Goal: Task Accomplishment & Management: Complete application form

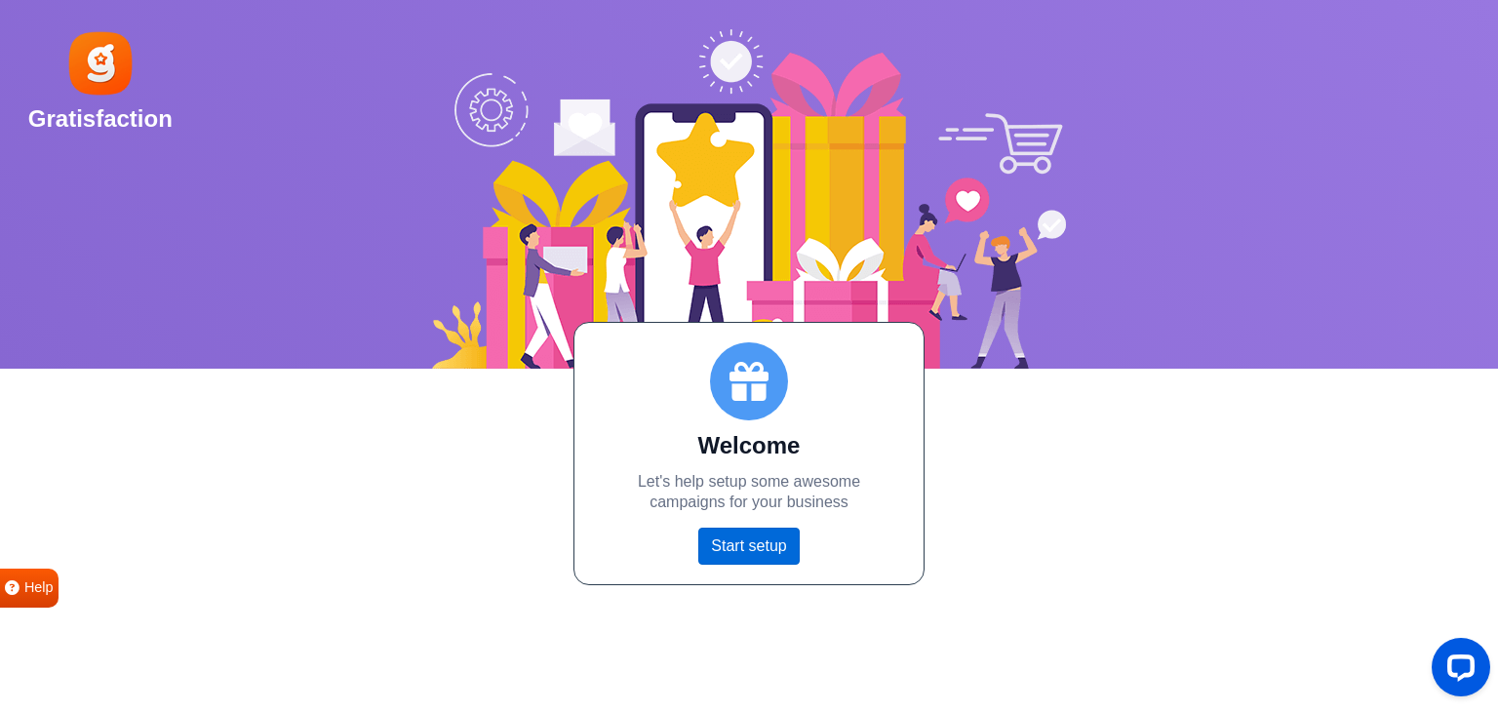
click at [751, 553] on link "Start setup" at bounding box center [748, 546] width 100 height 37
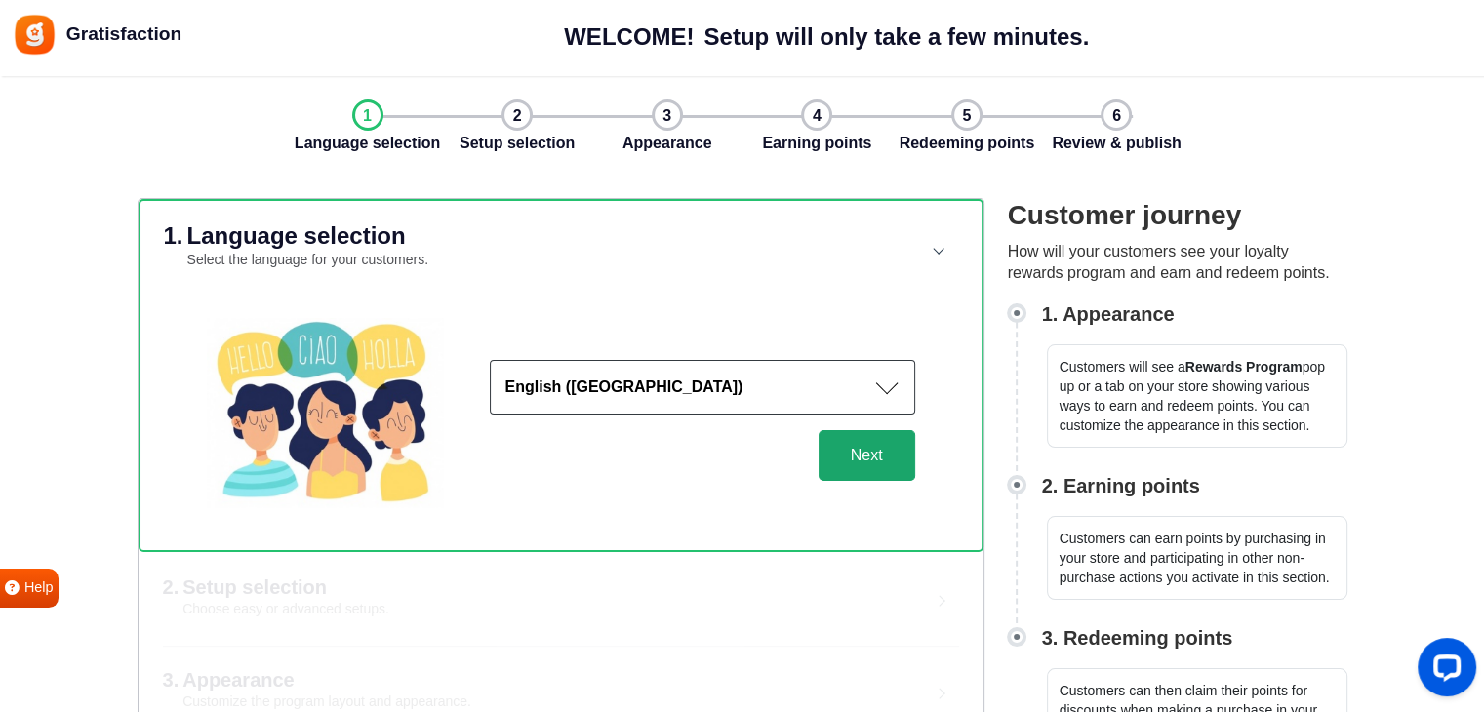
click at [847, 463] on button "Next" at bounding box center [866, 455] width 97 height 51
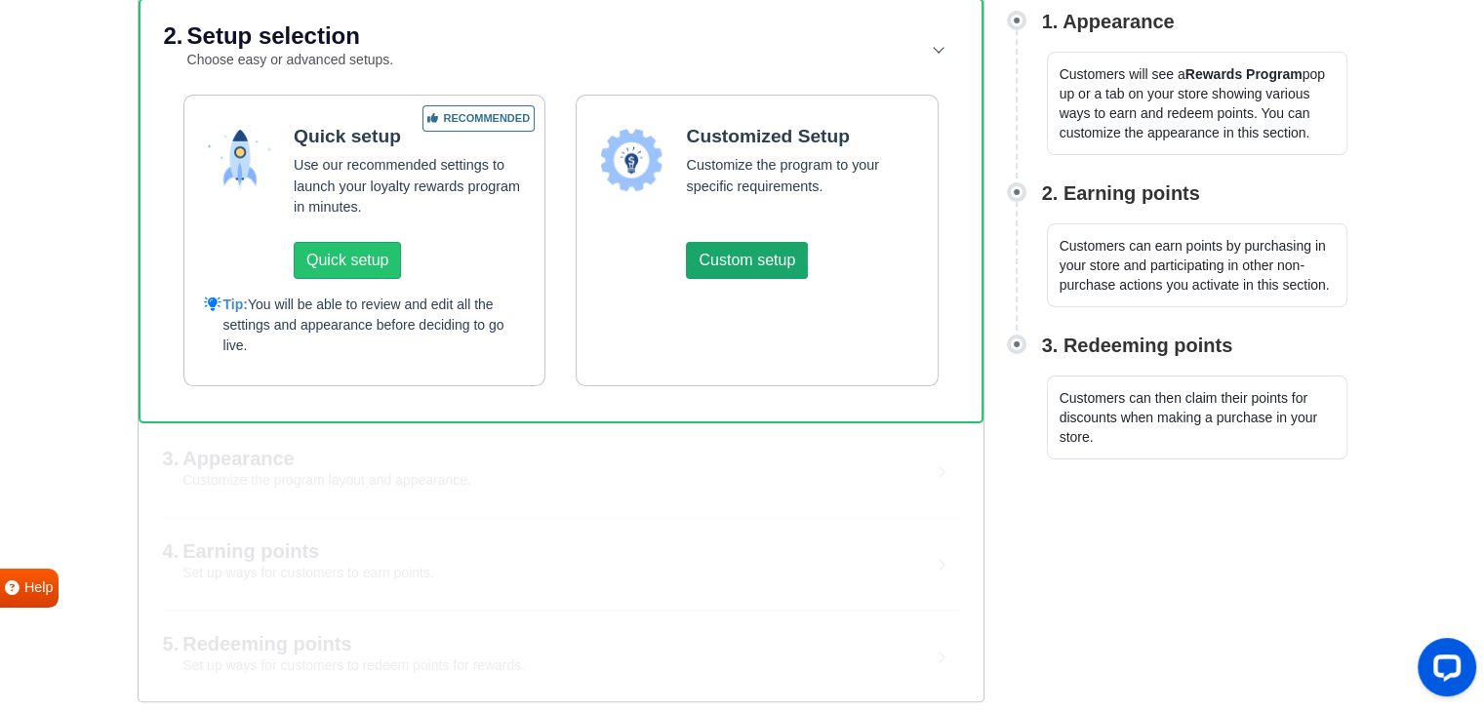
scroll to position [195, 0]
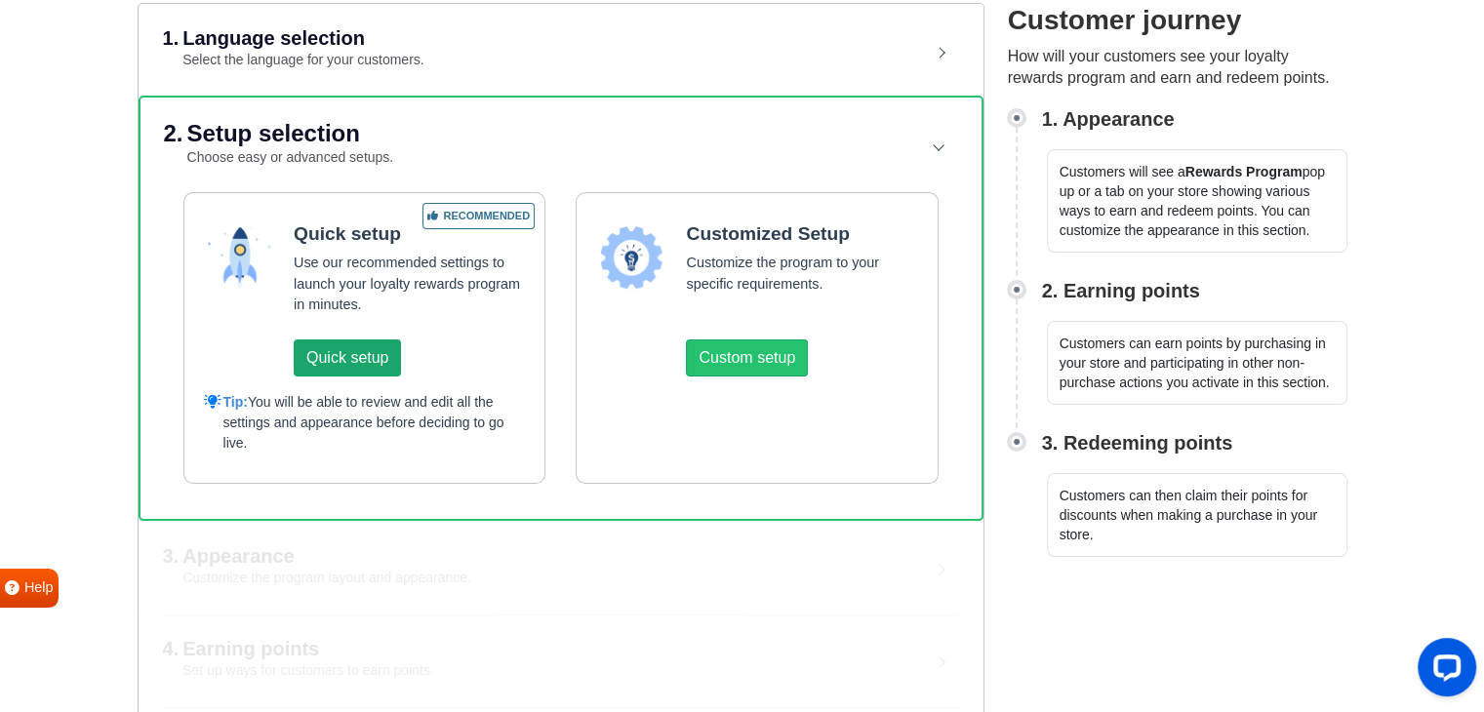
click at [339, 365] on button "Quick setup" at bounding box center [347, 357] width 107 height 37
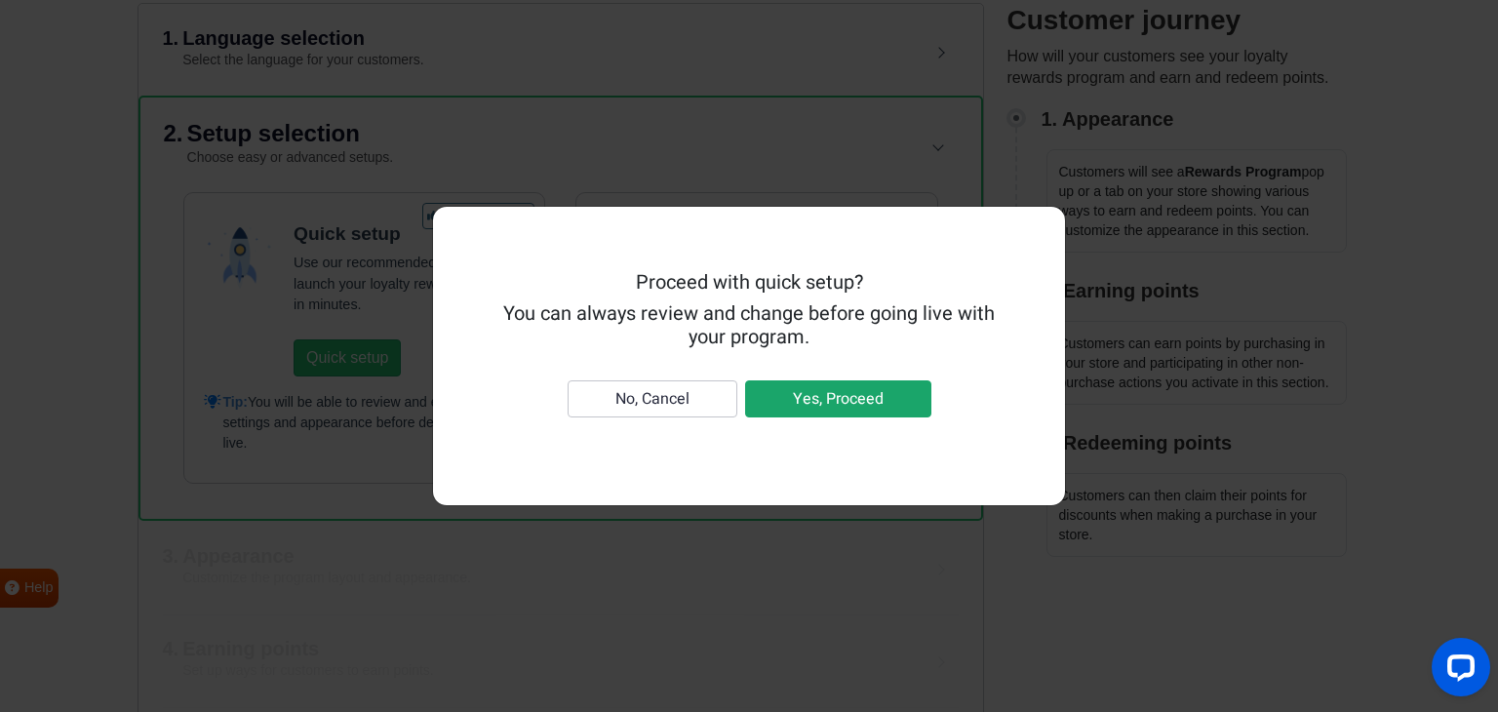
click at [814, 402] on button "Yes, Proceed" at bounding box center [838, 398] width 186 height 37
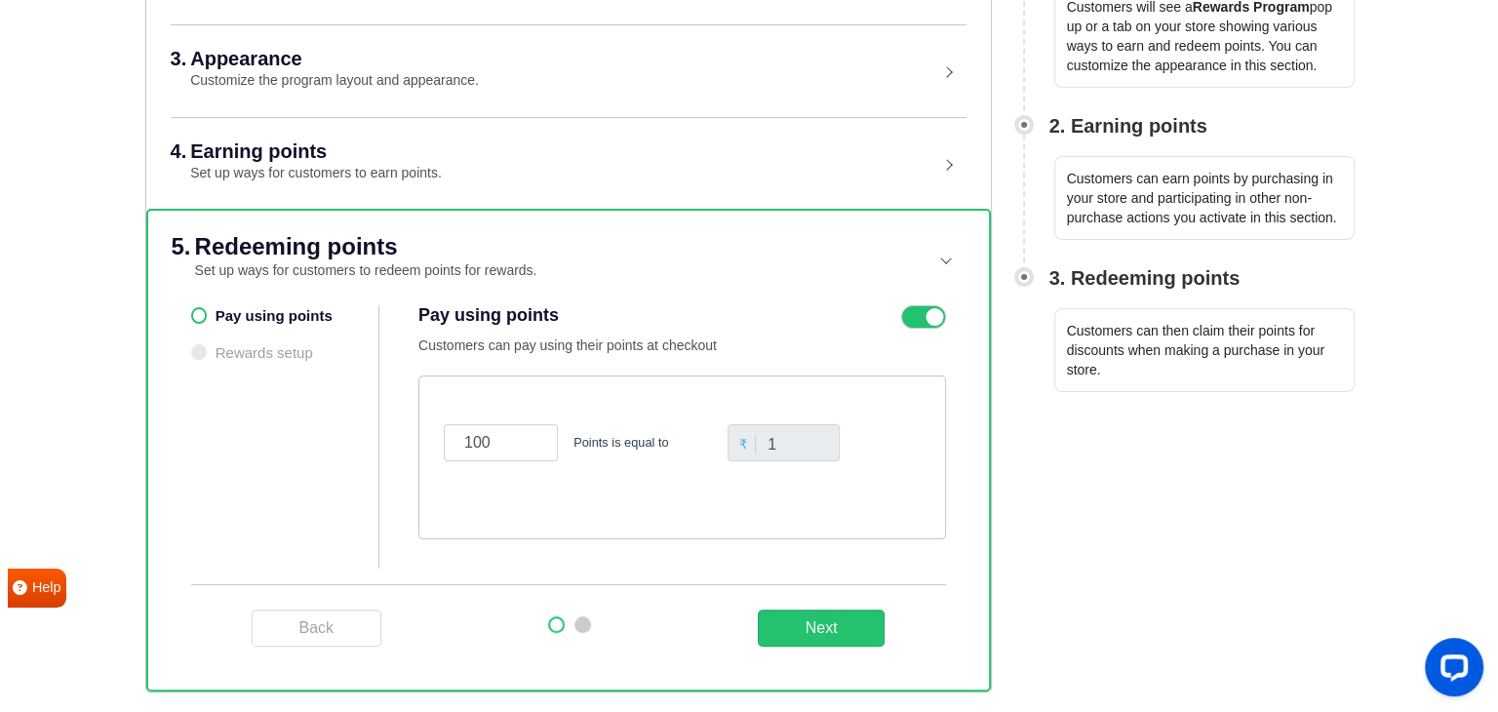
scroll to position [356, 0]
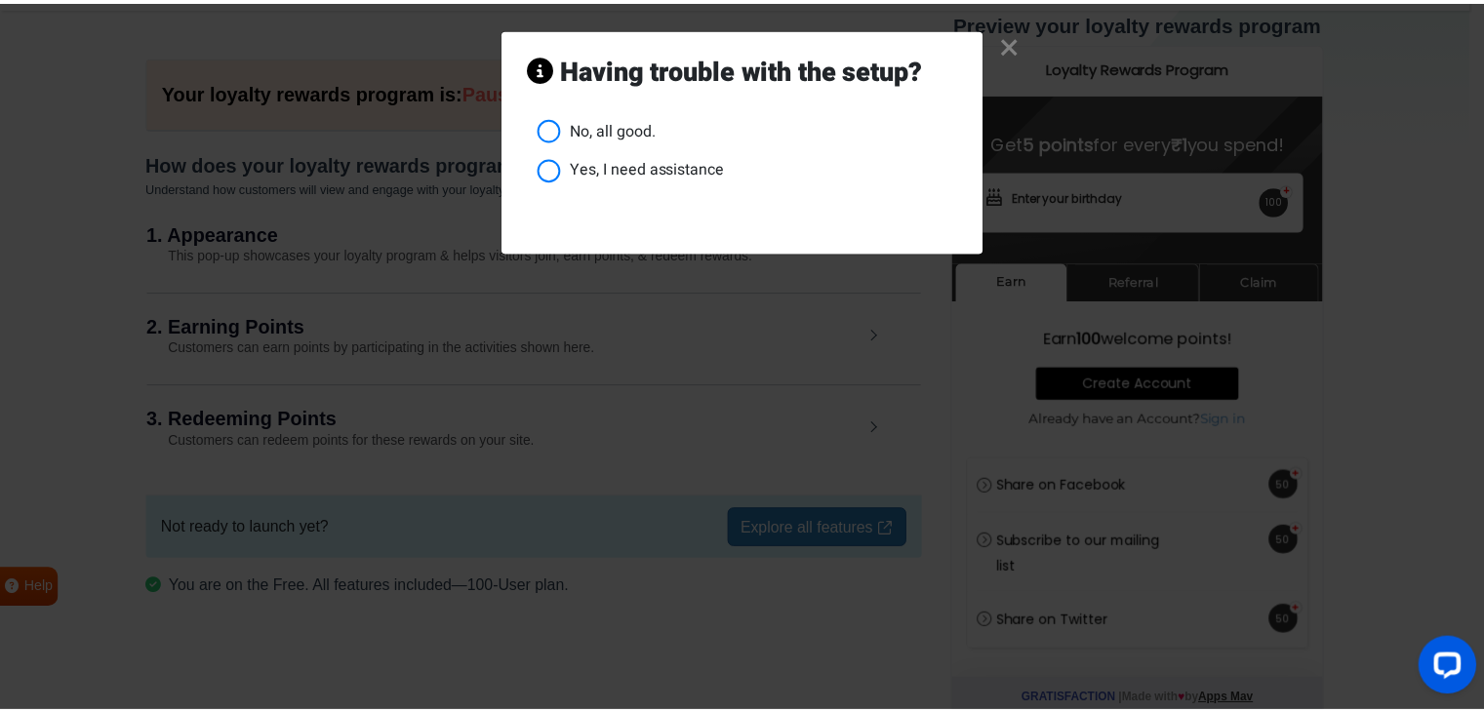
scroll to position [62, 0]
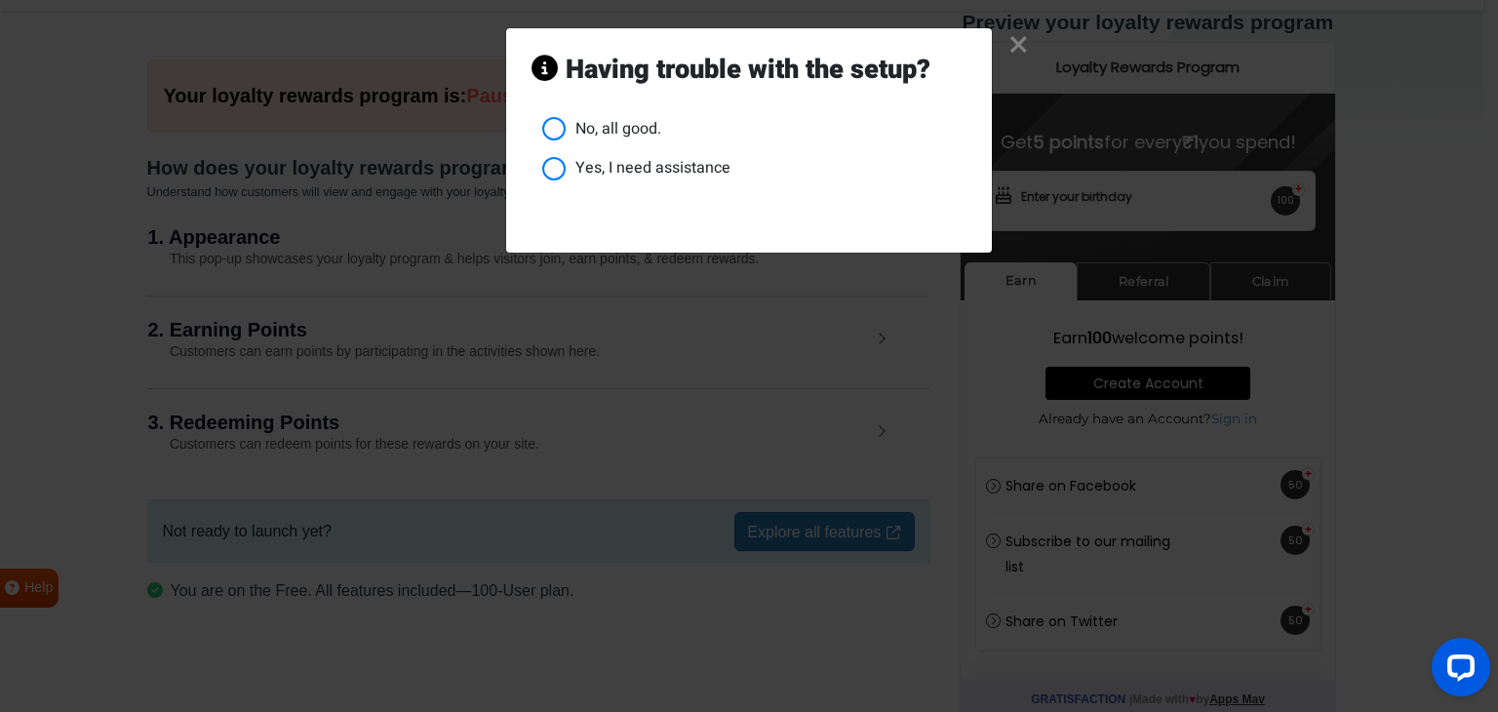
click at [558, 127] on li "No, all good." at bounding box center [754, 129] width 424 height 24
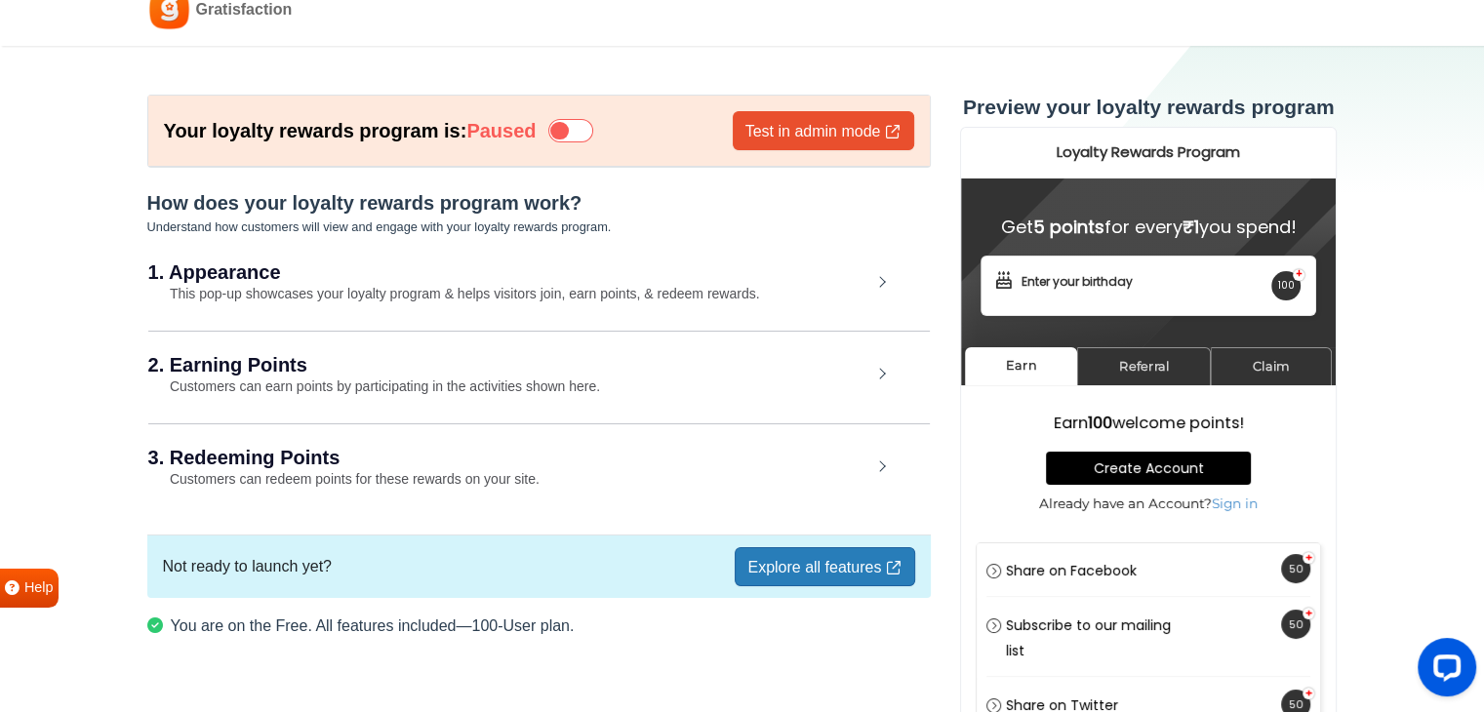
scroll to position [0, 0]
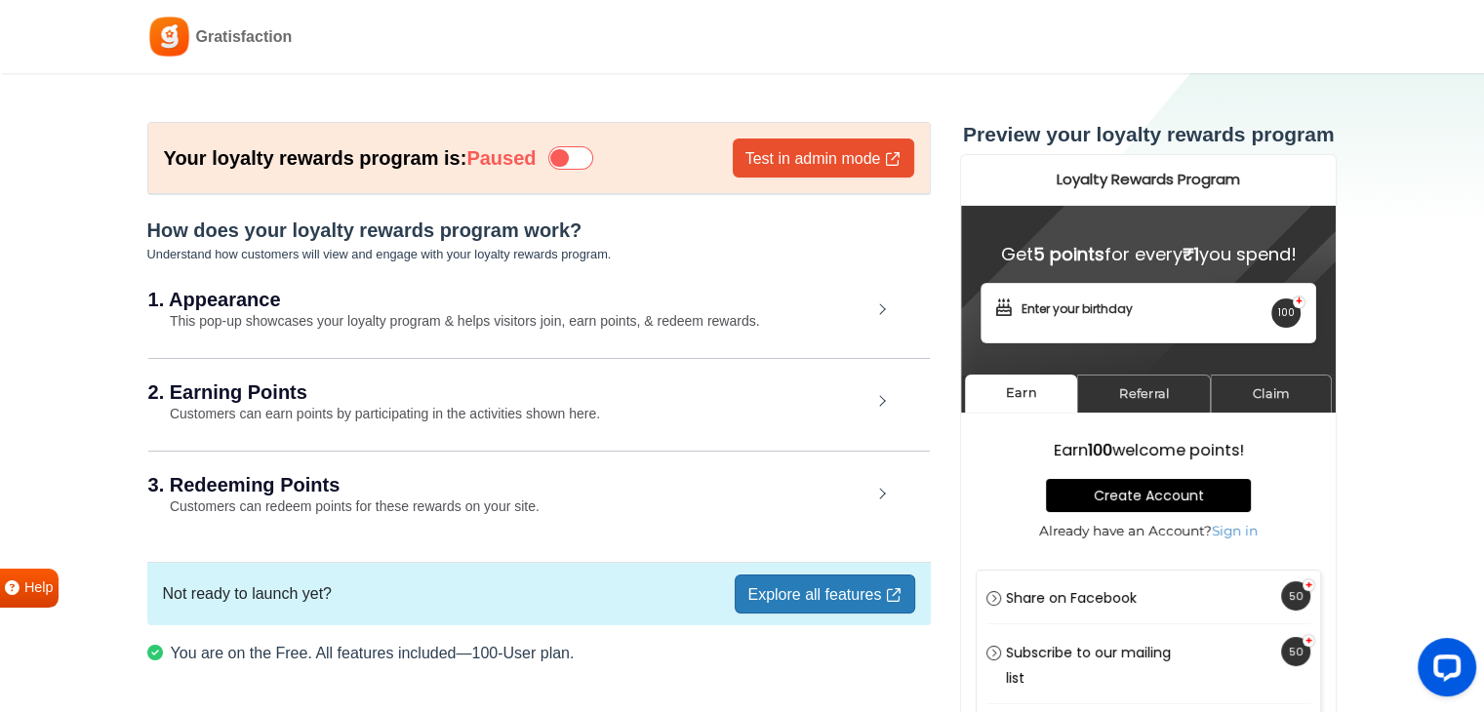
click at [593, 164] on icon at bounding box center [570, 157] width 45 height 23
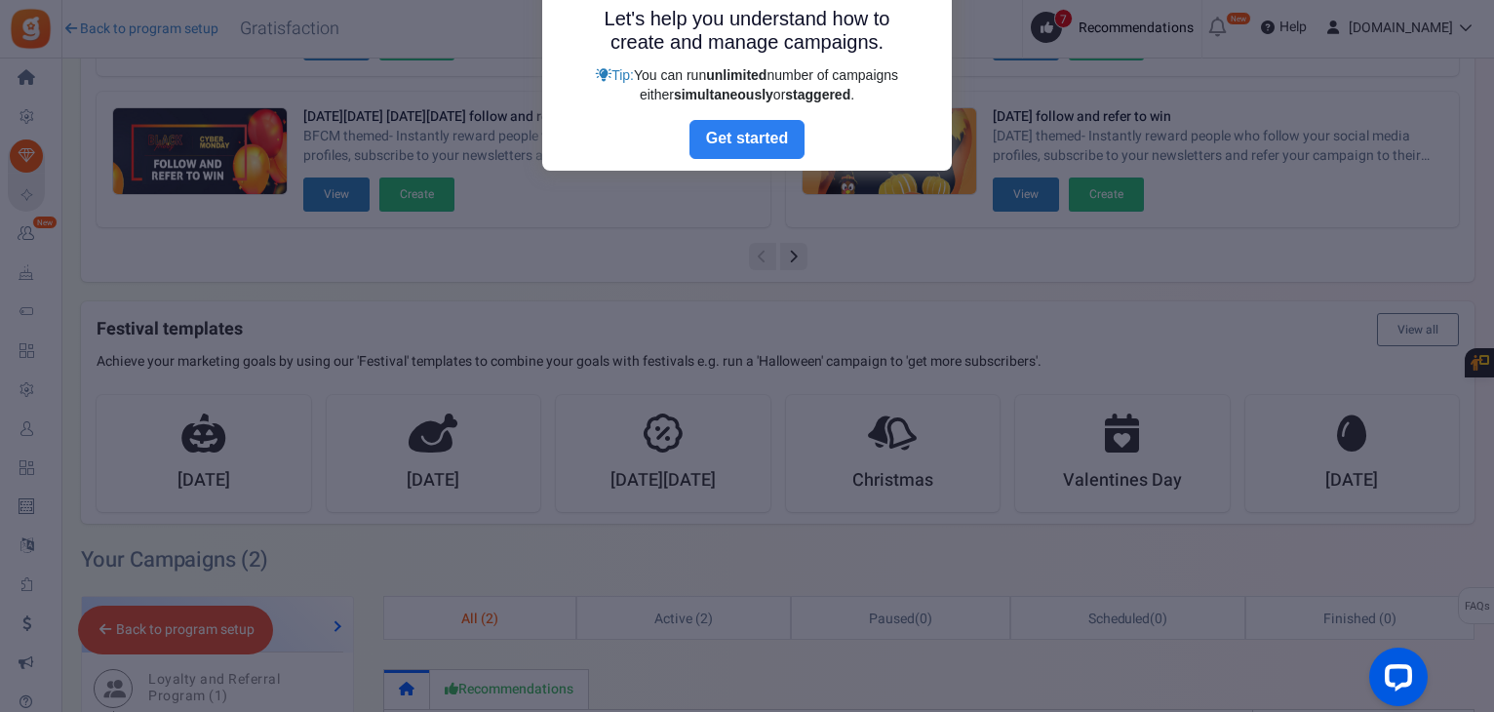
click at [712, 133] on link "Next" at bounding box center [747, 139] width 115 height 39
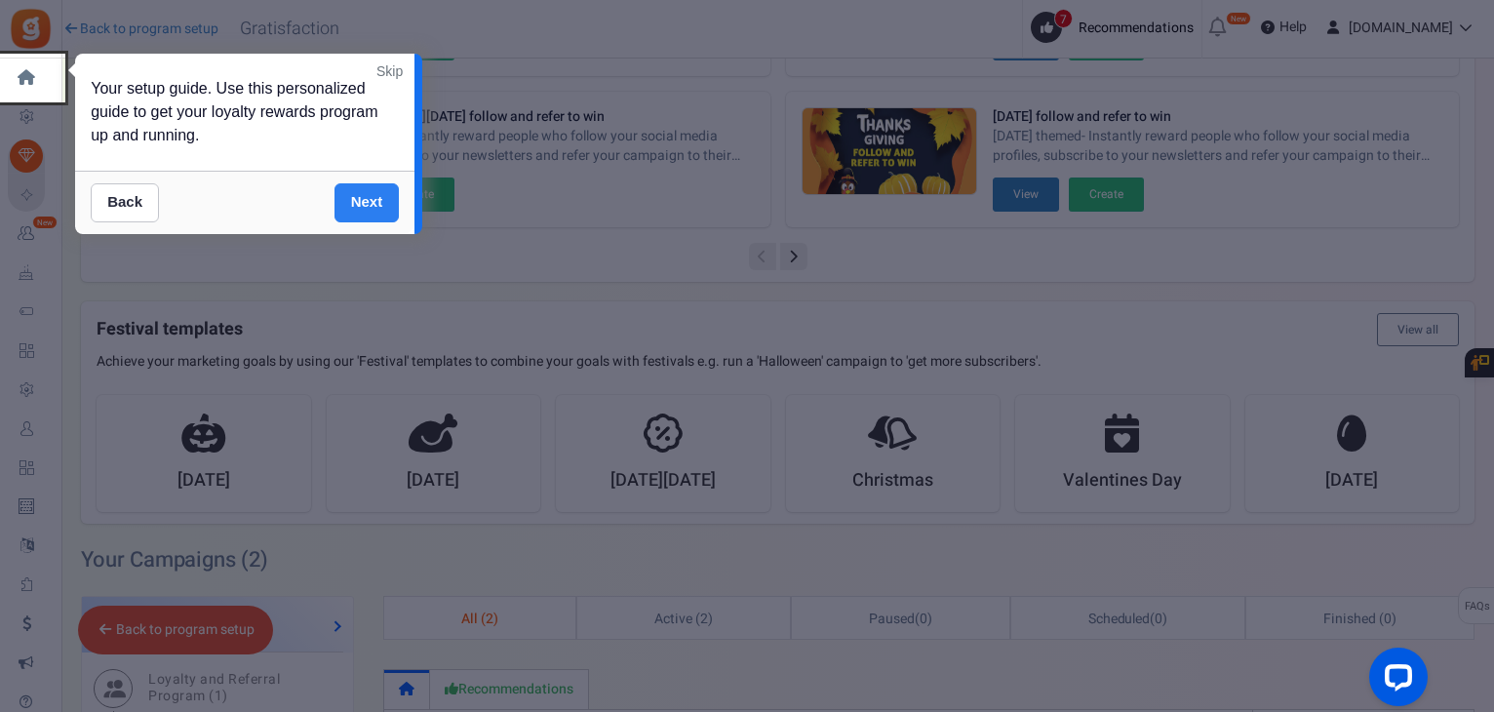
click at [362, 208] on link "Next" at bounding box center [367, 202] width 65 height 39
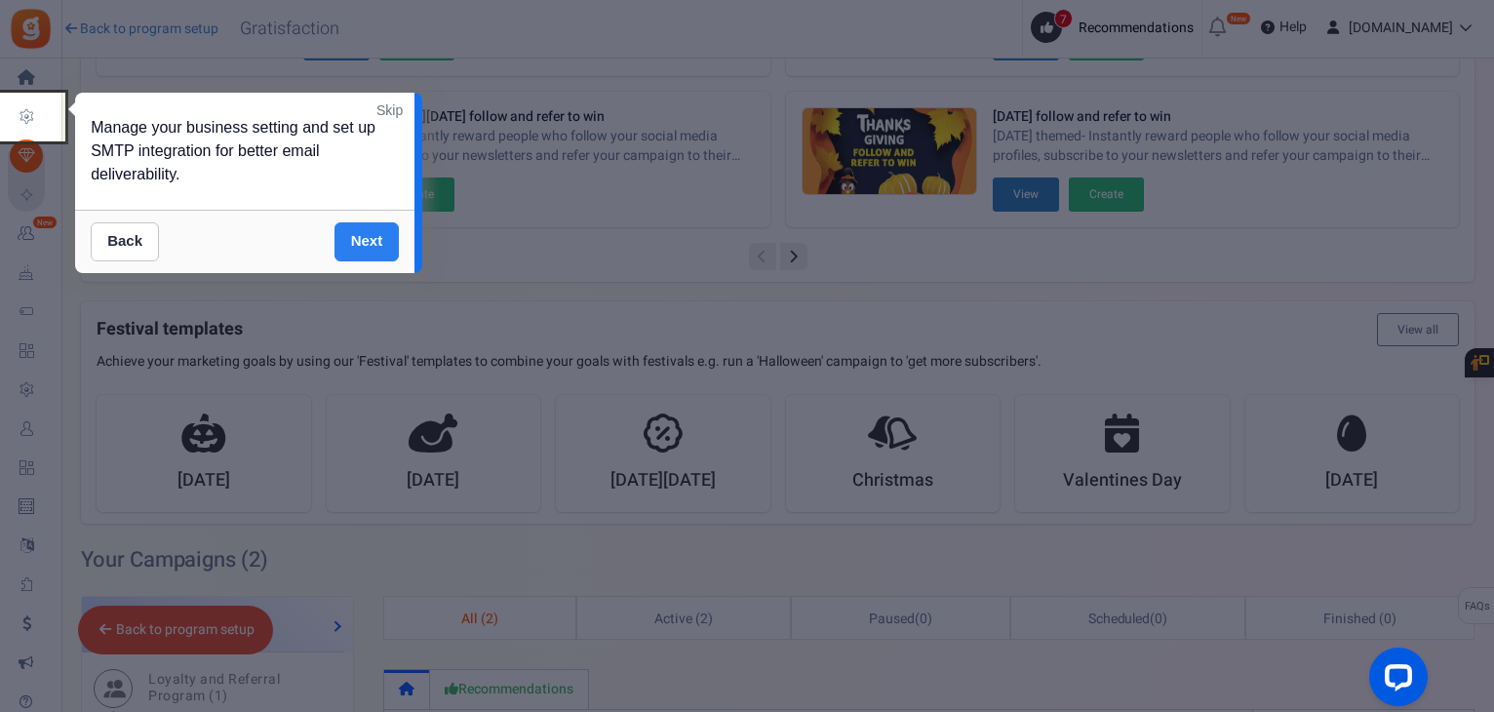
click at [364, 250] on link "Next" at bounding box center [367, 241] width 65 height 39
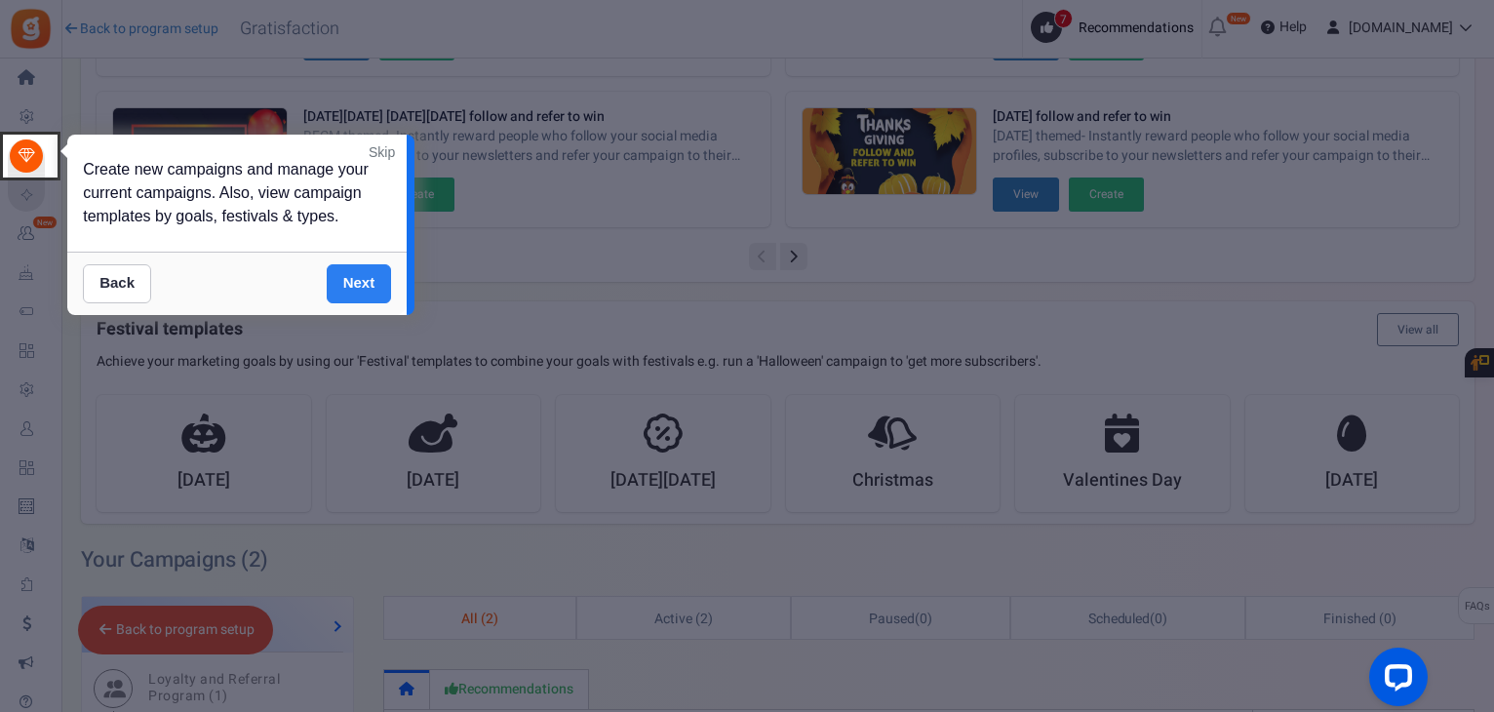
click at [369, 292] on link "Next" at bounding box center [359, 283] width 65 height 39
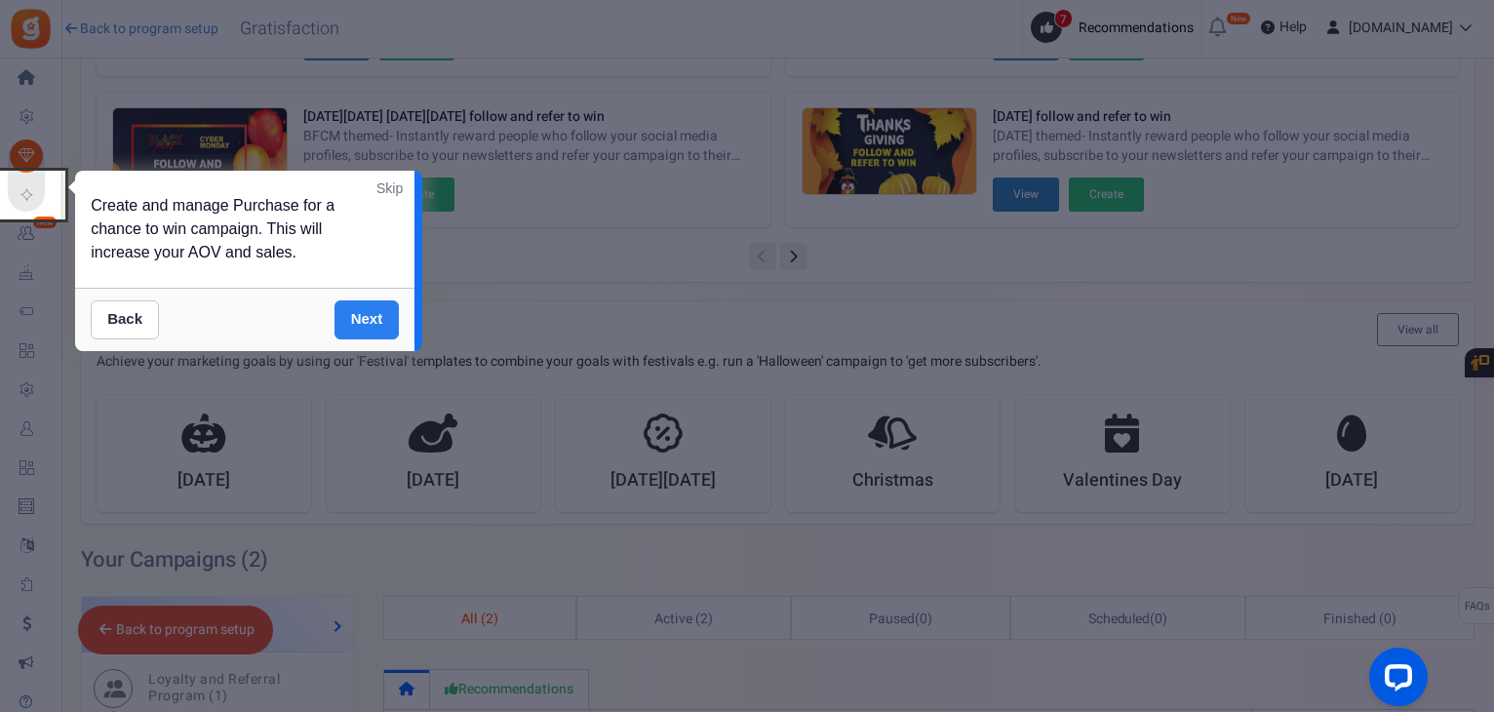
click at [368, 316] on link "Next" at bounding box center [367, 319] width 65 height 39
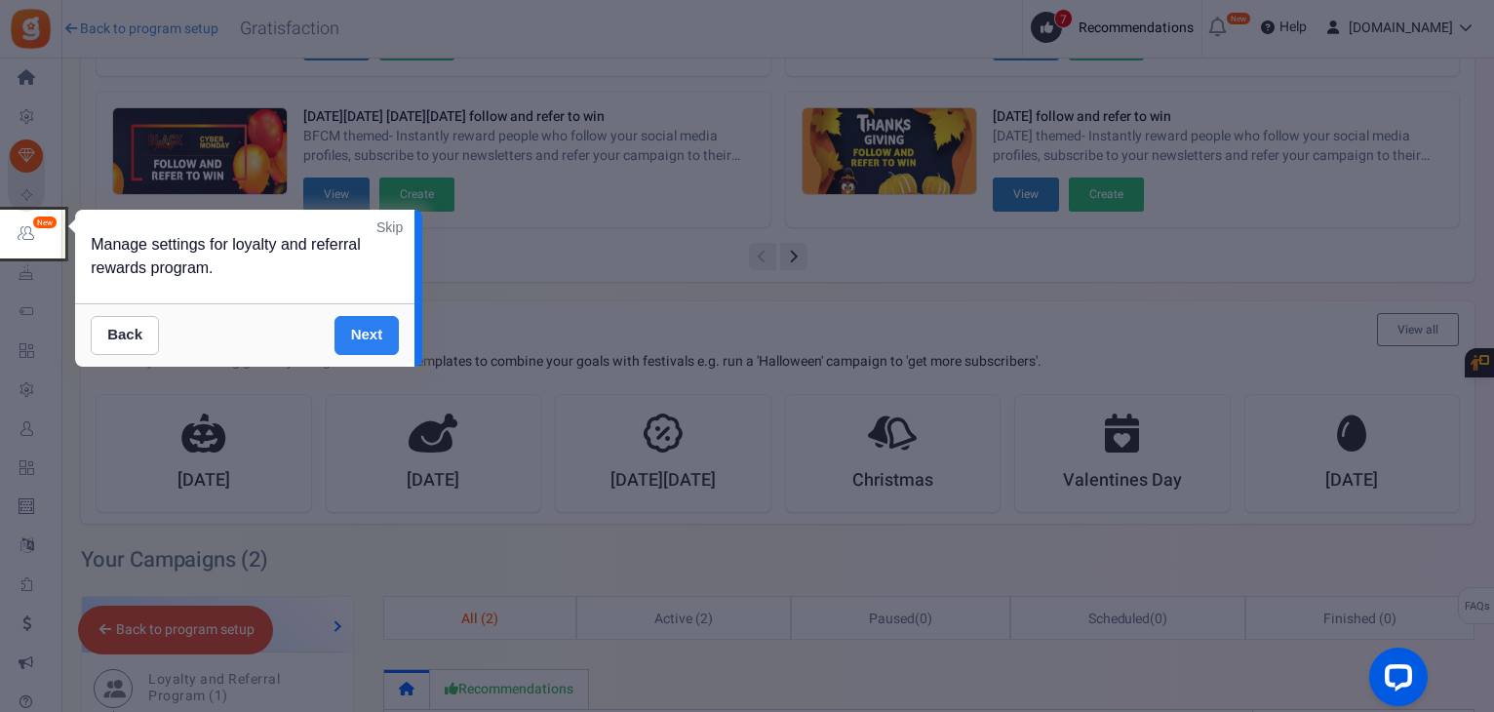
click at [369, 329] on link "Next" at bounding box center [367, 335] width 65 height 39
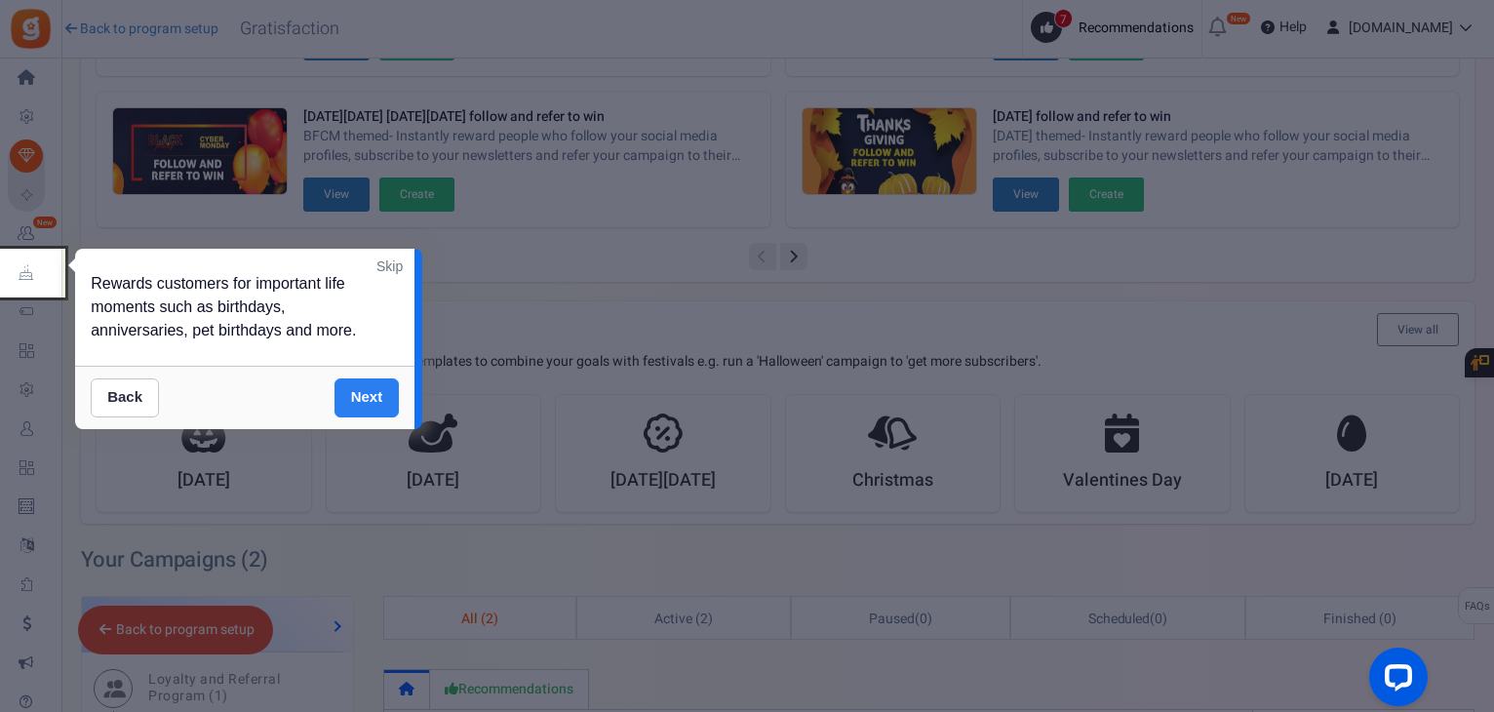
click at [378, 401] on link "Next" at bounding box center [367, 397] width 65 height 39
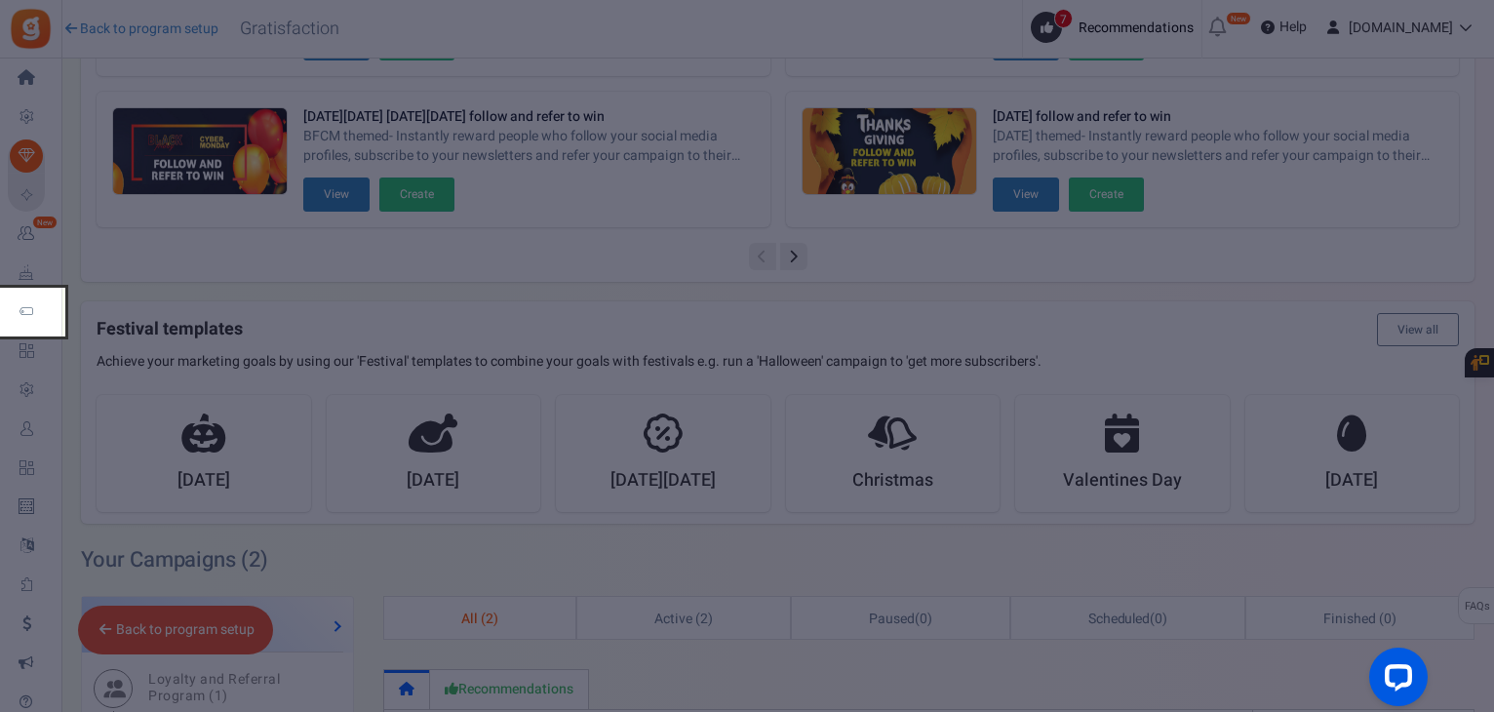
click at [378, 401] on div at bounding box center [747, 356] width 1494 height 712
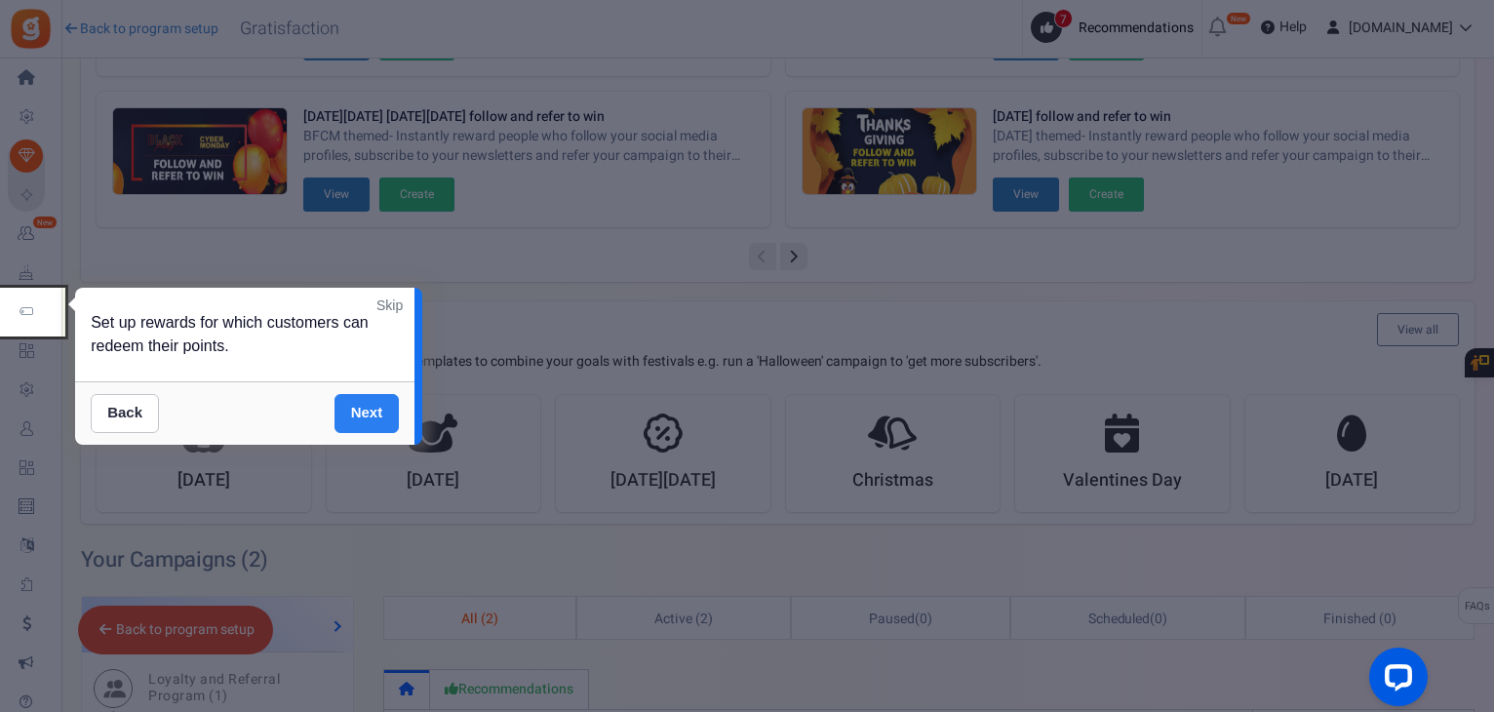
click at [370, 415] on link "Next" at bounding box center [367, 413] width 65 height 39
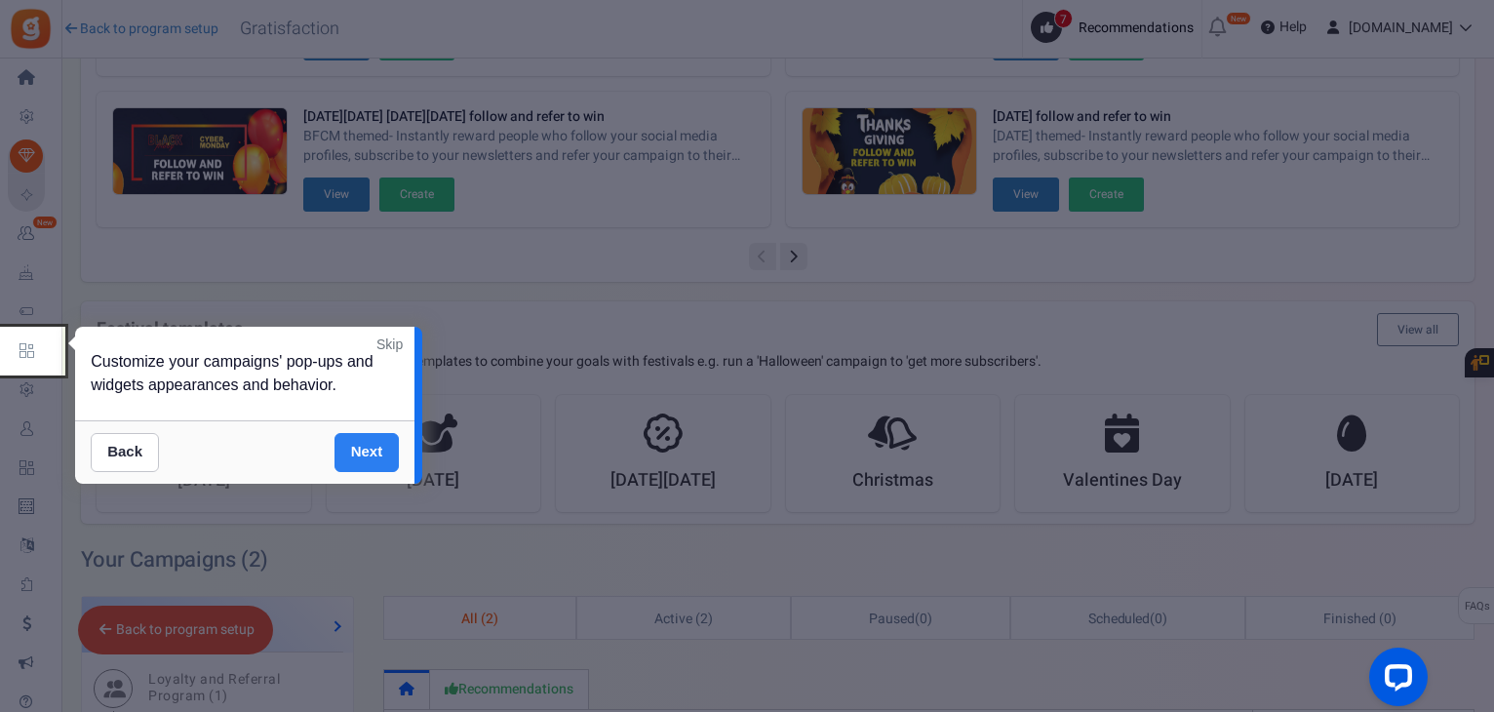
click at [373, 453] on link "Next" at bounding box center [367, 452] width 65 height 39
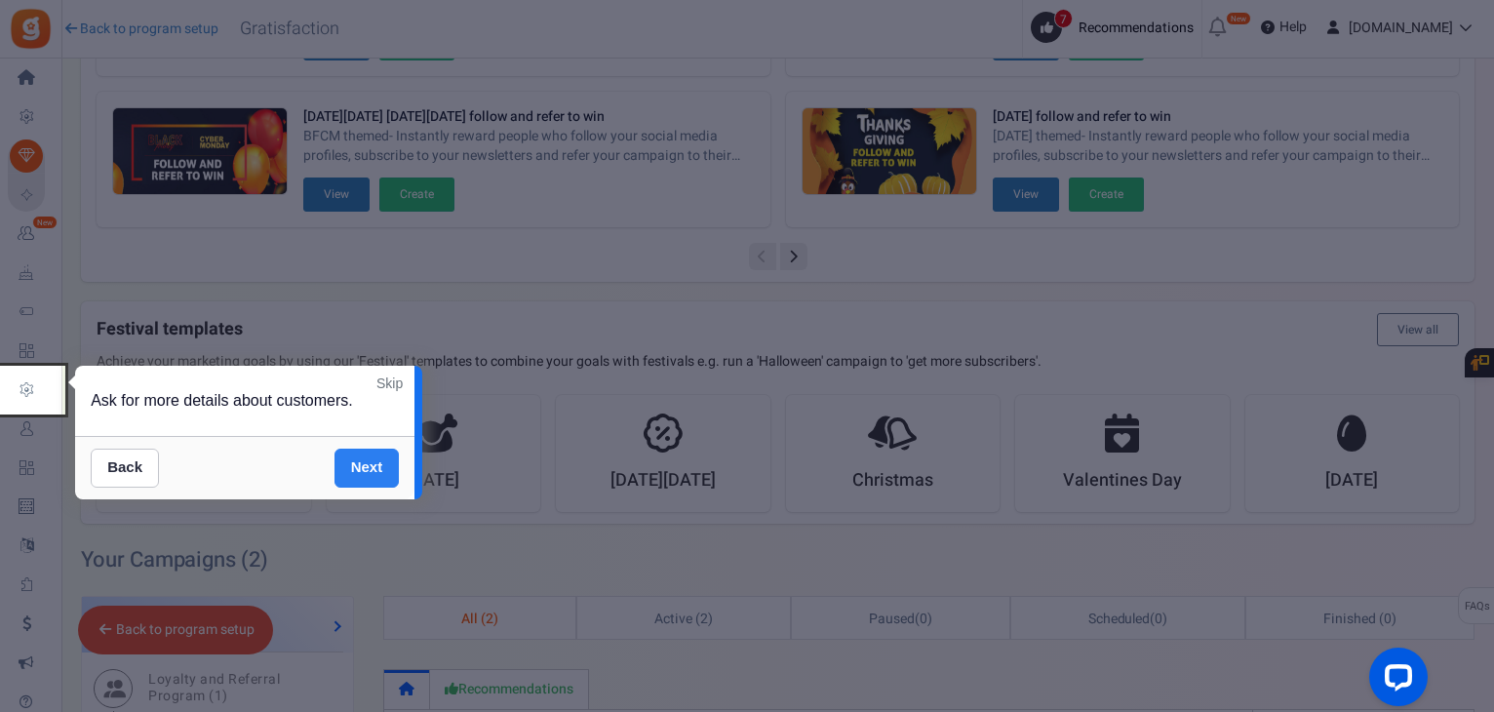
click at [372, 463] on link "Next" at bounding box center [367, 468] width 65 height 39
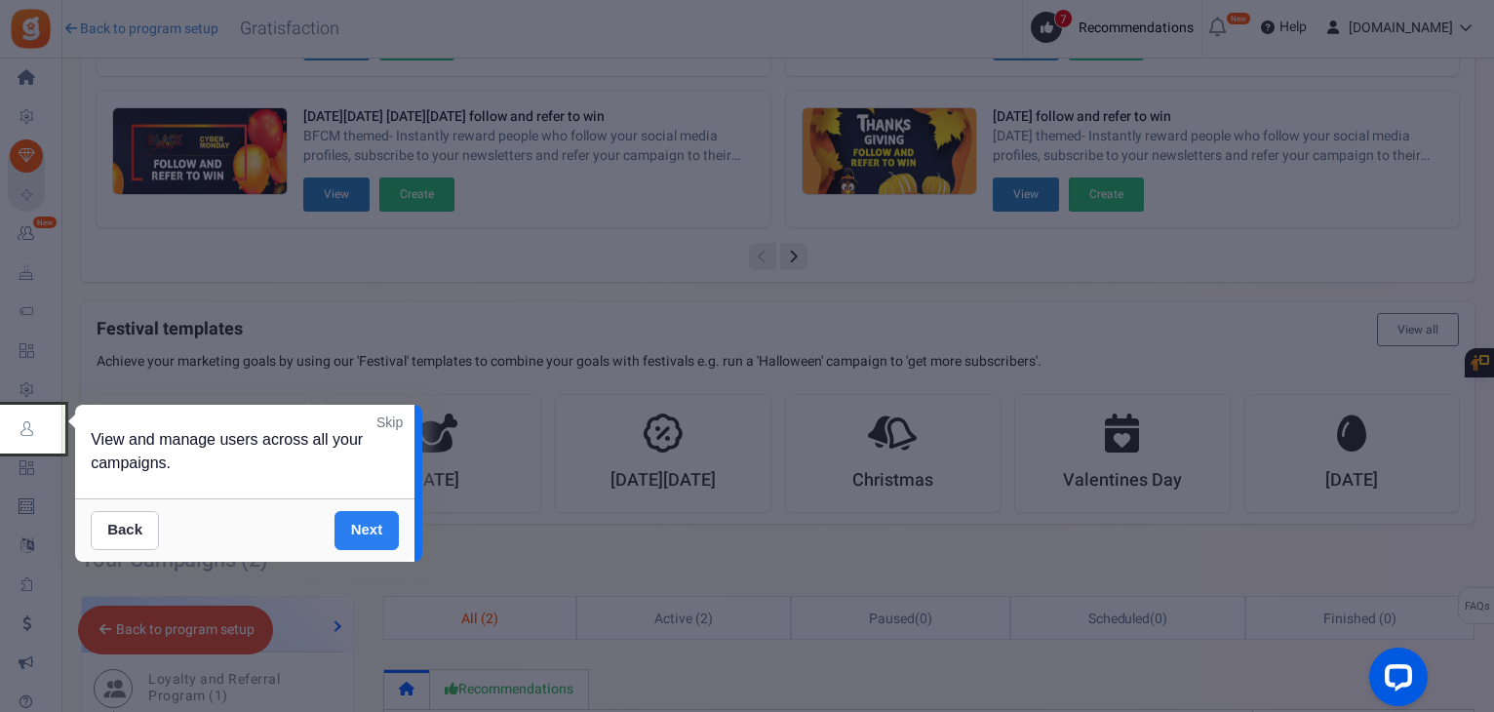
click at [374, 530] on link "Next" at bounding box center [367, 530] width 65 height 39
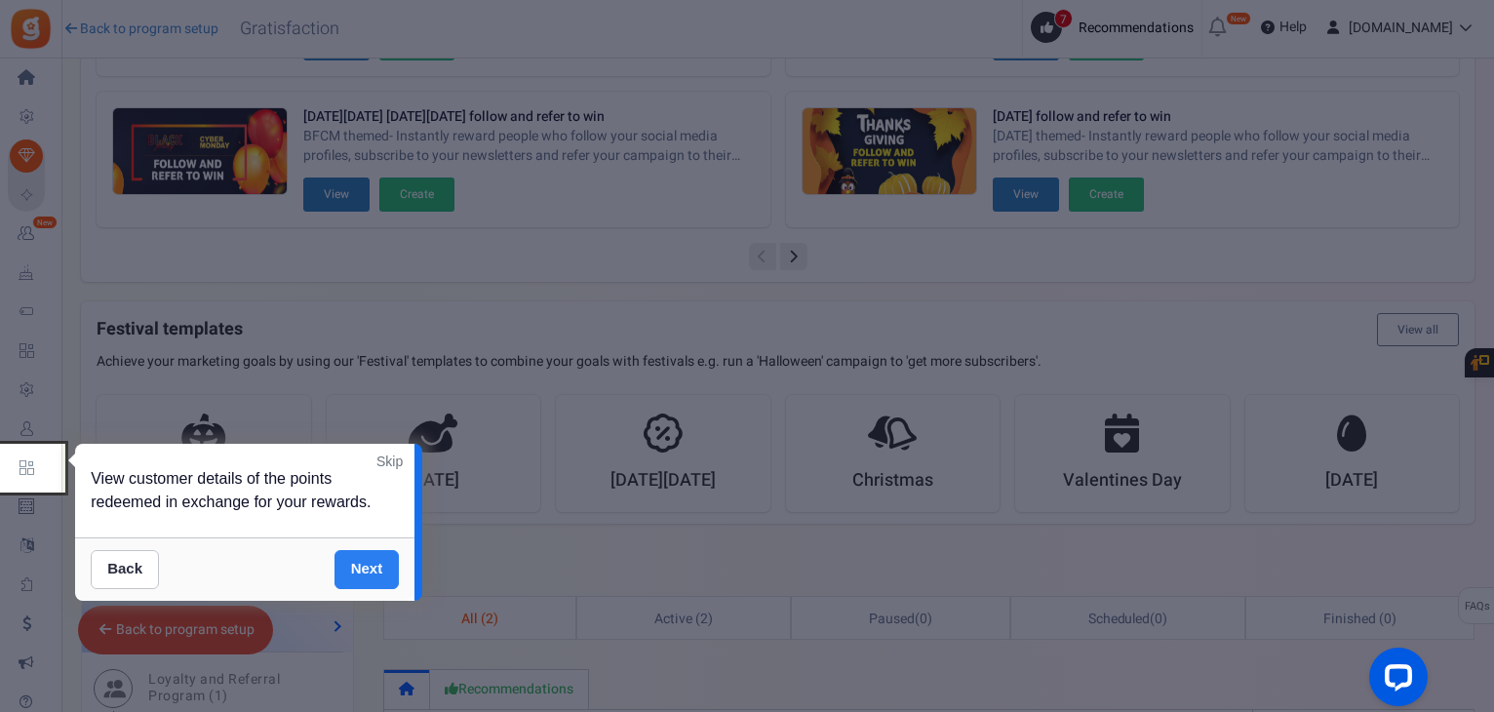
click at [380, 571] on link "Next" at bounding box center [367, 569] width 65 height 39
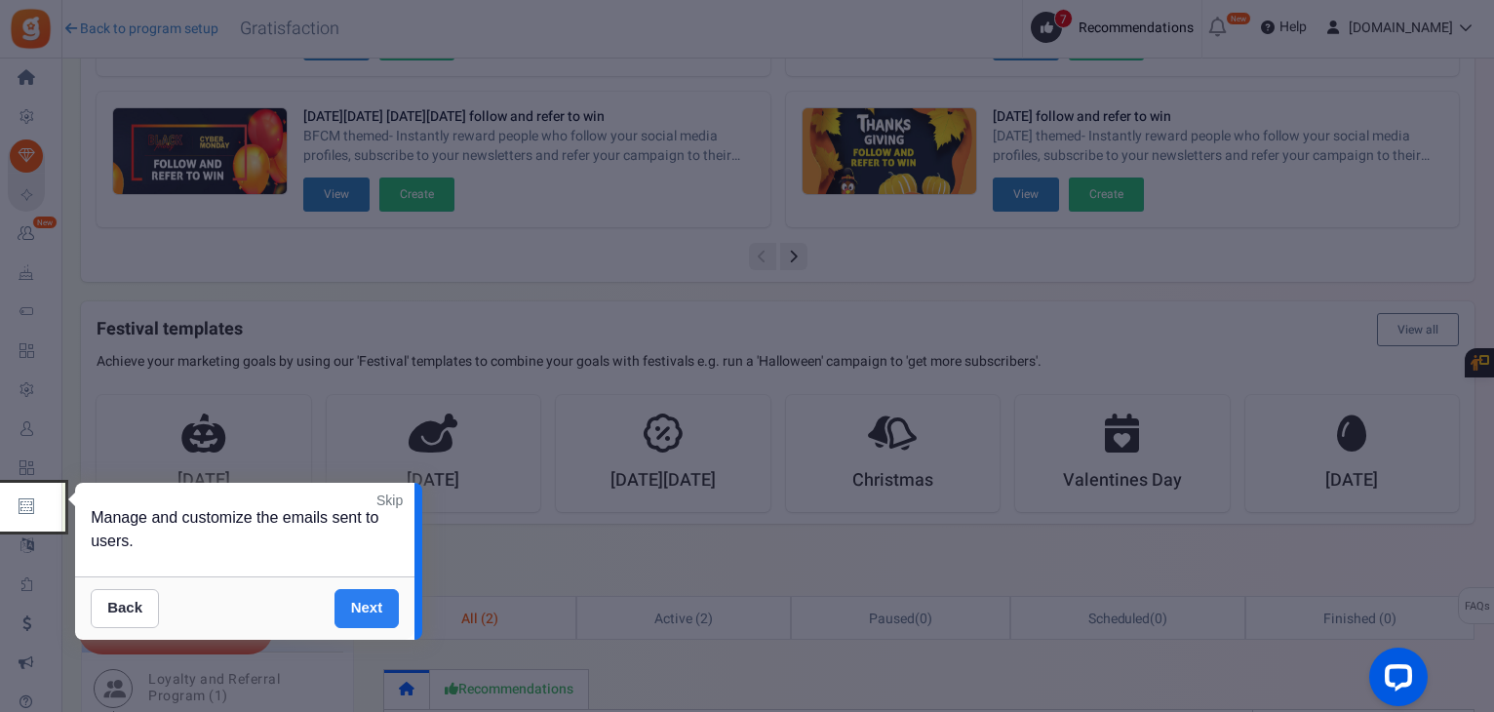
click at [382, 600] on link "Next" at bounding box center [367, 608] width 65 height 39
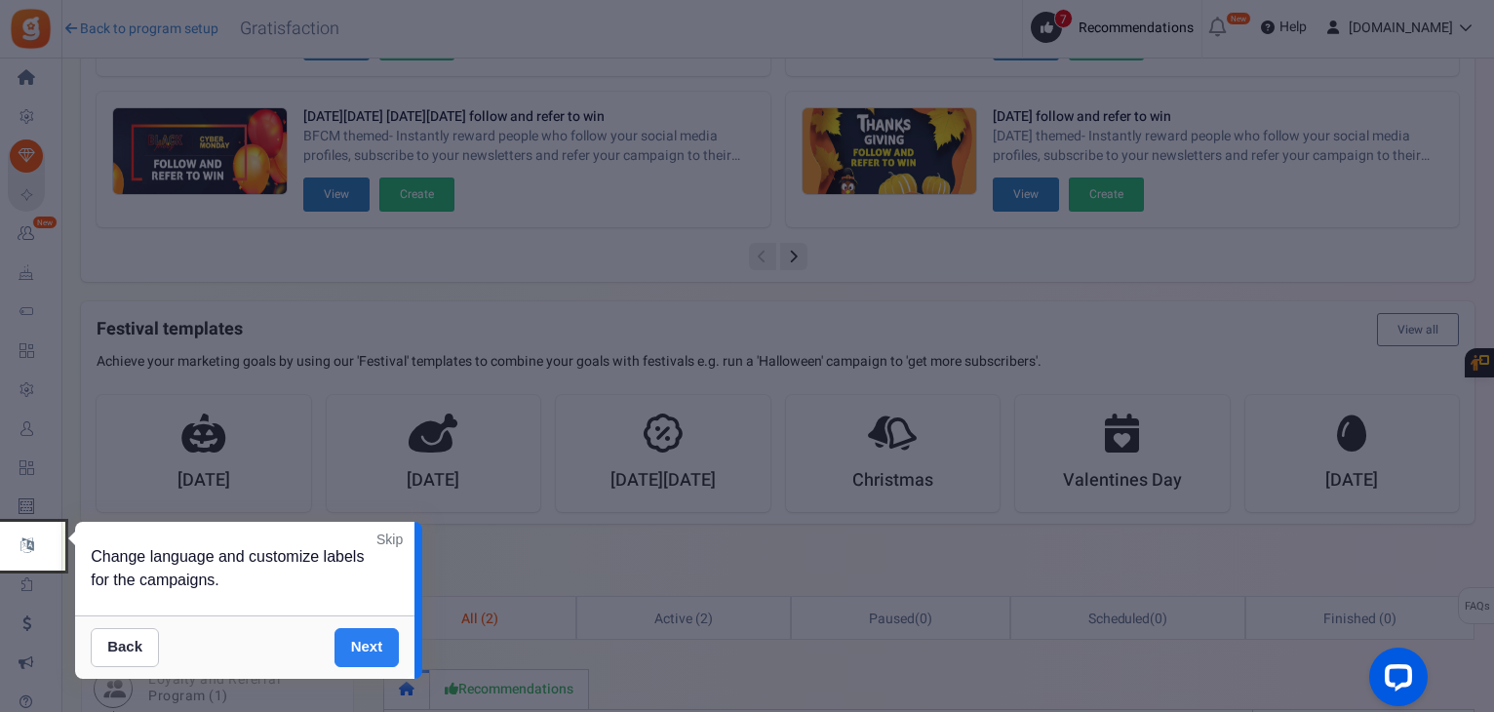
click at [373, 645] on link "Next" at bounding box center [367, 647] width 65 height 39
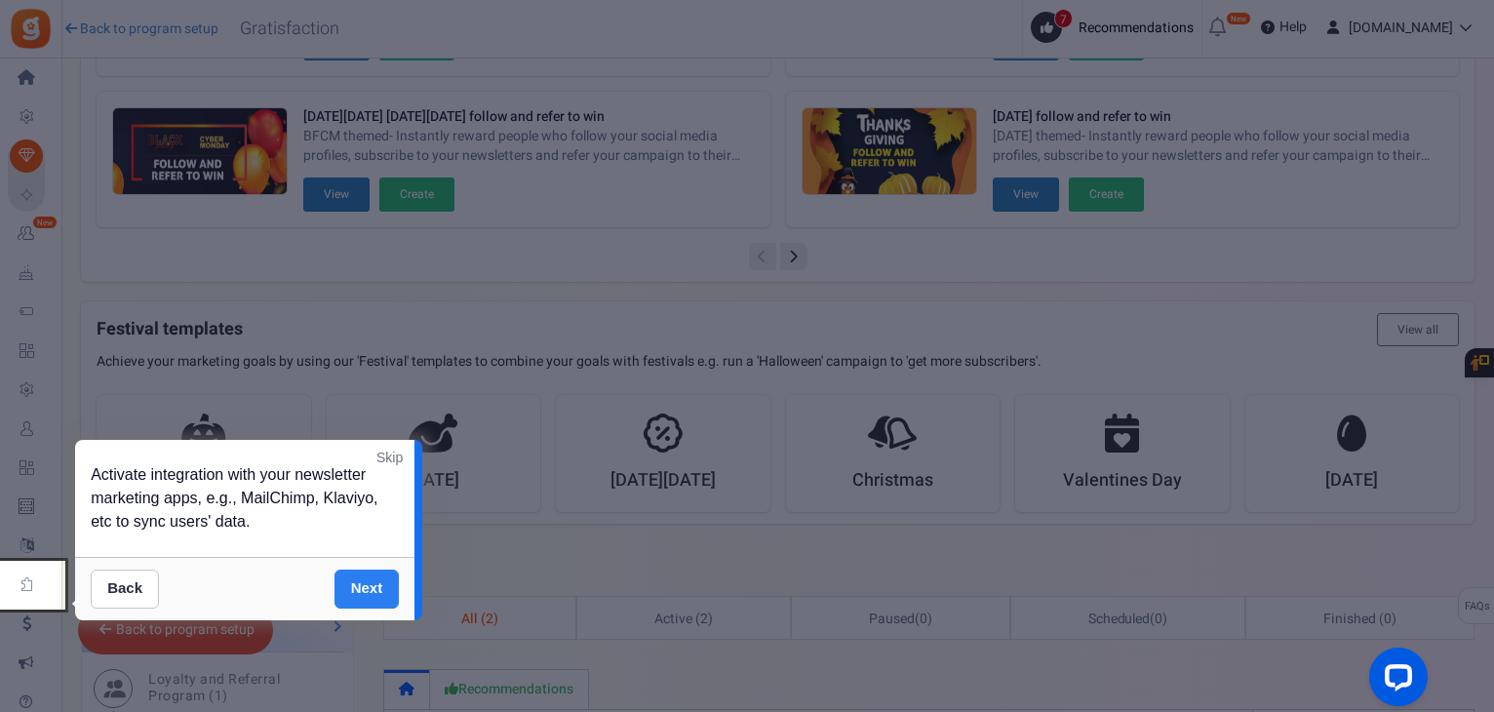
click at [363, 596] on link "Next" at bounding box center [367, 589] width 65 height 39
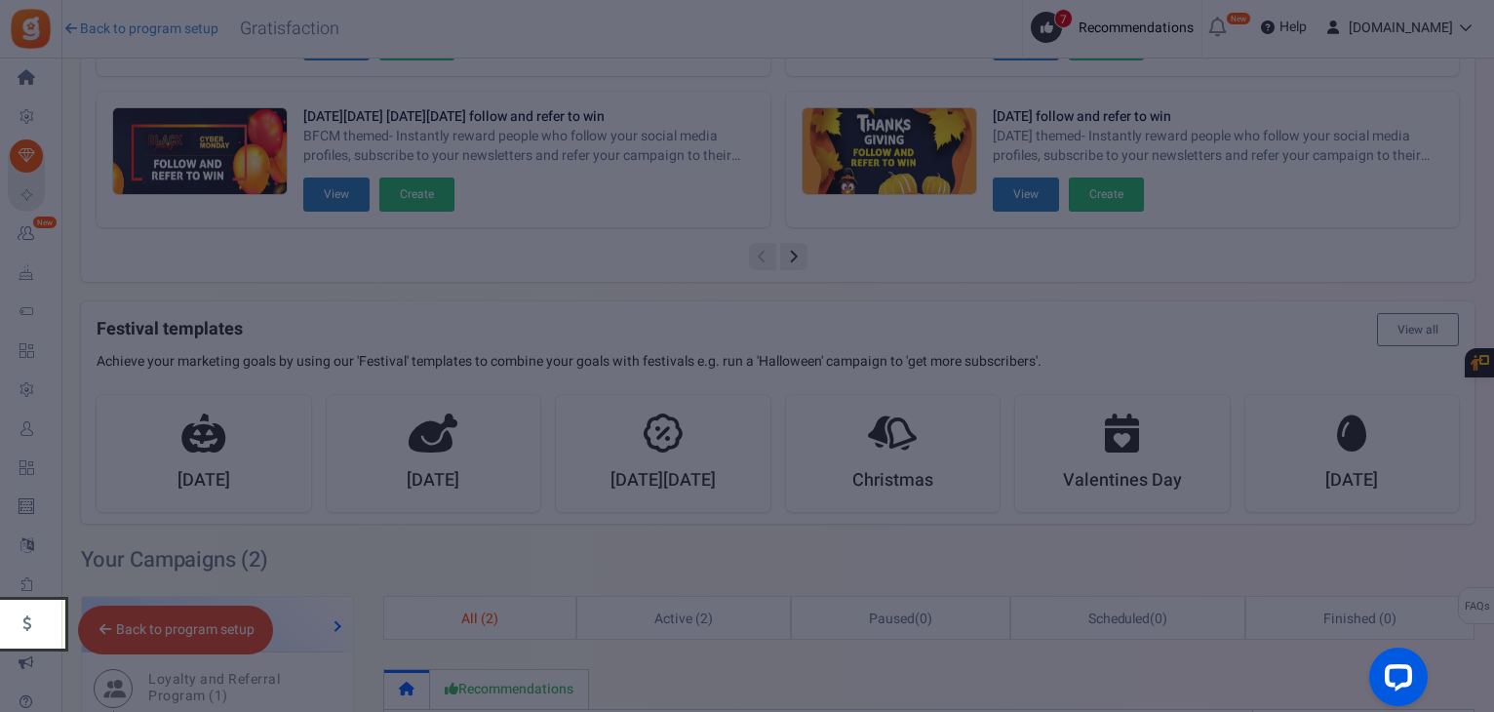
scroll to position [721, 0]
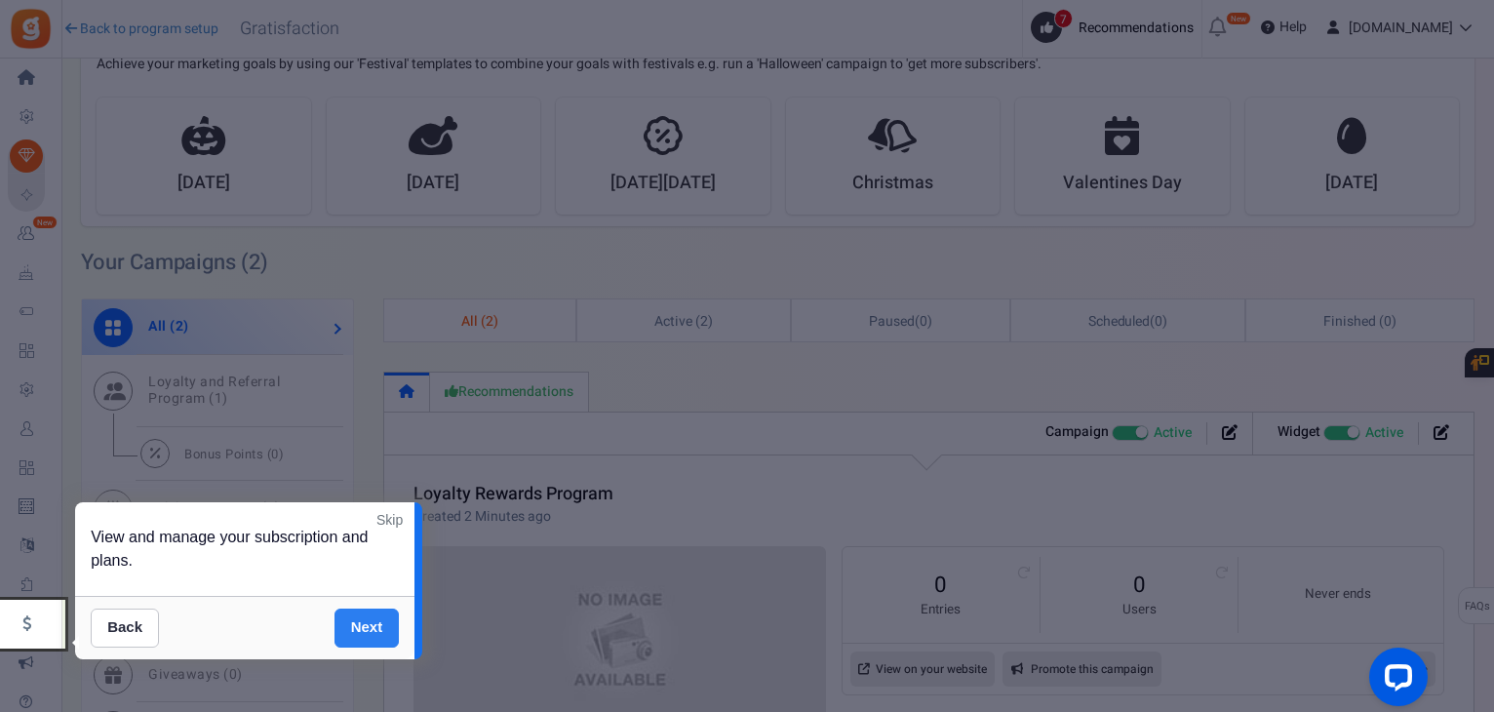
click at [362, 629] on link "Next" at bounding box center [367, 628] width 65 height 39
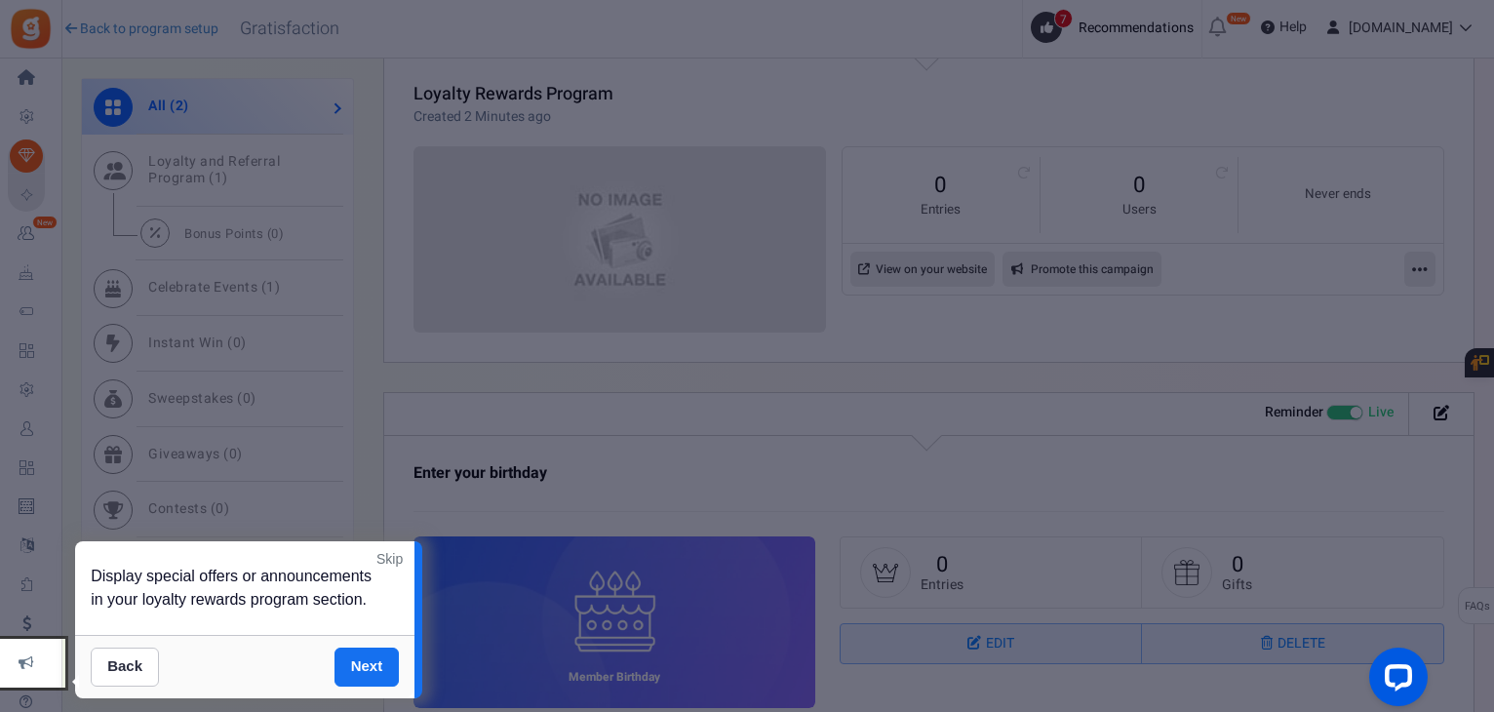
scroll to position [1155, 0]
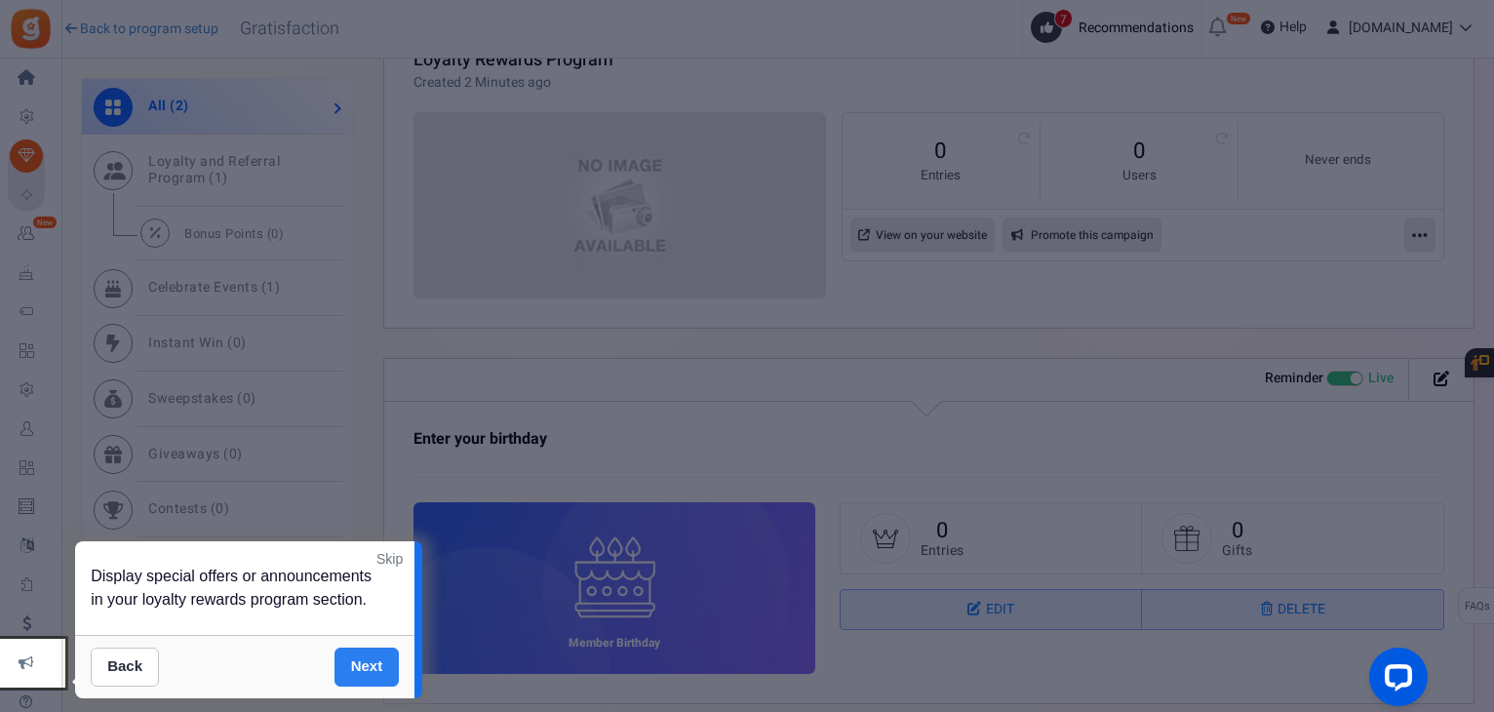
click at [368, 660] on link "Next" at bounding box center [367, 667] width 65 height 39
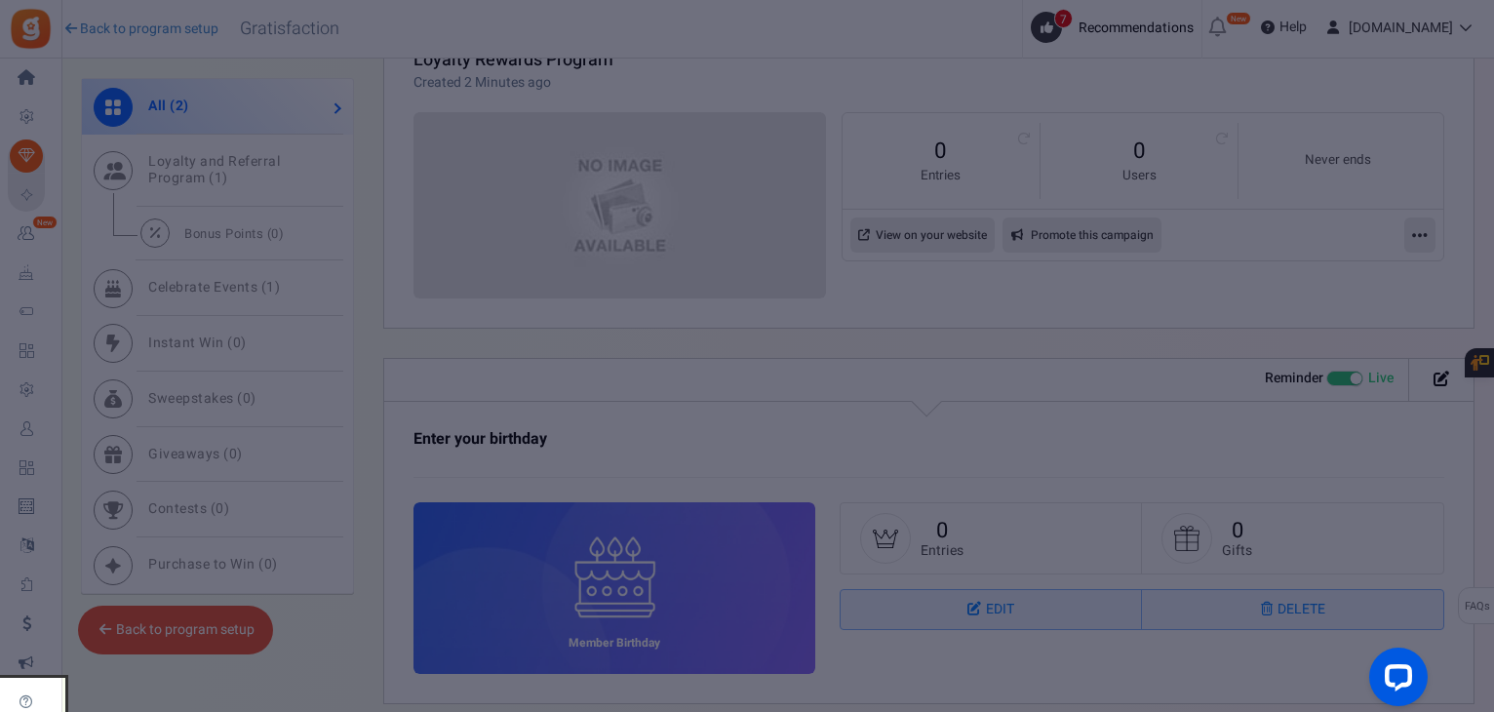
scroll to position [1251, 0]
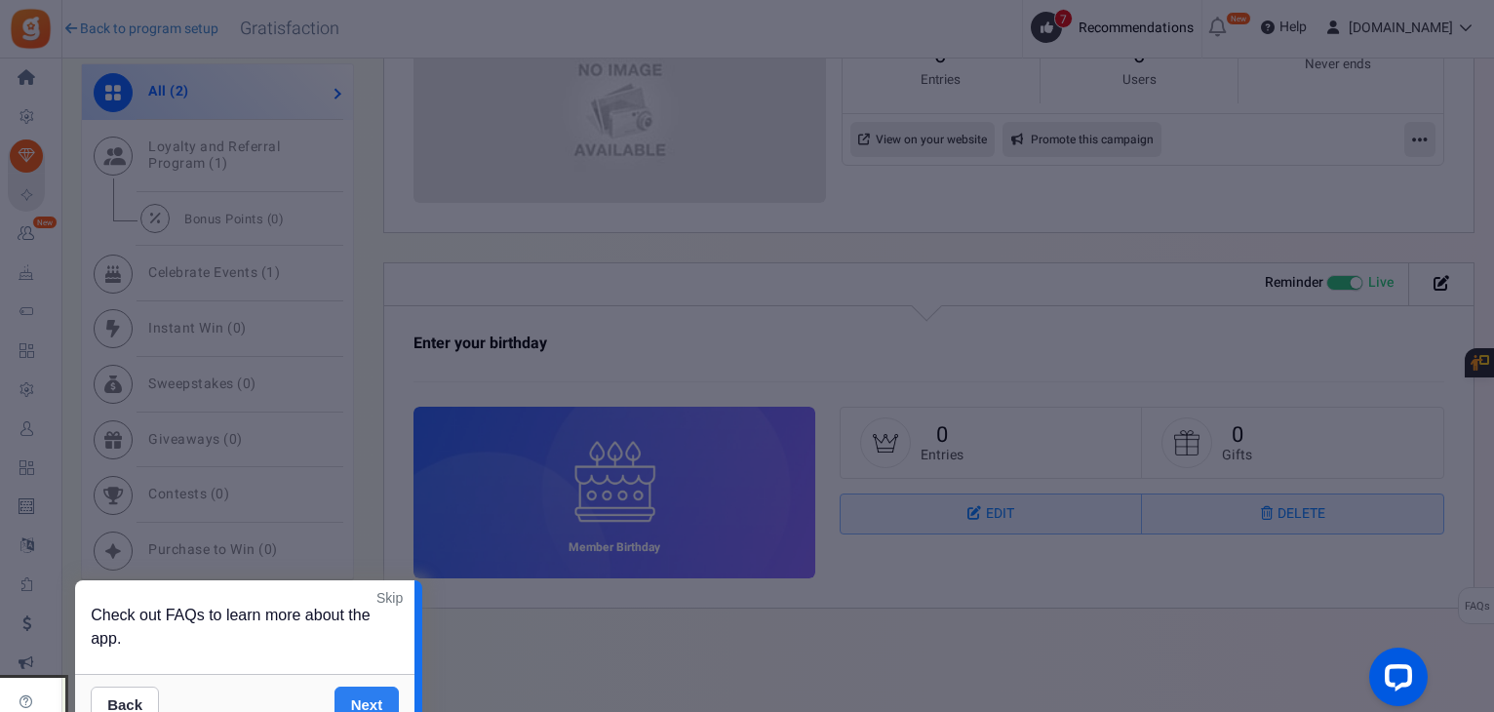
click at [364, 698] on link "Next" at bounding box center [367, 706] width 65 height 39
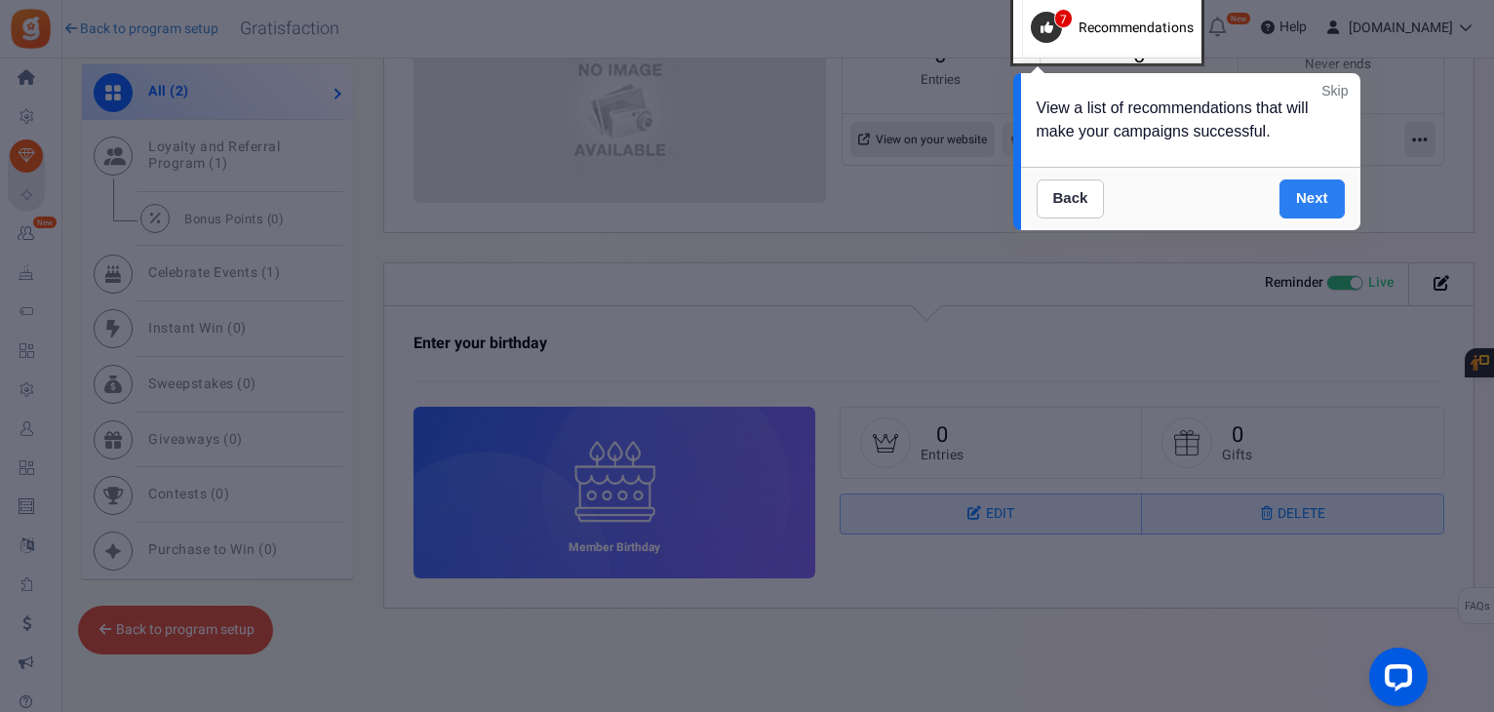
click at [1300, 200] on link "Next" at bounding box center [1312, 198] width 65 height 39
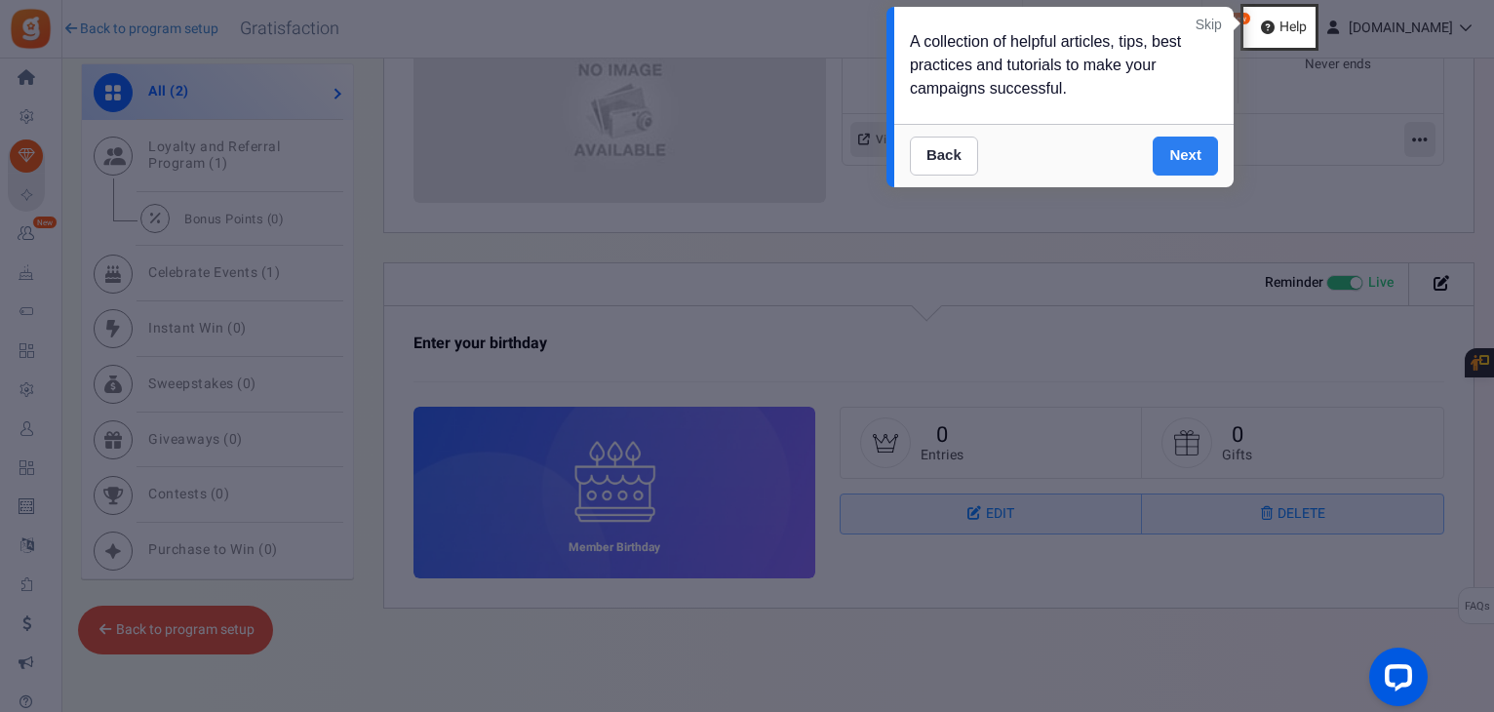
click at [1195, 141] on link "Next" at bounding box center [1185, 156] width 65 height 39
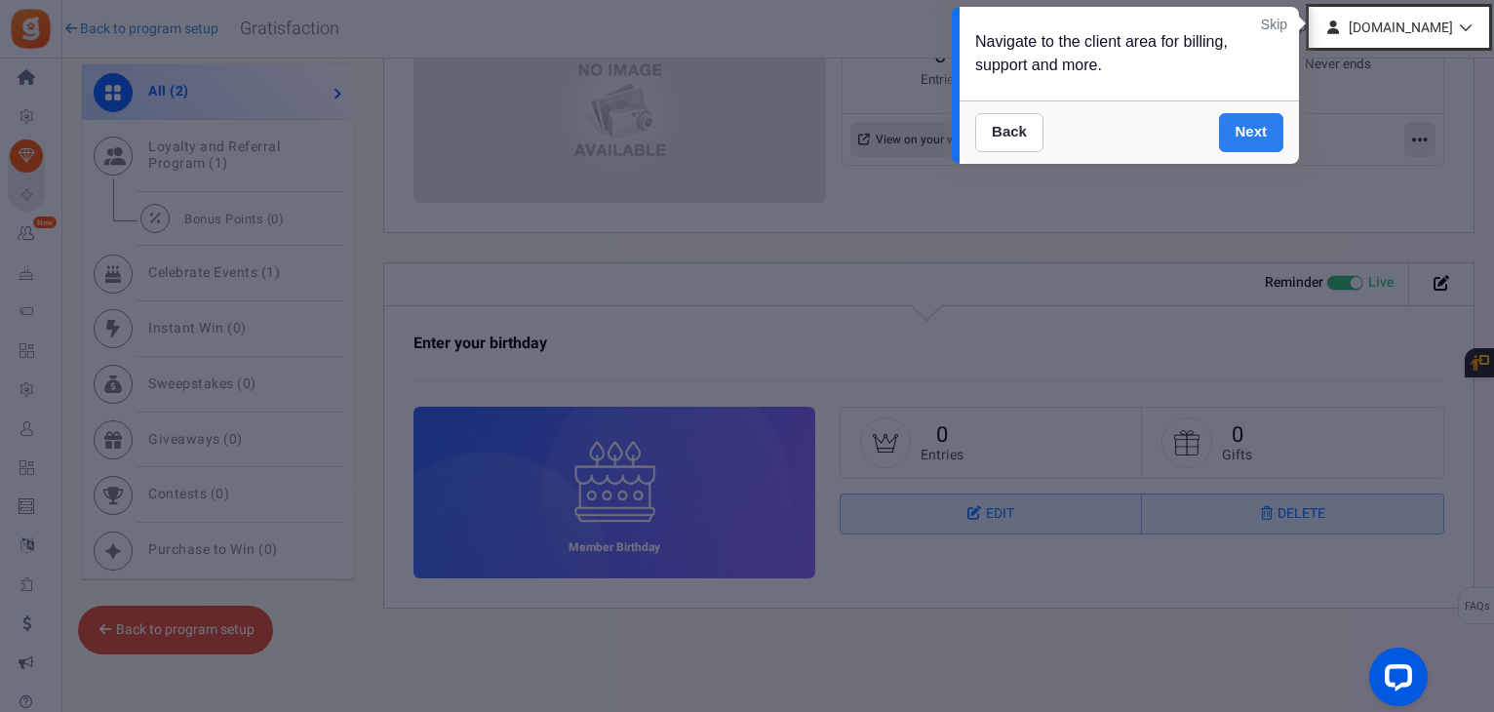
click at [1248, 126] on link "Next" at bounding box center [1251, 132] width 65 height 39
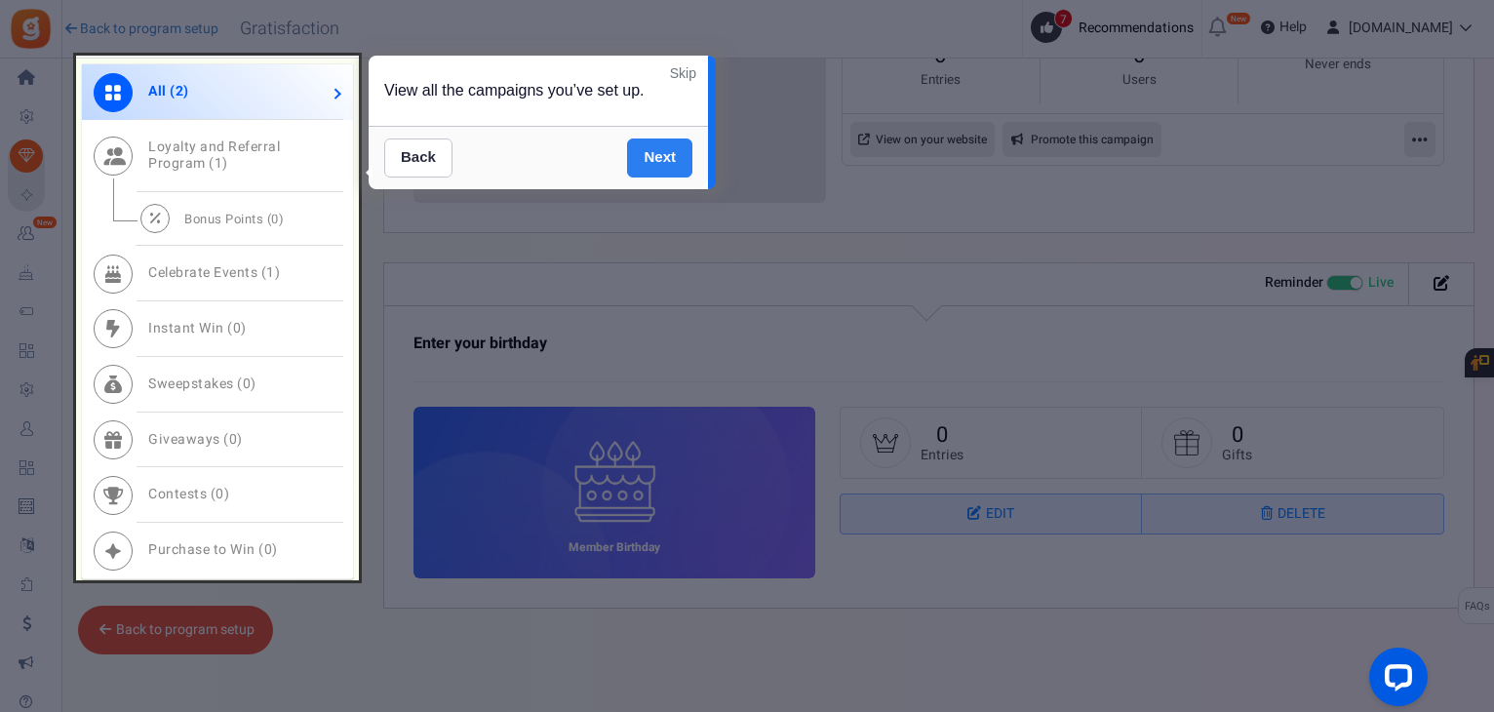
click at [666, 157] on link "Next" at bounding box center [659, 158] width 65 height 39
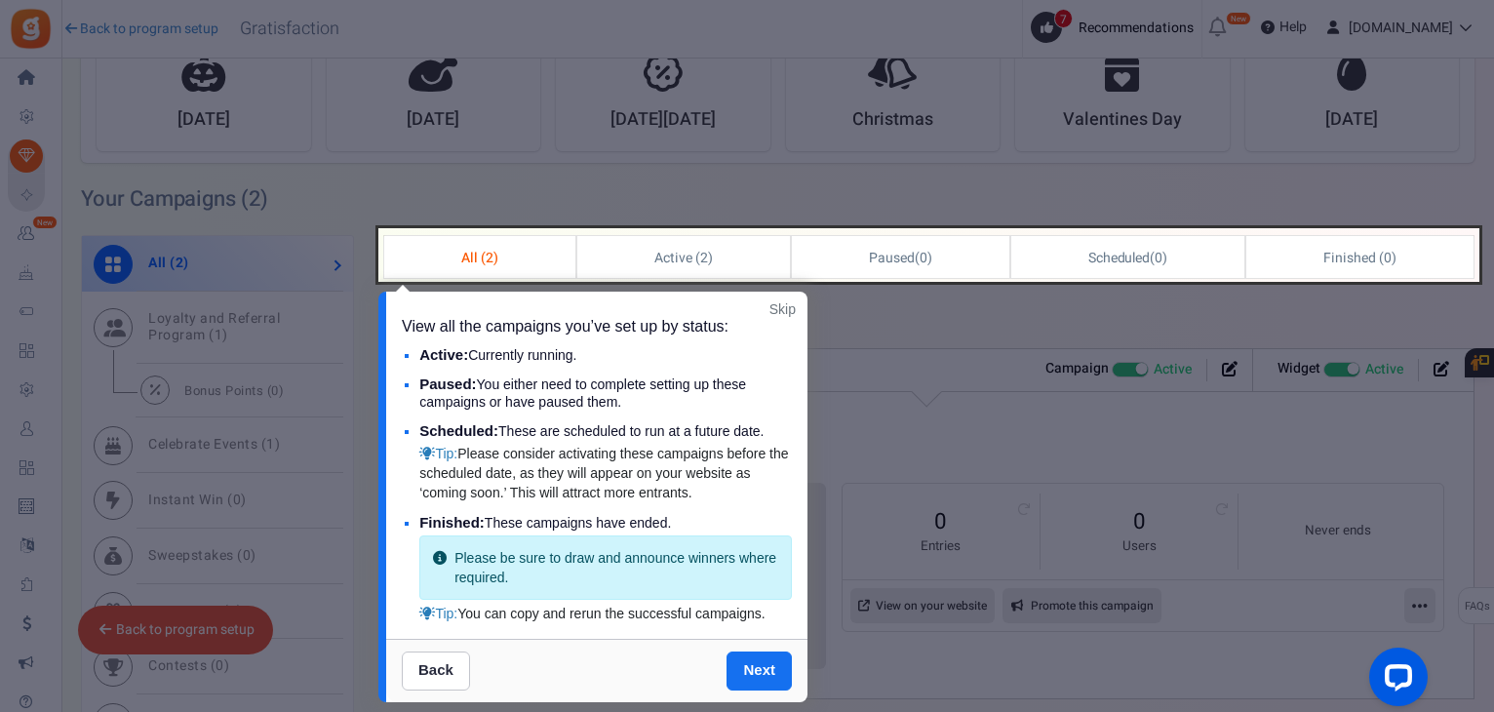
scroll to position [1044, 0]
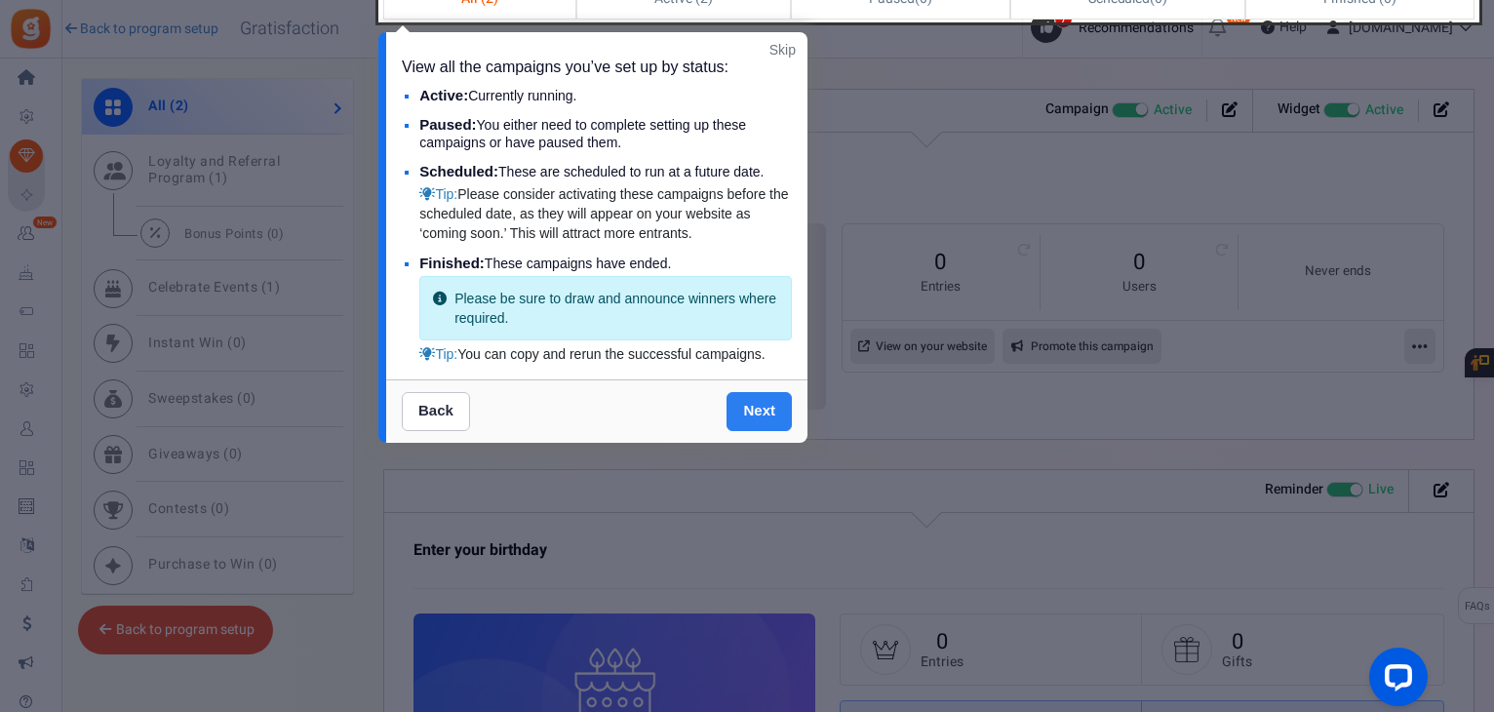
click at [757, 412] on link "Next" at bounding box center [759, 411] width 65 height 39
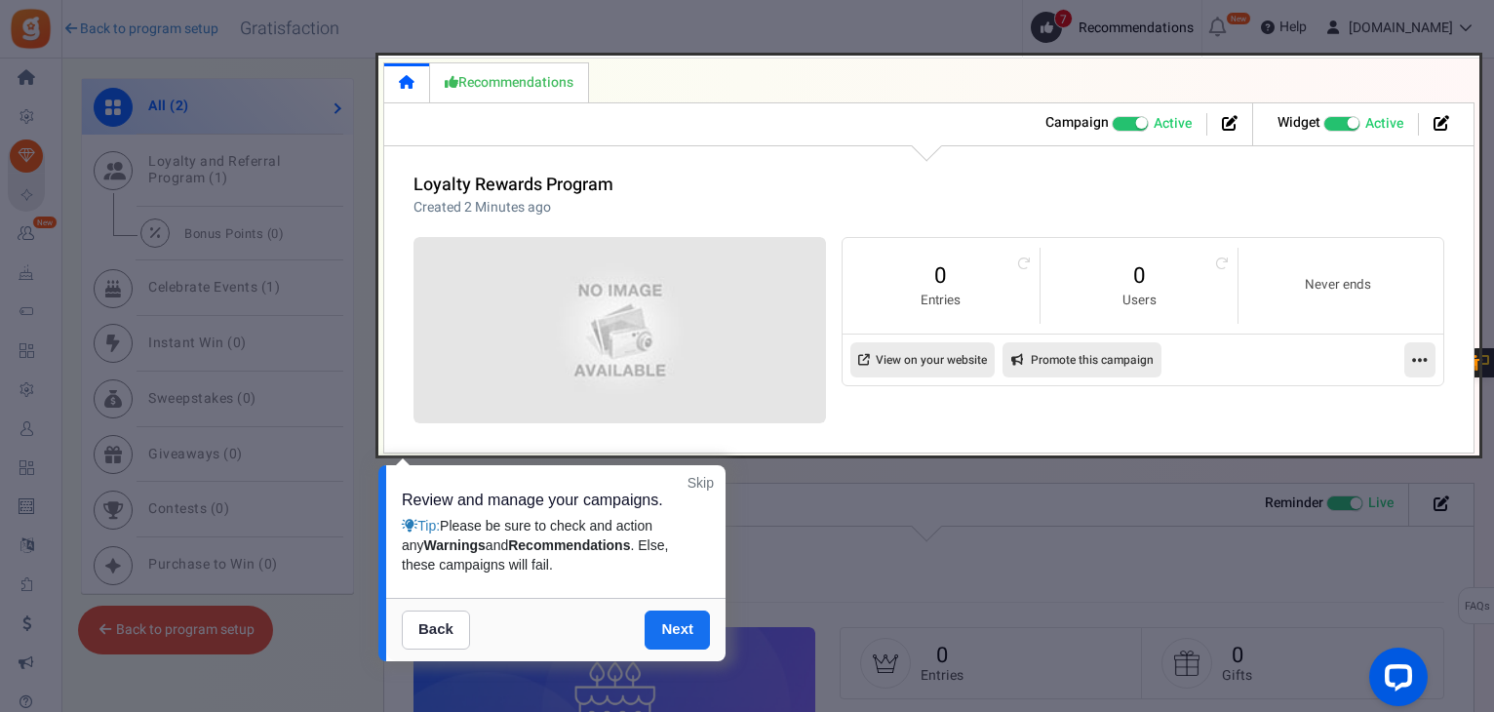
scroll to position [946, 0]
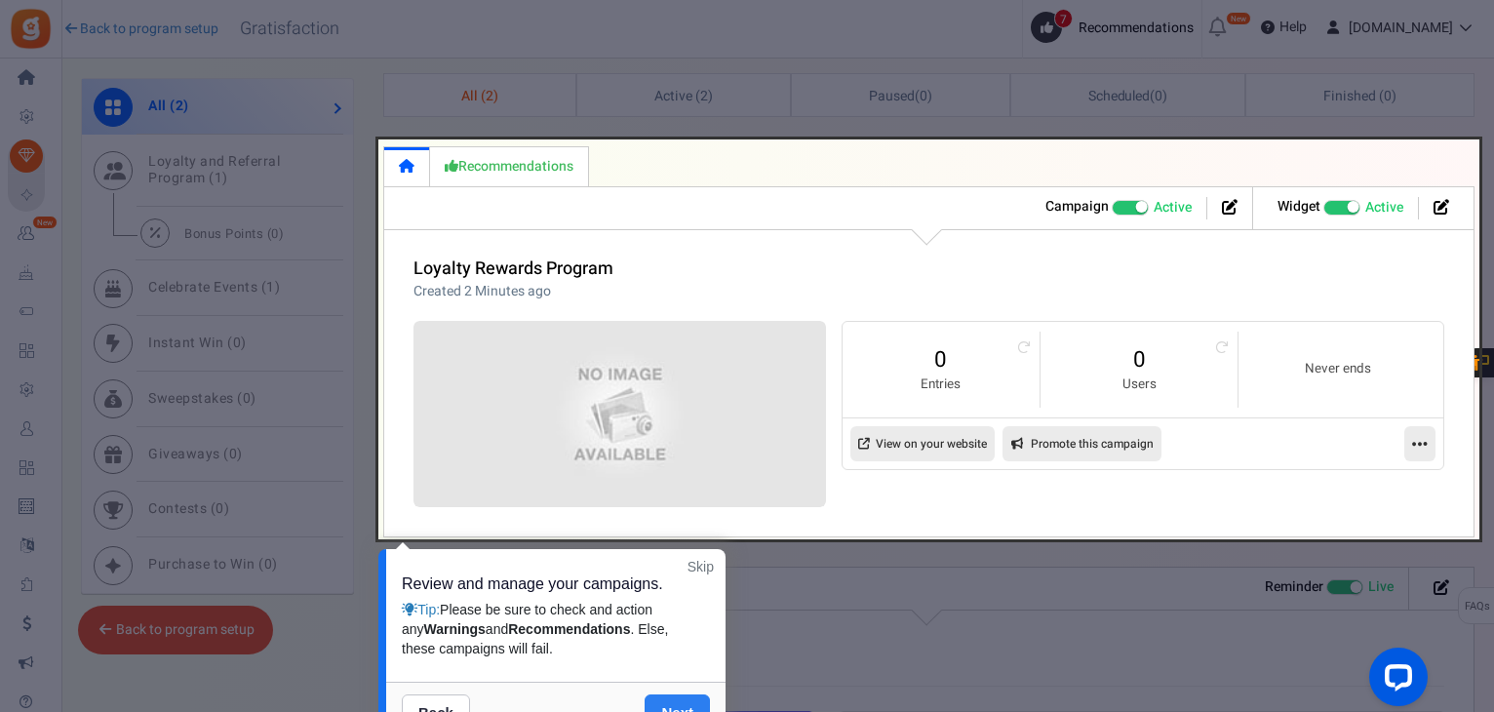
click at [679, 703] on link "Next" at bounding box center [677, 714] width 65 height 39
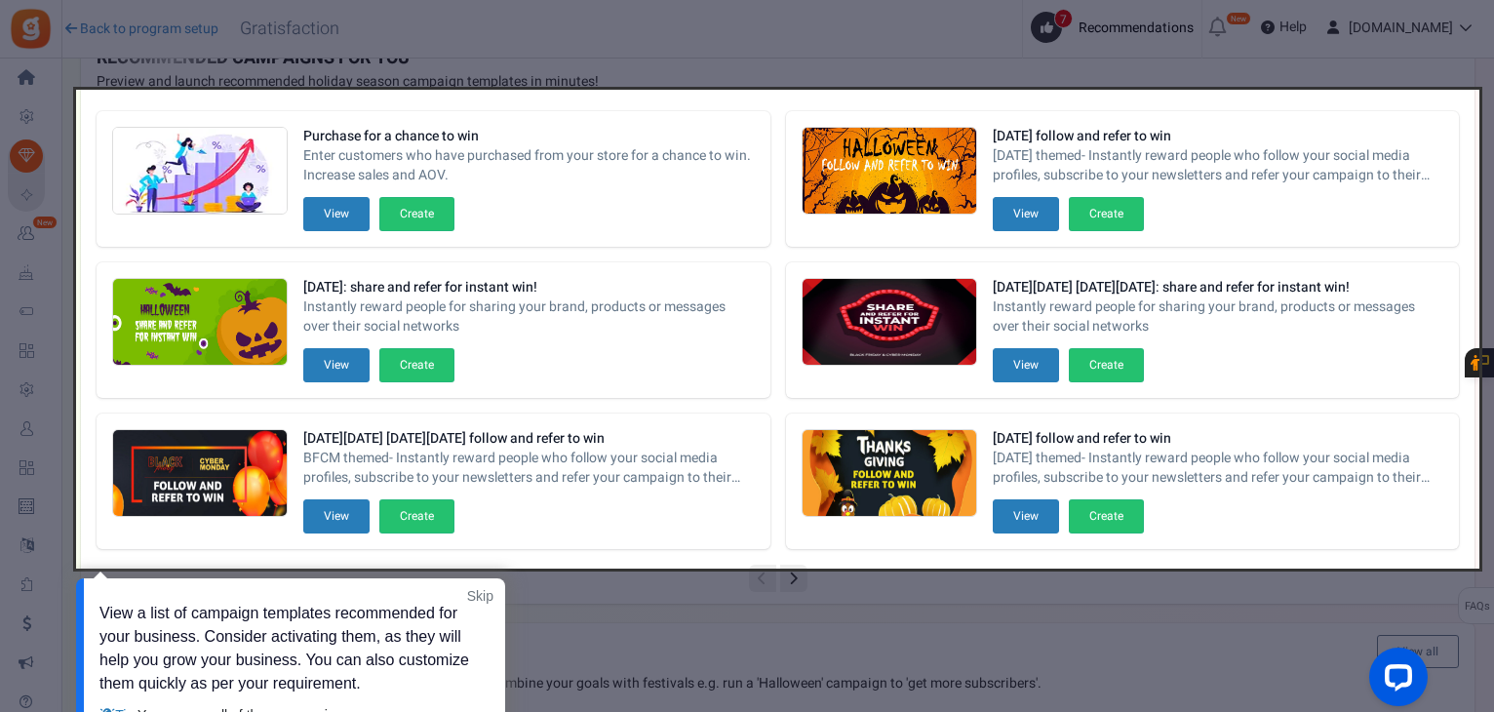
scroll to position [338, 0]
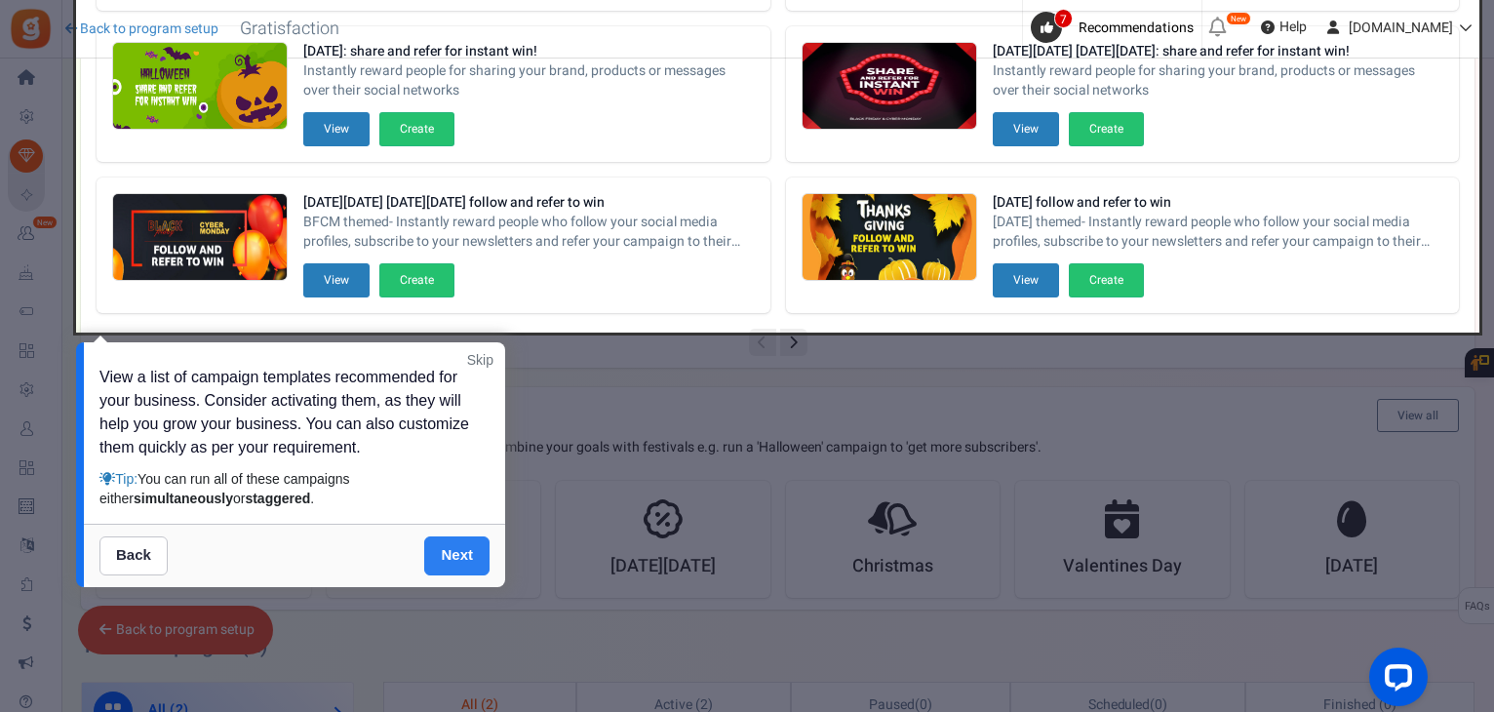
click at [464, 559] on link "Next" at bounding box center [456, 556] width 65 height 39
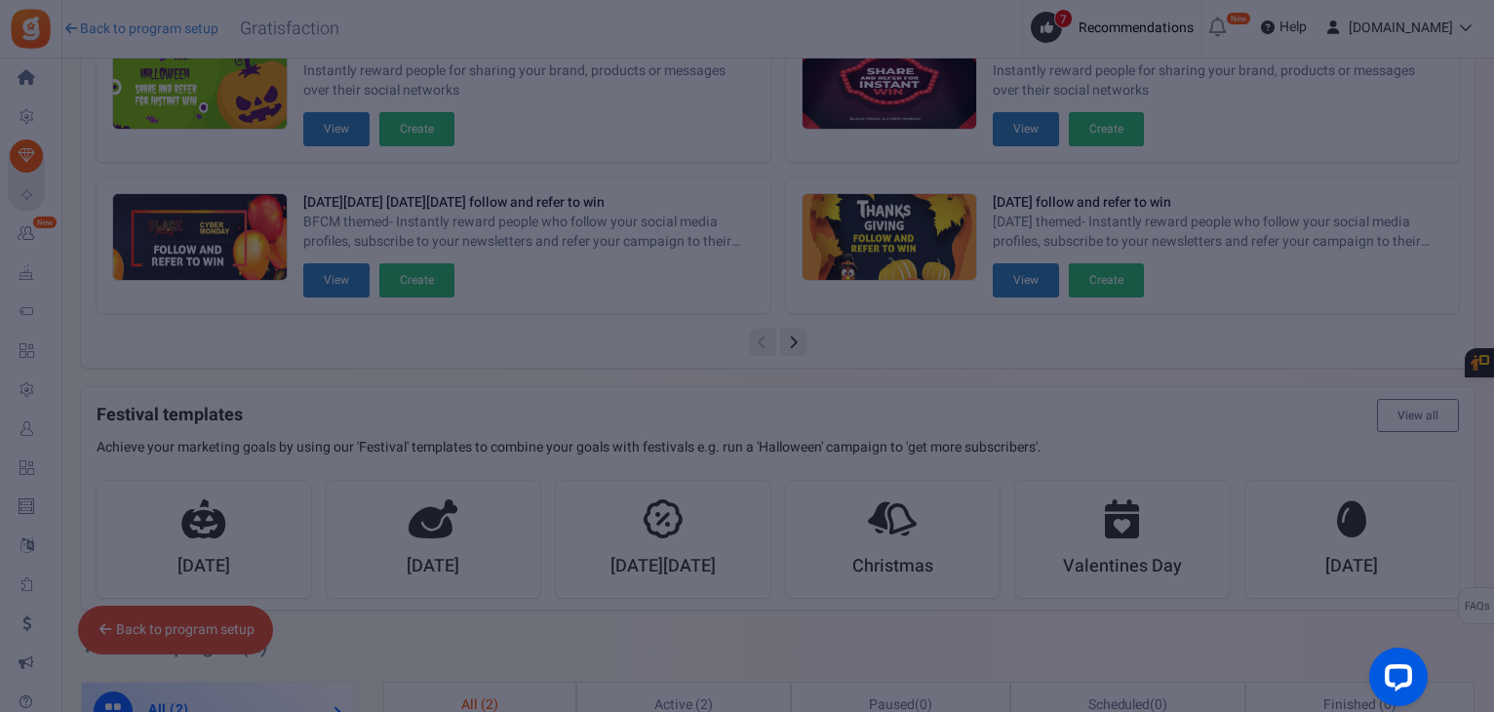
scroll to position [0, 0]
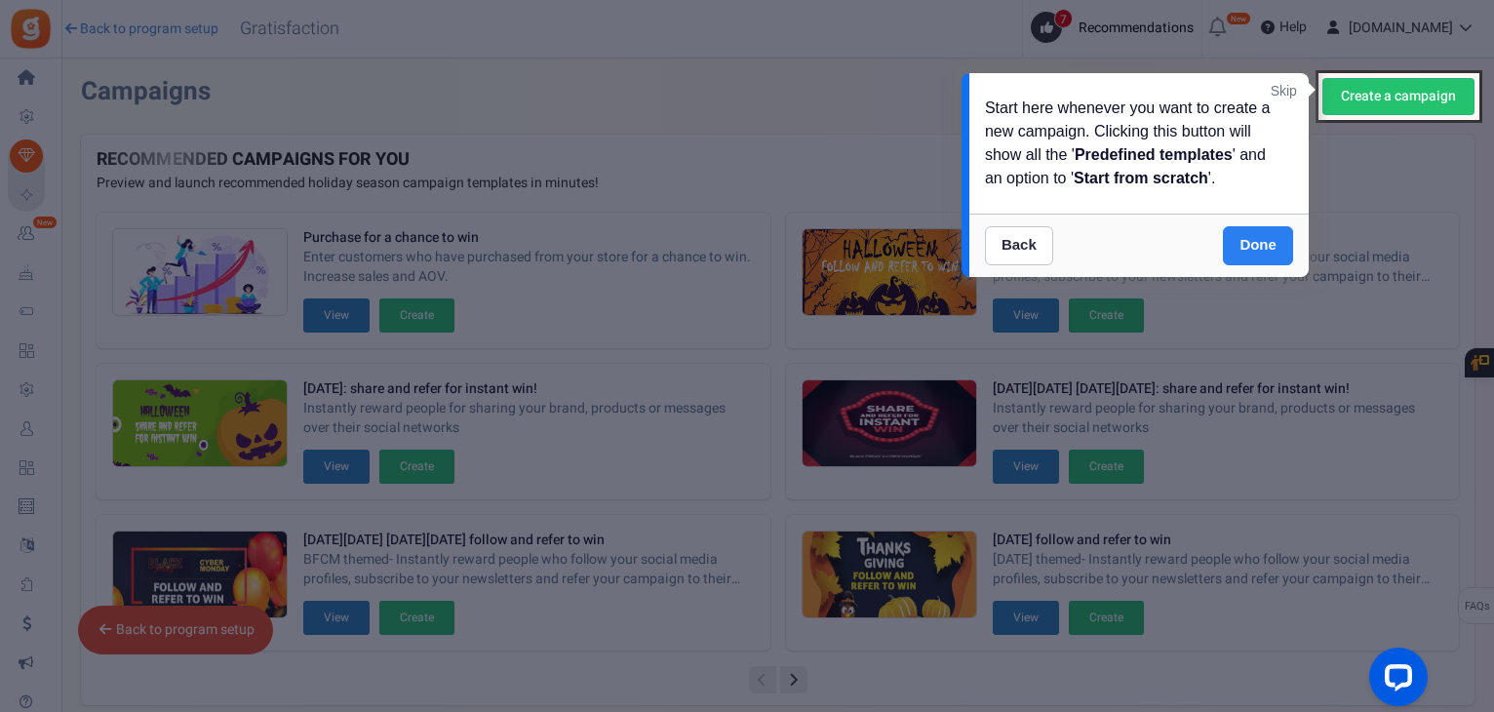
click at [1268, 253] on link "Done" at bounding box center [1258, 245] width 70 height 39
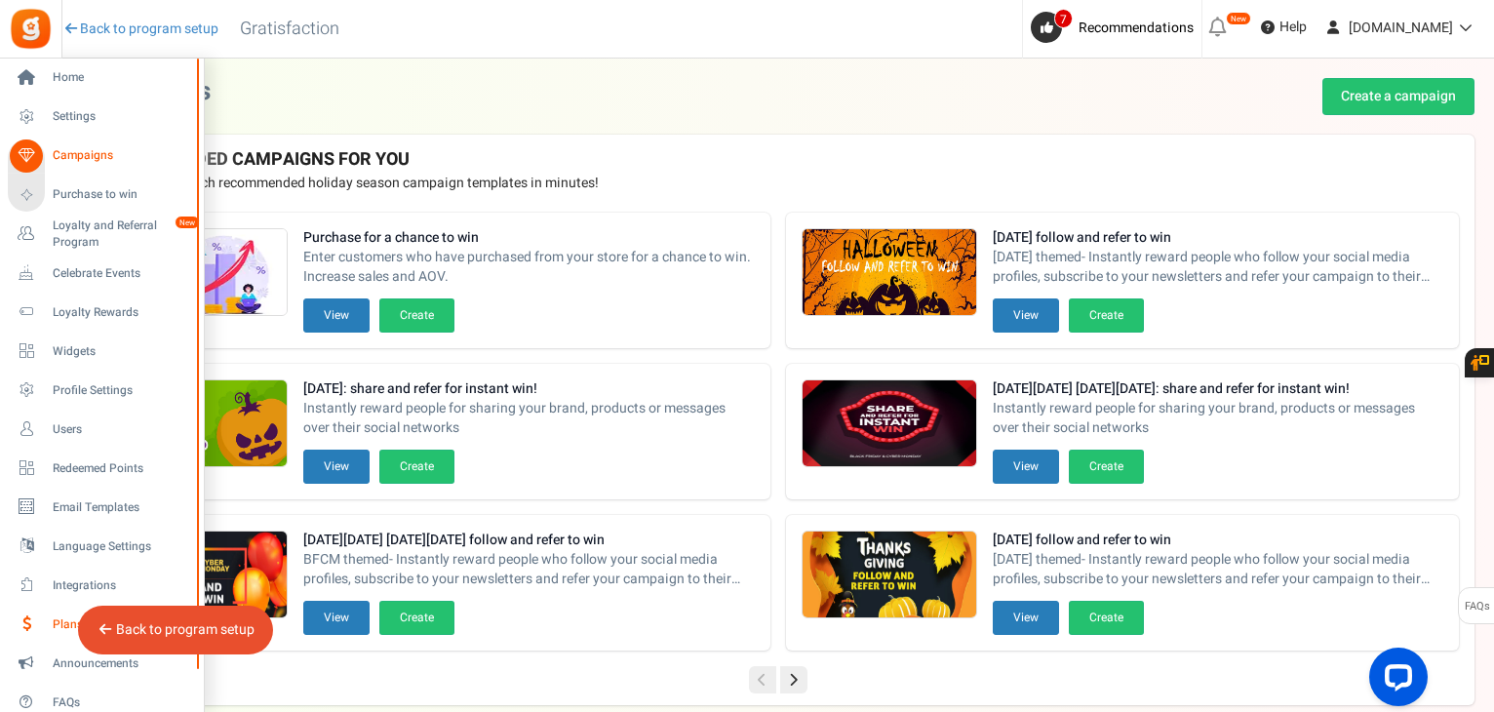
click at [20, 618] on icon at bounding box center [26, 624] width 33 height 33
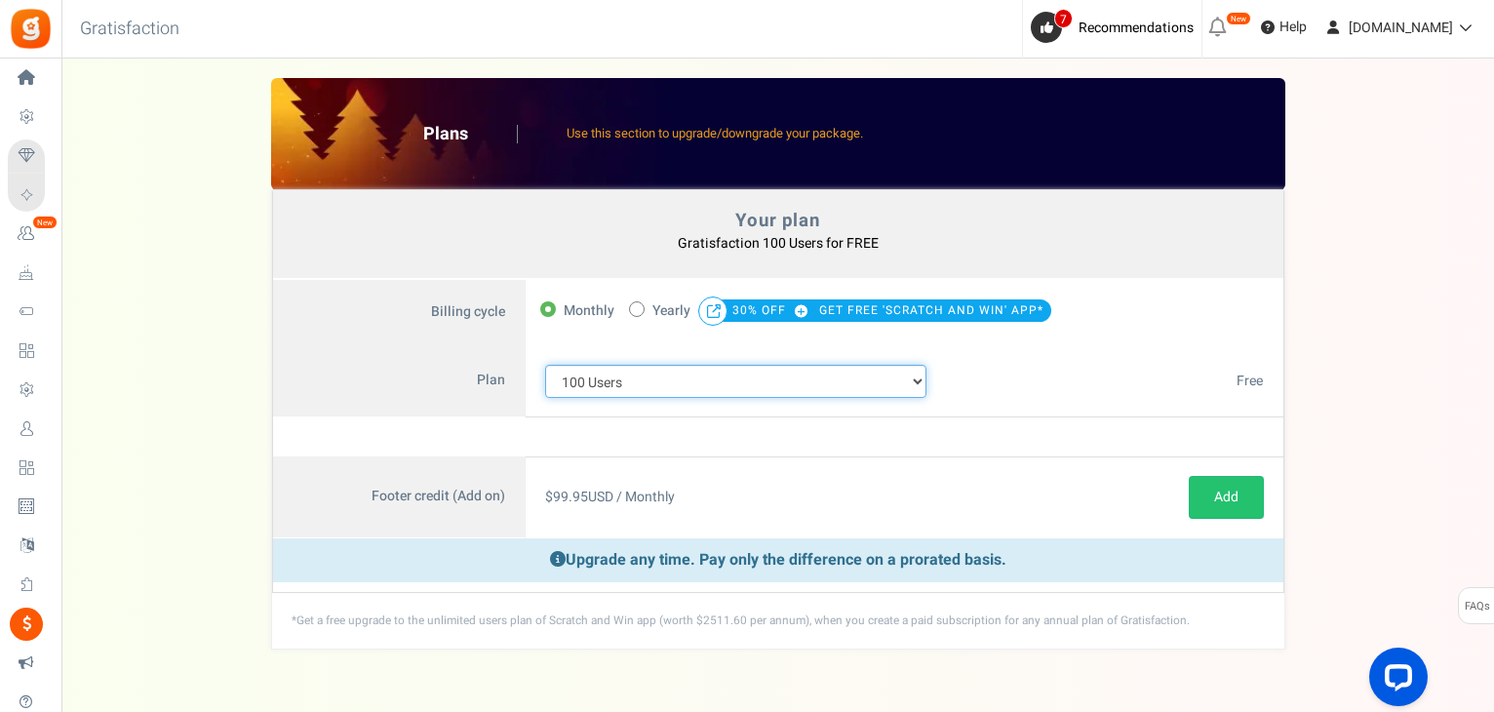
click at [847, 383] on select "100 Users 200 Users 500 Users 1000 Users 2000 Users 3000 Users 4000 Users 5000 …" at bounding box center [736, 381] width 382 height 33
click at [622, 387] on select "100 Users 200 Users 500 Users 1000 Users 2000 Users 3000 Users 4000 Users 5000 …" at bounding box center [736, 381] width 382 height 33
click at [1022, 379] on div "$ 0.00 USD / Monthly Paid $0.00 USD / Monthly Paid $ 0.00 USD / Monthly $ 0.00 …" at bounding box center [1114, 381] width 337 height 72
click at [664, 503] on span "$ 99.95 USD / Monthly" at bounding box center [610, 497] width 130 height 20
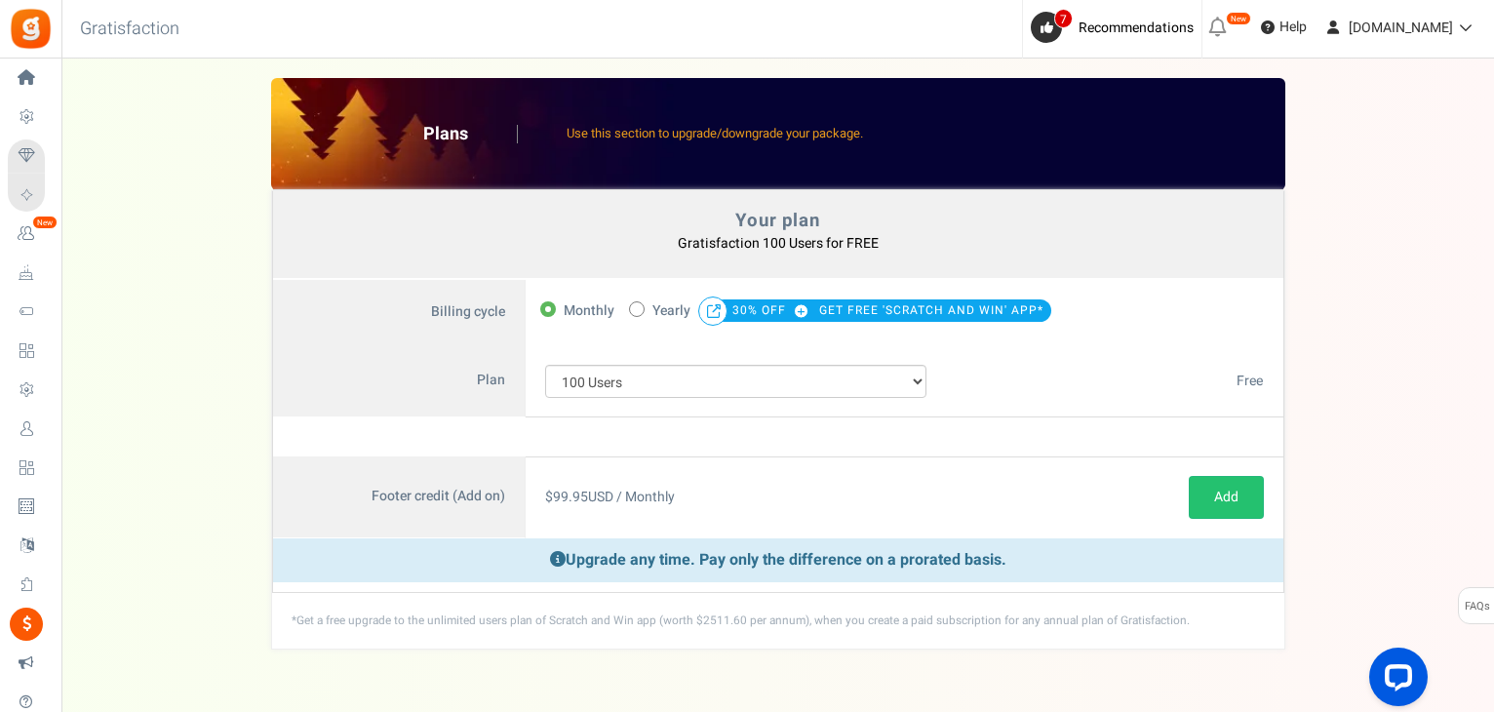
click at [1226, 17] on em "New" at bounding box center [1238, 19] width 25 height 14
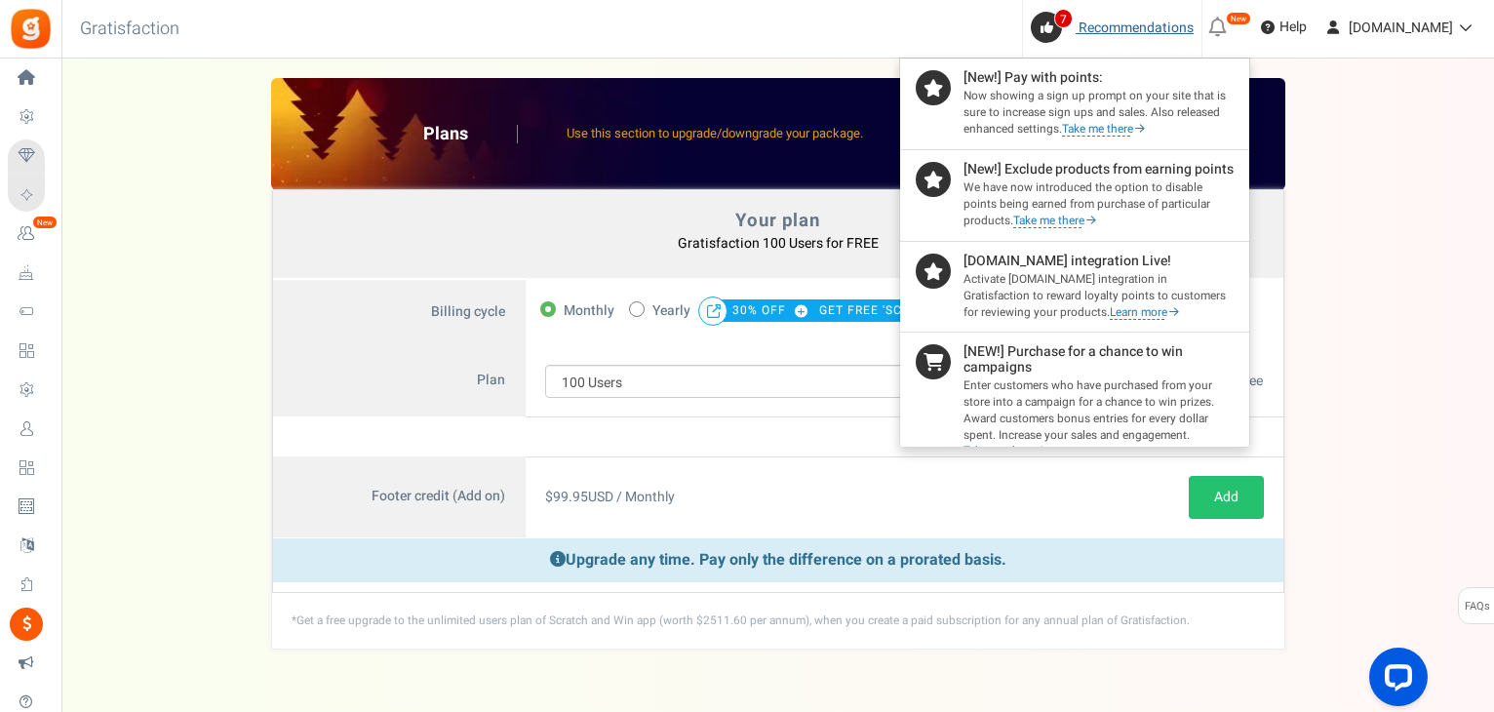
click at [1057, 15] on span "7" at bounding box center [1063, 19] width 19 height 20
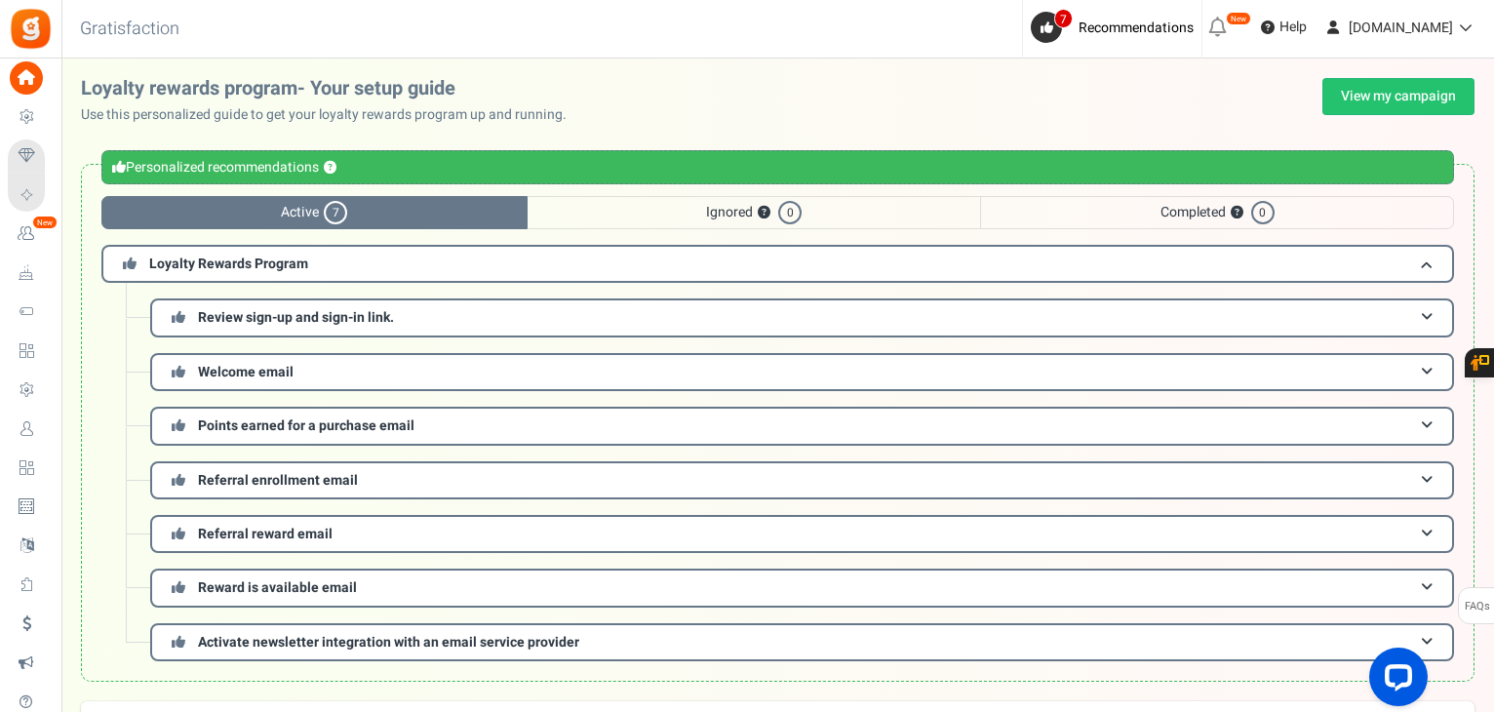
scroll to position [36, 0]
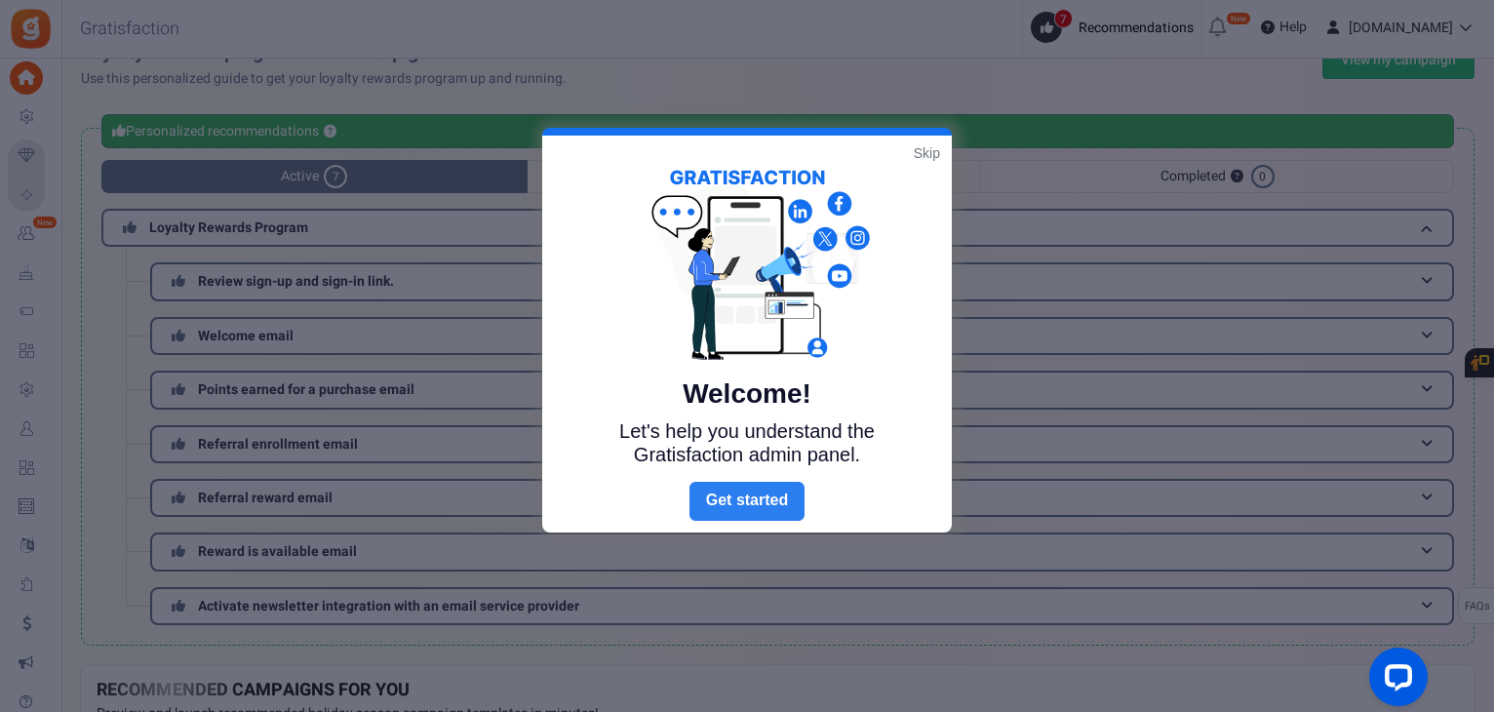
click at [755, 497] on link "Next" at bounding box center [747, 501] width 115 height 39
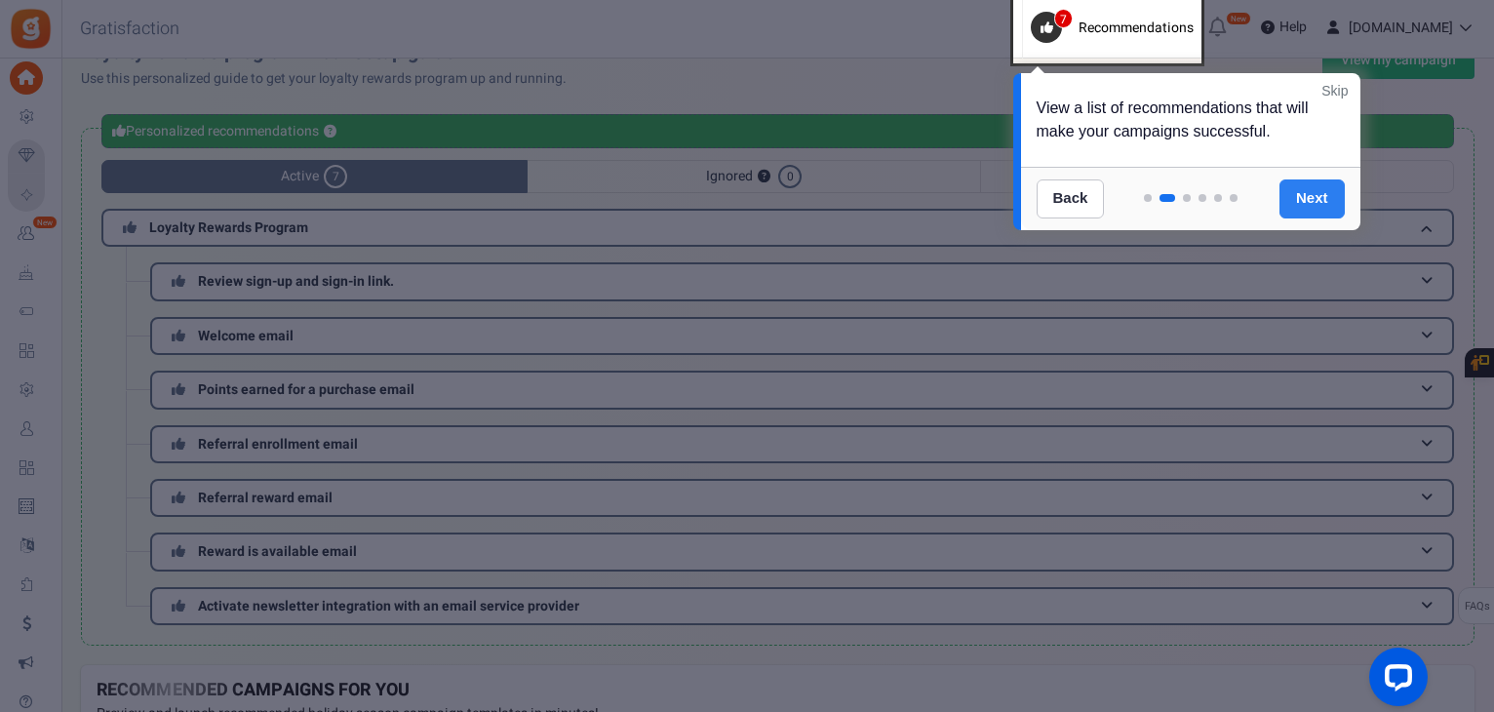
click at [1309, 188] on link "Next" at bounding box center [1312, 198] width 65 height 39
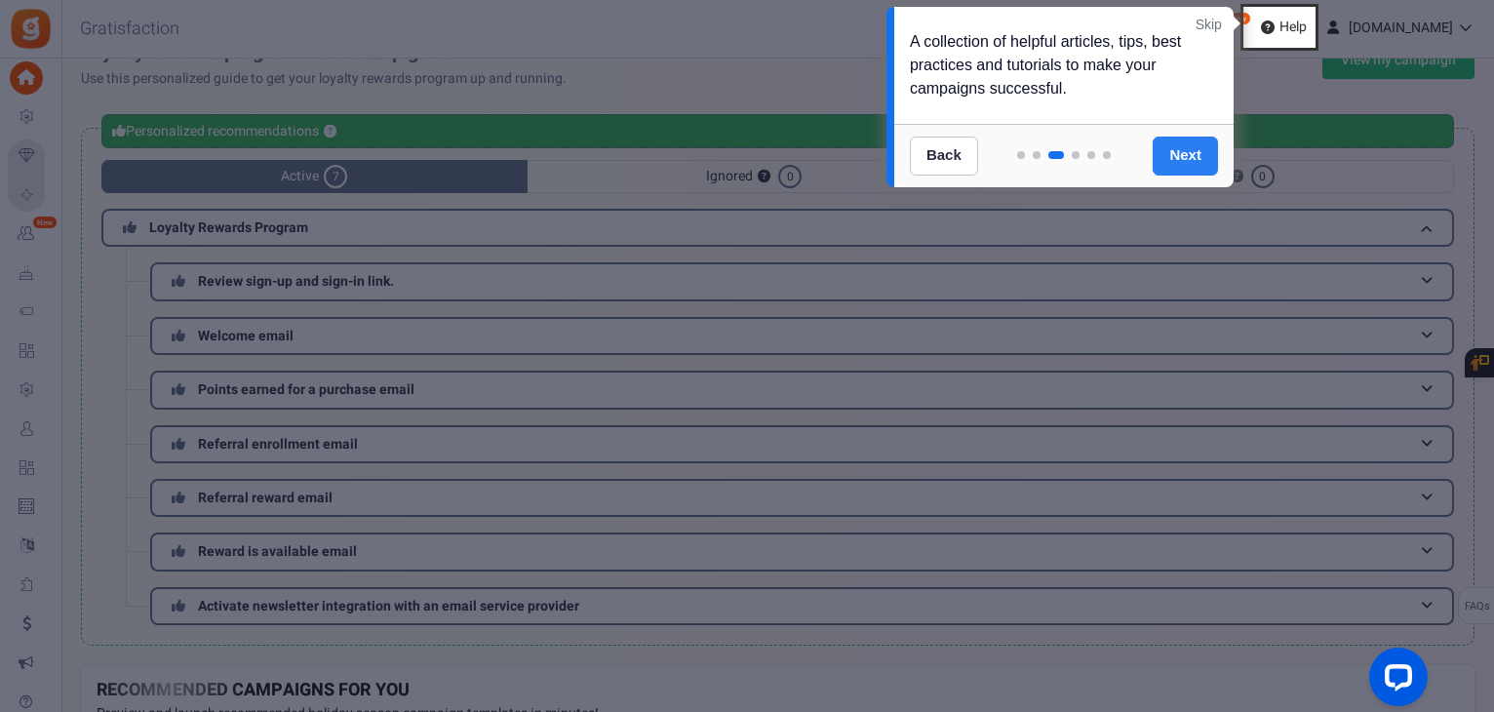
click at [1186, 157] on link "Next" at bounding box center [1185, 156] width 65 height 39
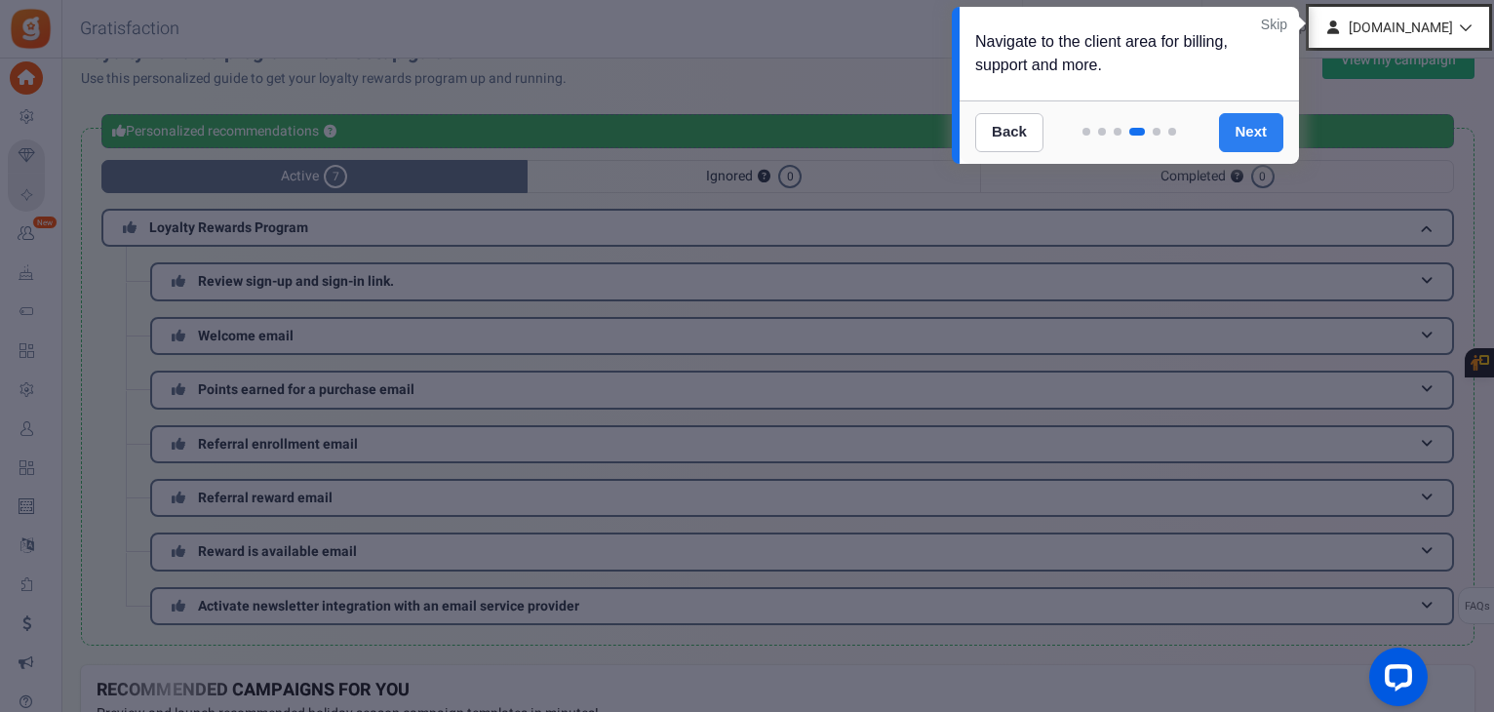
click at [1264, 128] on link "Next" at bounding box center [1251, 132] width 65 height 39
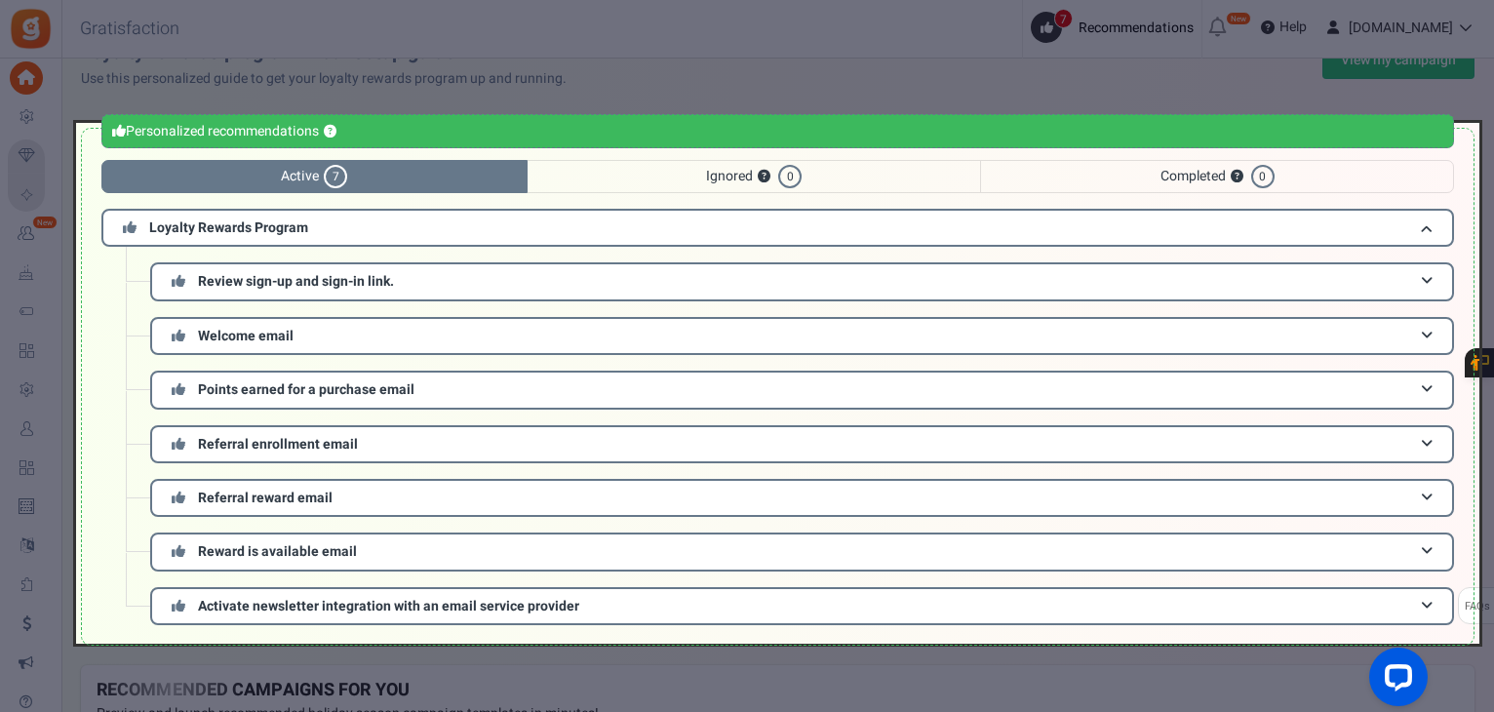
scroll to position [93, 0]
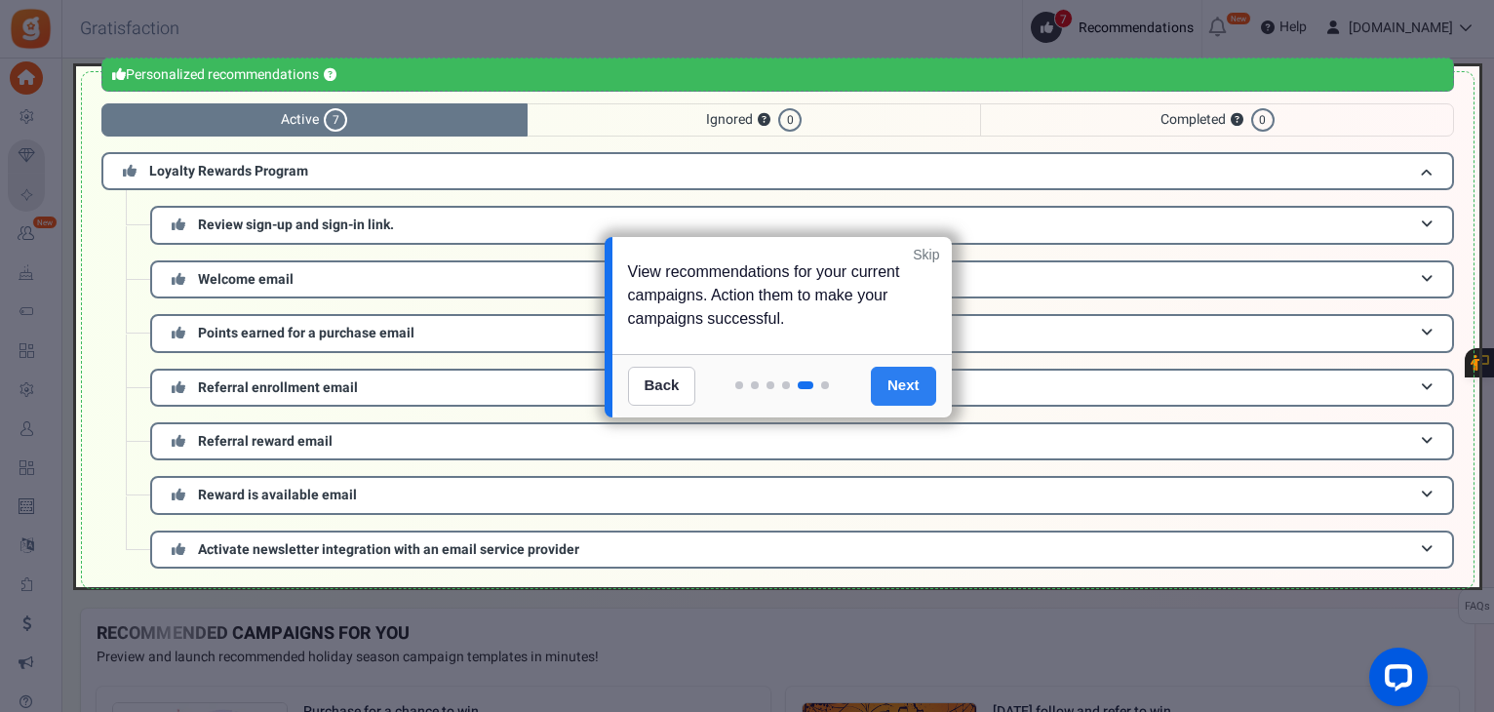
click at [913, 381] on link "Next" at bounding box center [903, 386] width 65 height 39
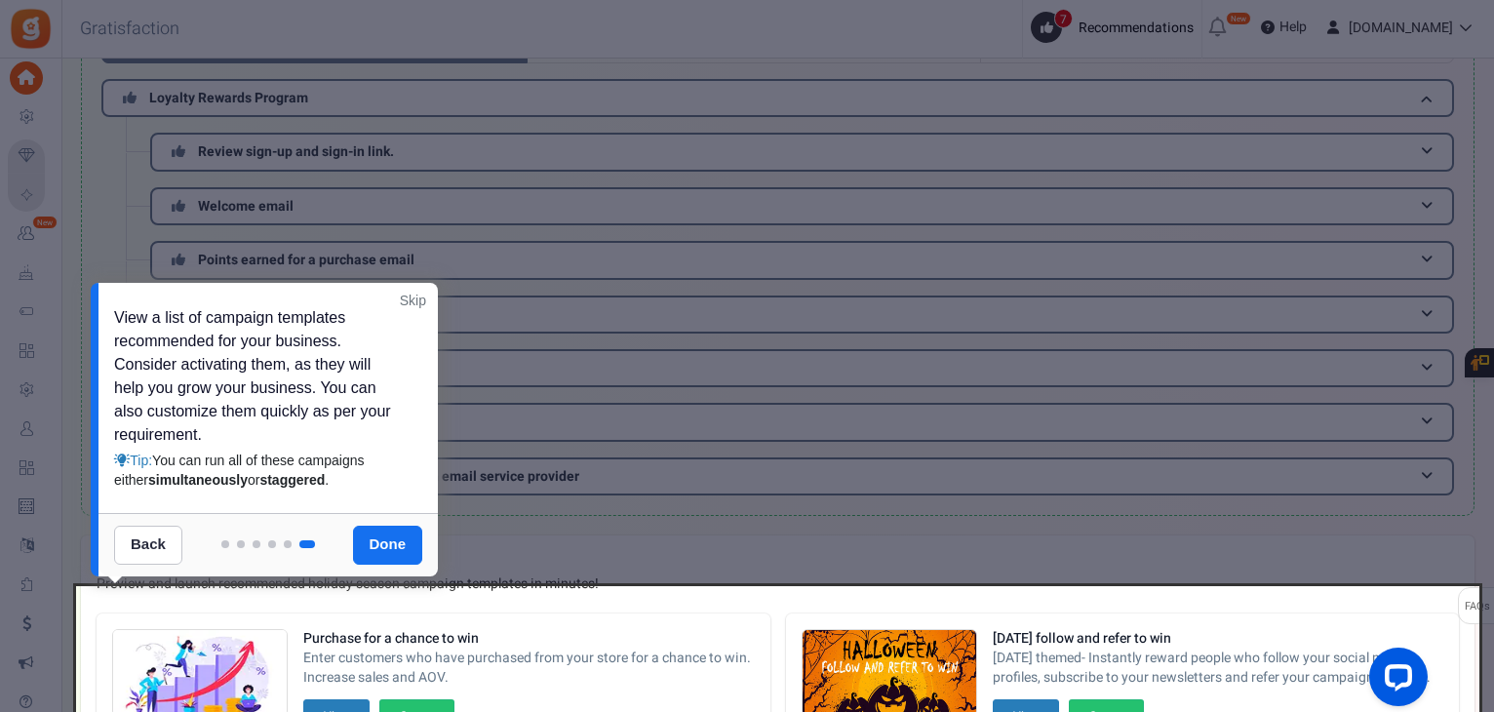
scroll to position [162, 0]
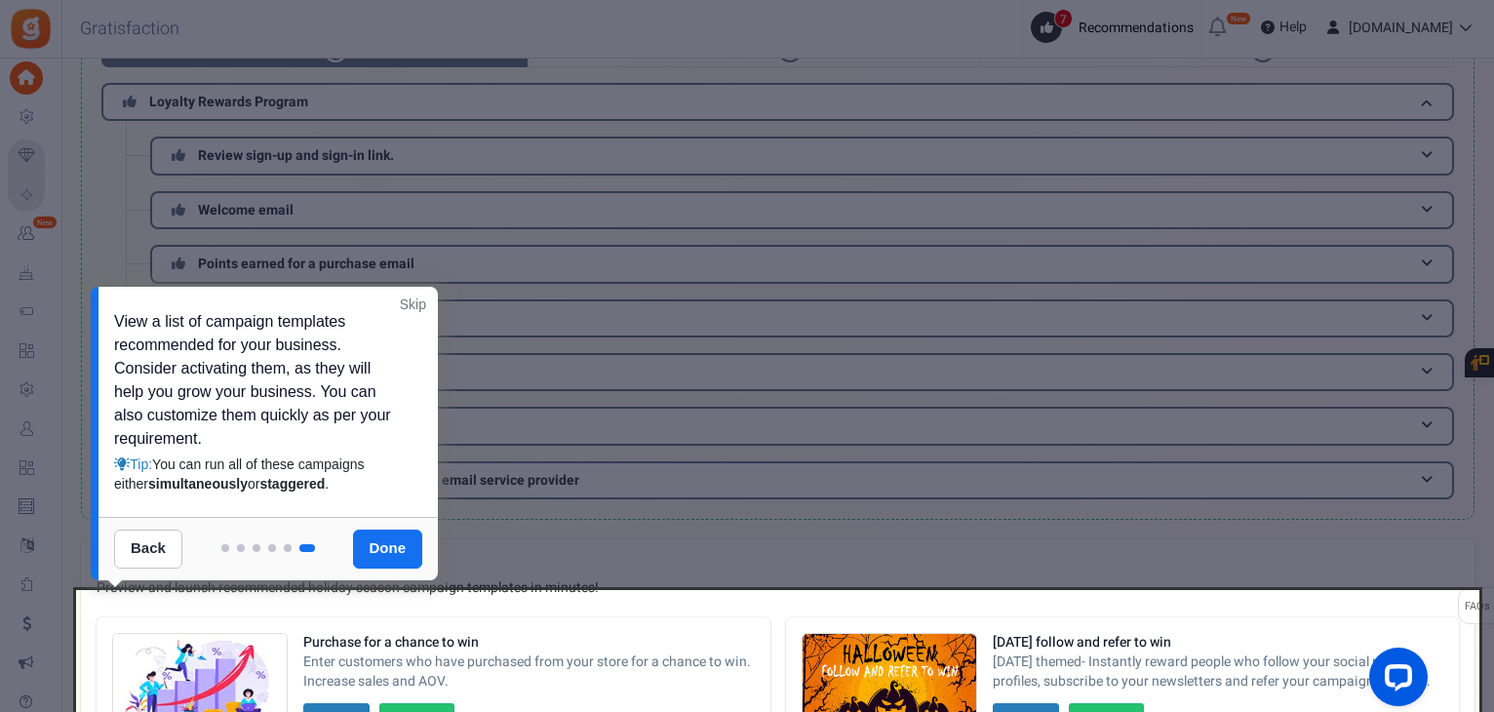
click at [402, 550] on link "Done" at bounding box center [388, 549] width 70 height 39
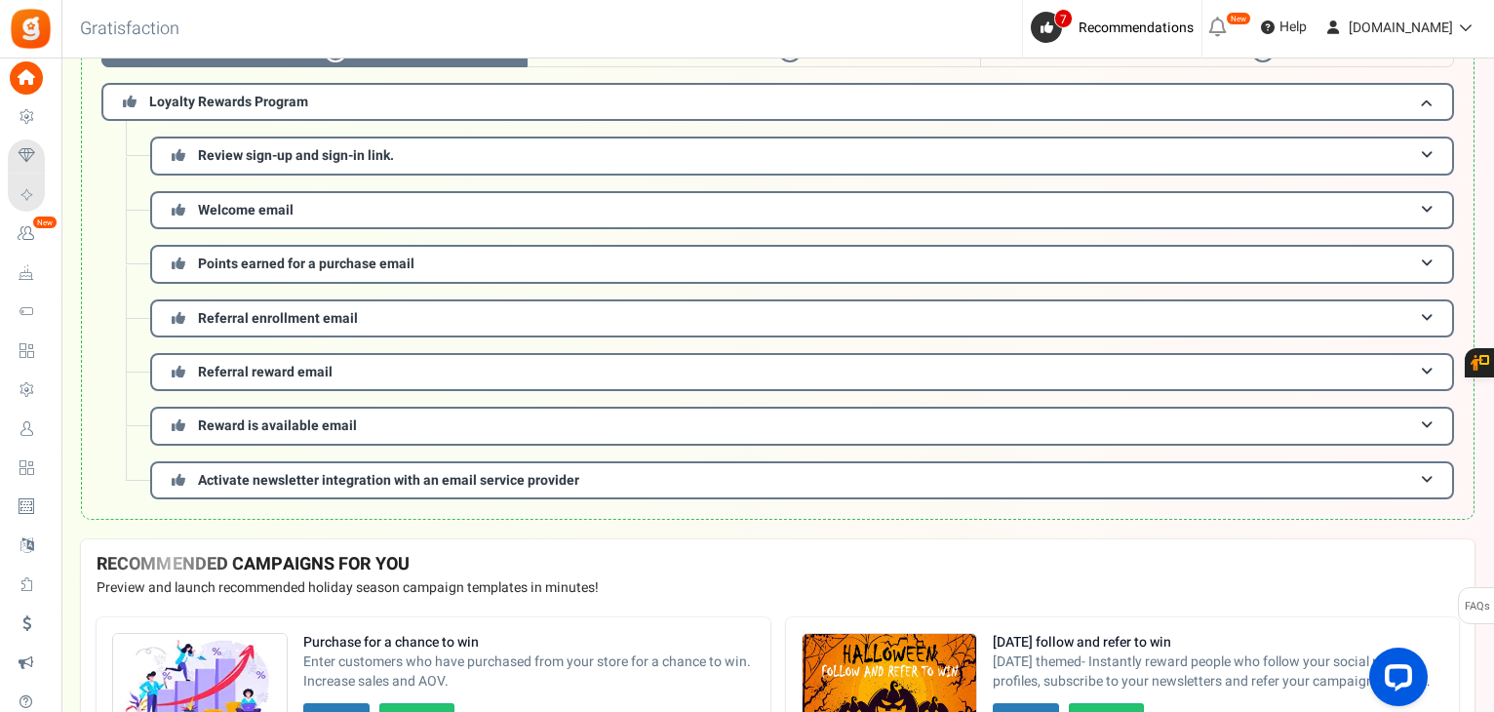
click at [1482, 358] on icon at bounding box center [1480, 363] width 20 height 16
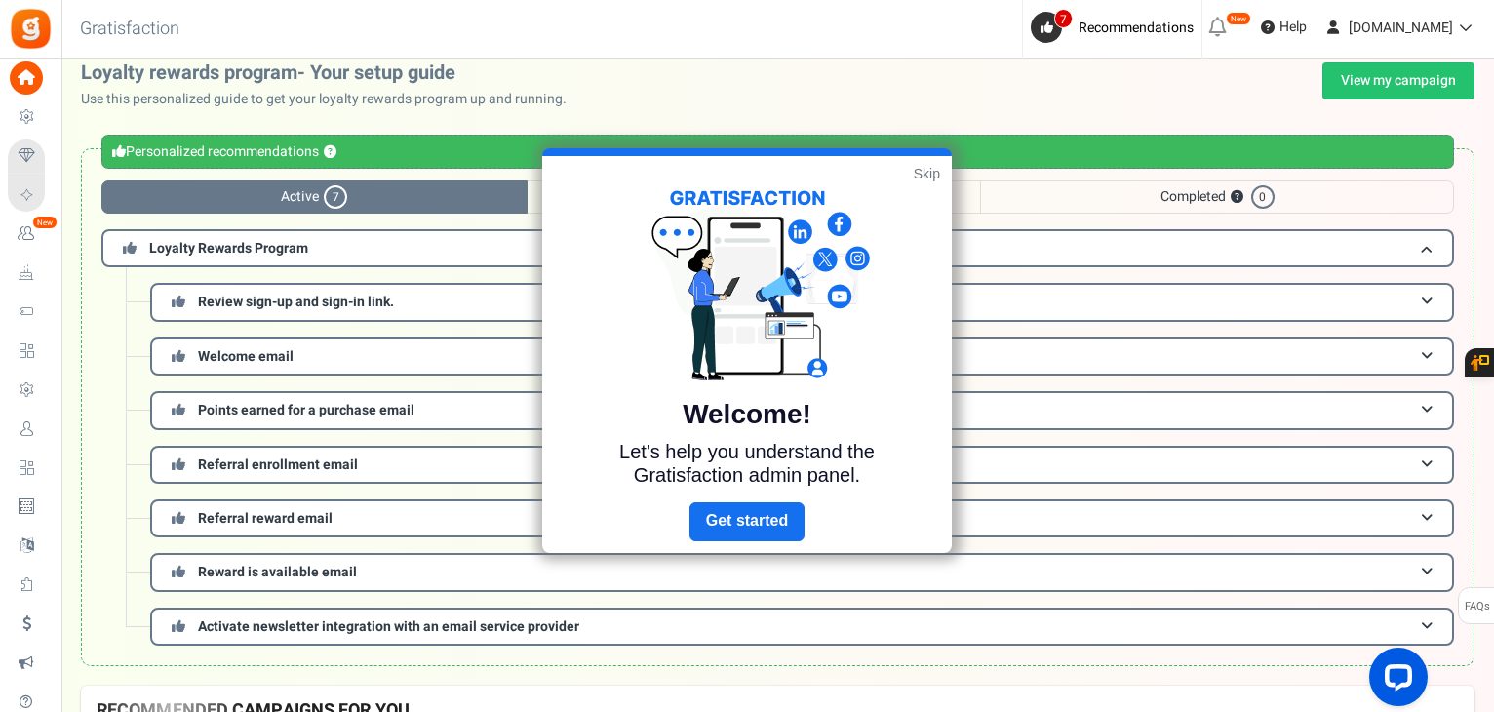
scroll to position [0, 0]
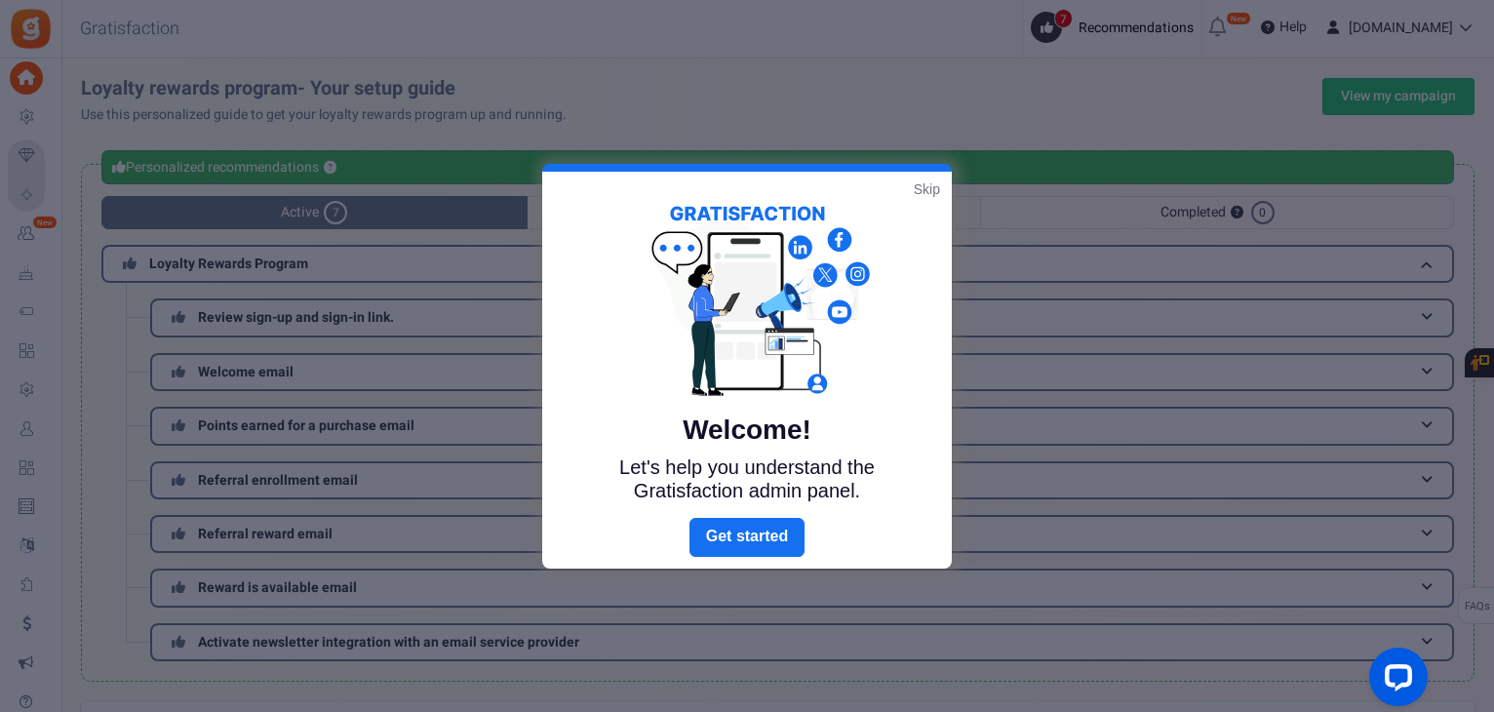
click at [936, 189] on link "Skip" at bounding box center [927, 189] width 26 height 20
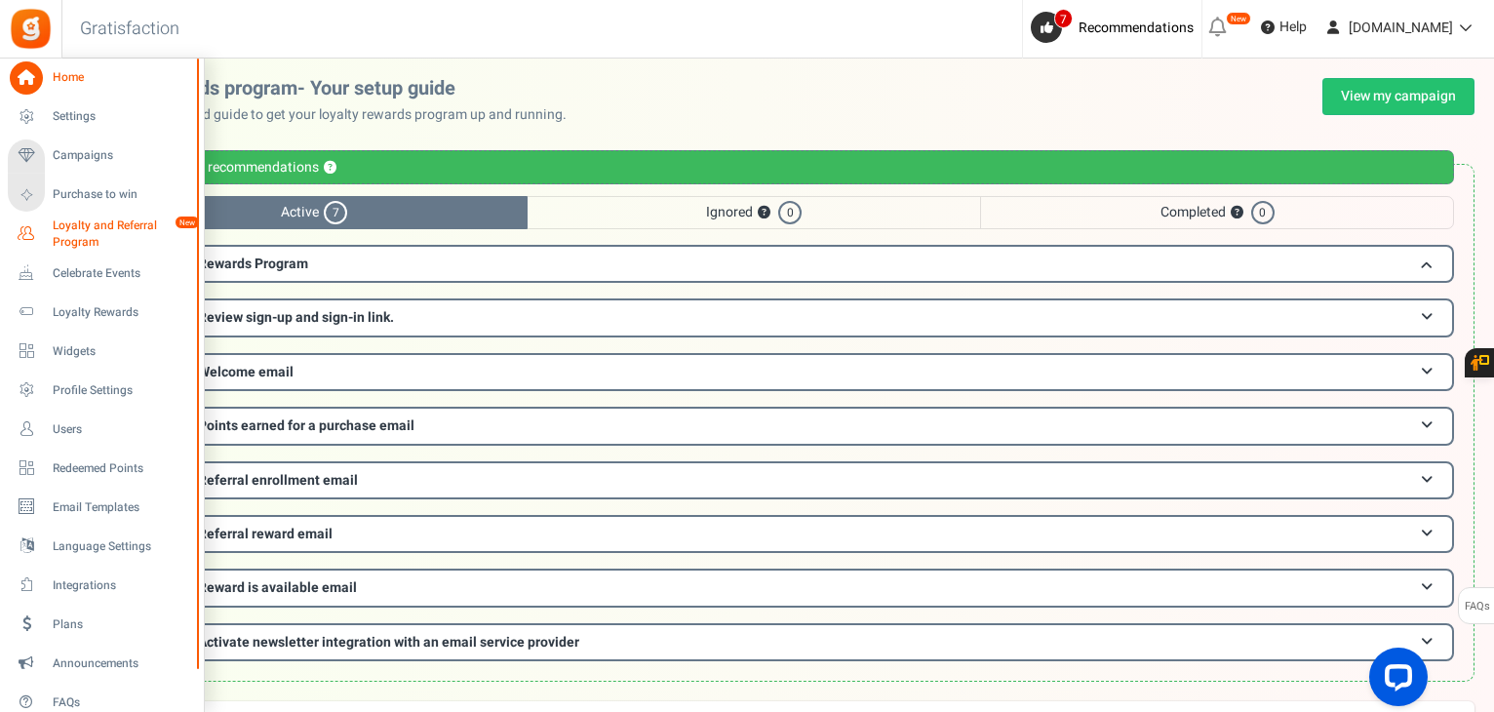
click at [140, 231] on span "Loyalty and Referral Program" at bounding box center [124, 234] width 142 height 33
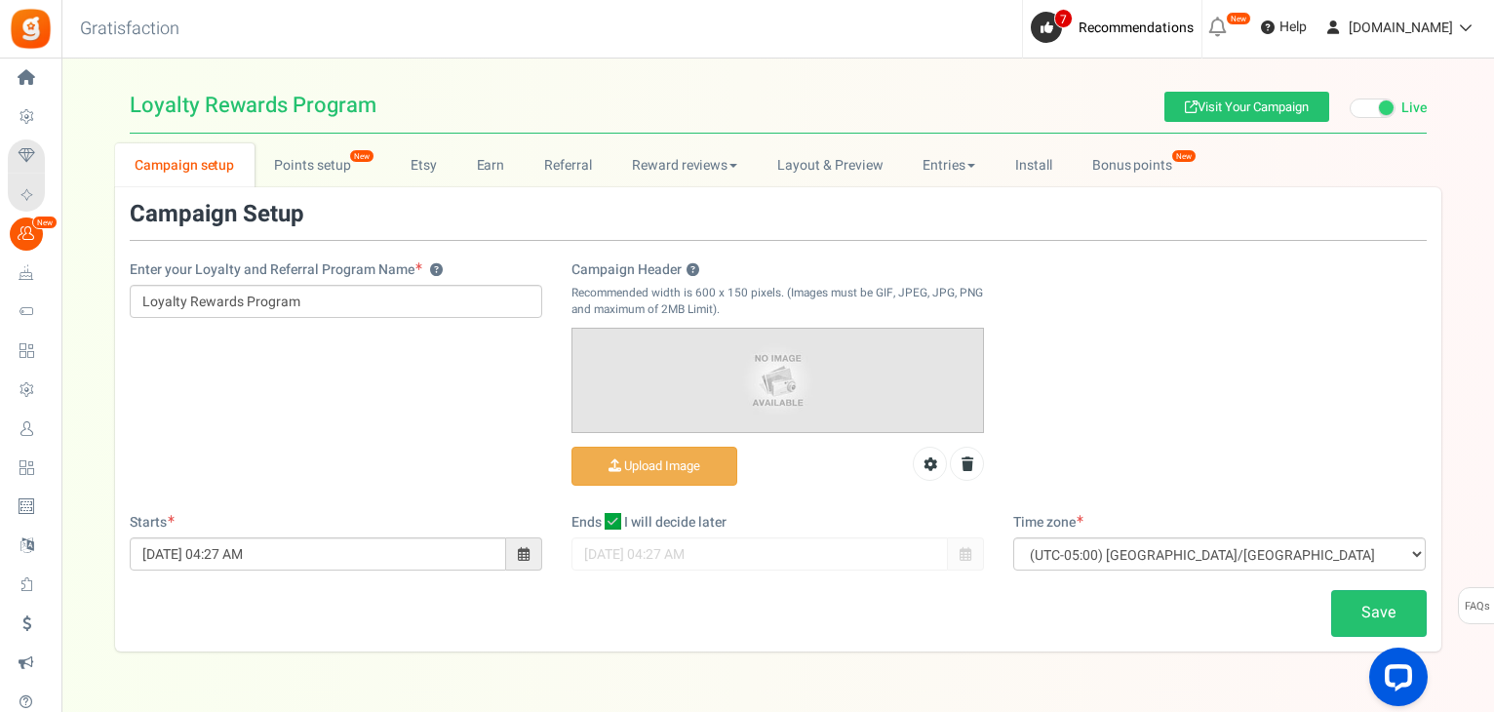
click at [1362, 110] on span at bounding box center [1373, 109] width 46 height 20
click at [1350, 110] on input "Live Paused" at bounding box center [1350, 108] width 0 height 13
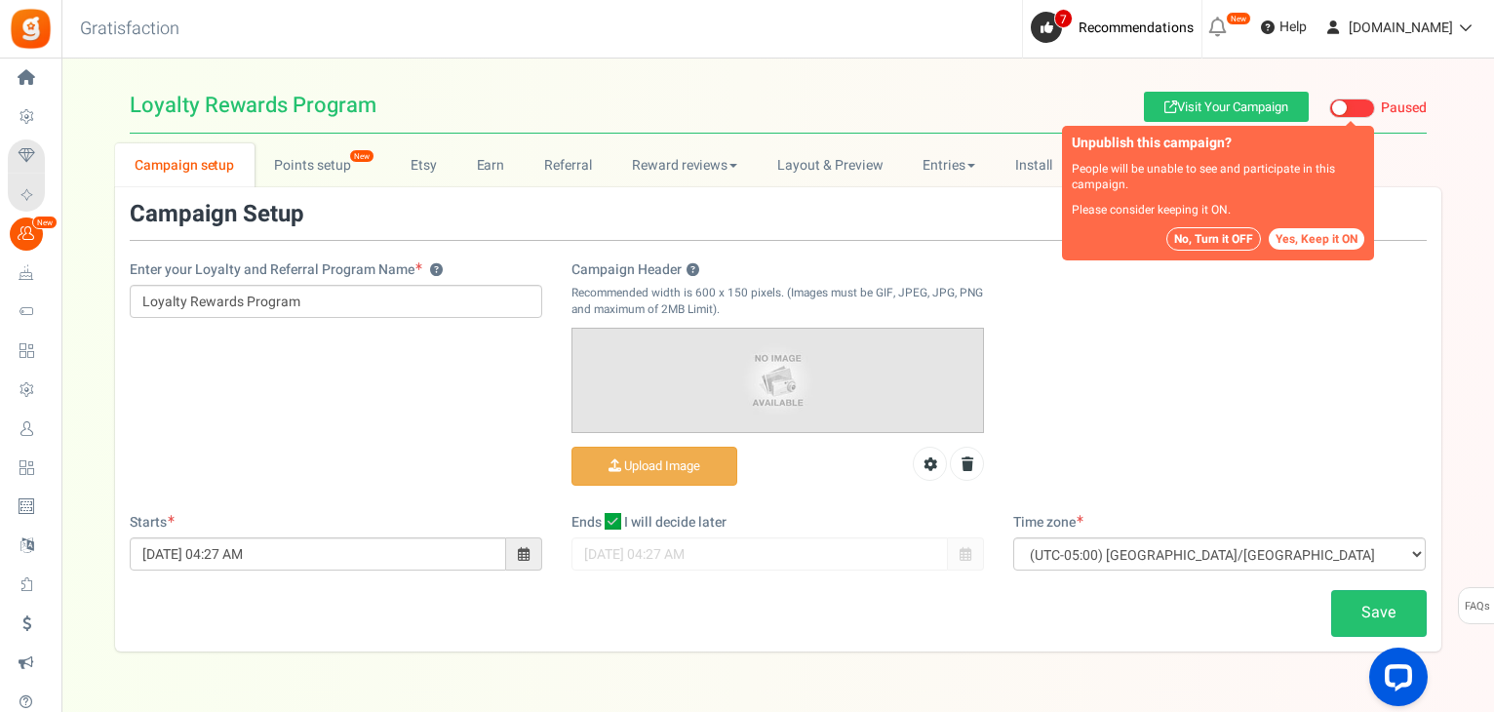
click at [1370, 110] on span at bounding box center [1353, 109] width 46 height 20
click at [1350, 110] on input "Live Paused" at bounding box center [1350, 108] width 0 height 13
click at [1361, 104] on span at bounding box center [1353, 109] width 46 height 20
click at [1330, 104] on input "Live Paused" at bounding box center [1330, 108] width 0 height 13
click at [1370, 105] on span at bounding box center [1353, 109] width 46 height 20
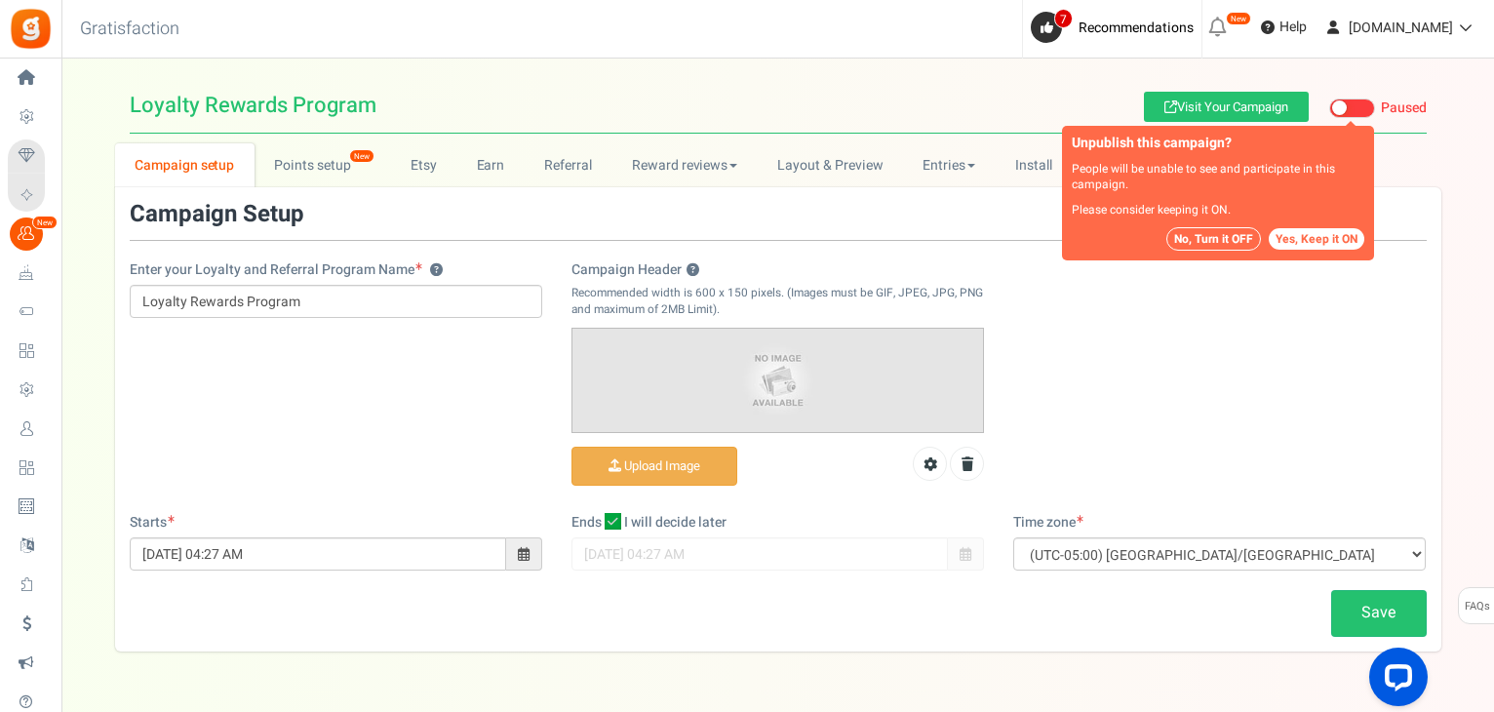
click at [1330, 105] on input "Live Paused" at bounding box center [1330, 108] width 0 height 13
click at [1373, 106] on span at bounding box center [1353, 109] width 46 height 20
click at [1330, 106] on input "Live Paused" at bounding box center [1330, 108] width 0 height 13
click at [1373, 106] on span at bounding box center [1353, 109] width 46 height 20
click at [1330, 106] on input "Live Paused" at bounding box center [1330, 108] width 0 height 13
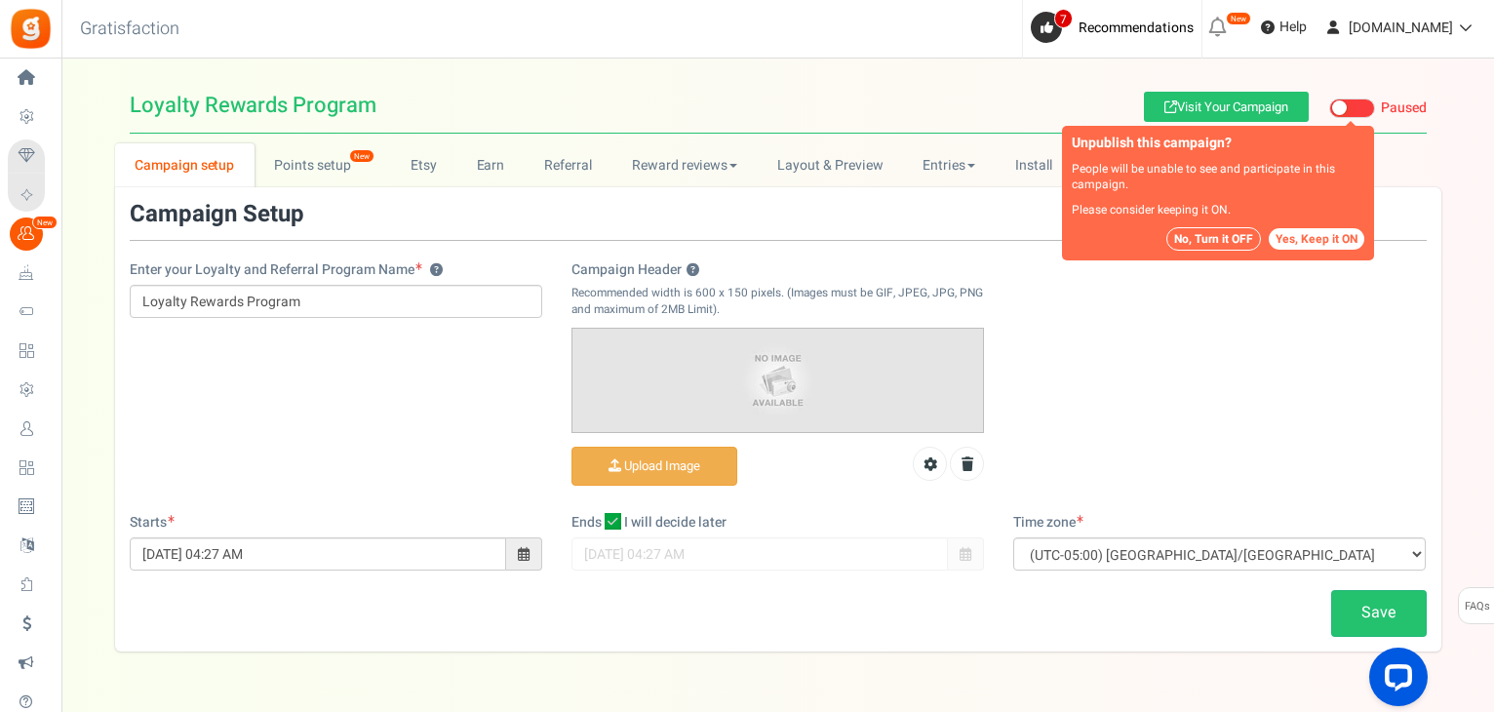
click at [1336, 102] on span at bounding box center [1339, 107] width 15 height 15
click at [1330, 102] on input "Live Paused" at bounding box center [1330, 108] width 0 height 13
drag, startPoint x: 1336, startPoint y: 102, endPoint x: 1373, endPoint y: 110, distance: 37.9
click at [1373, 110] on span at bounding box center [1353, 109] width 46 height 20
click at [1330, 110] on input "Live Paused" at bounding box center [1330, 108] width 0 height 13
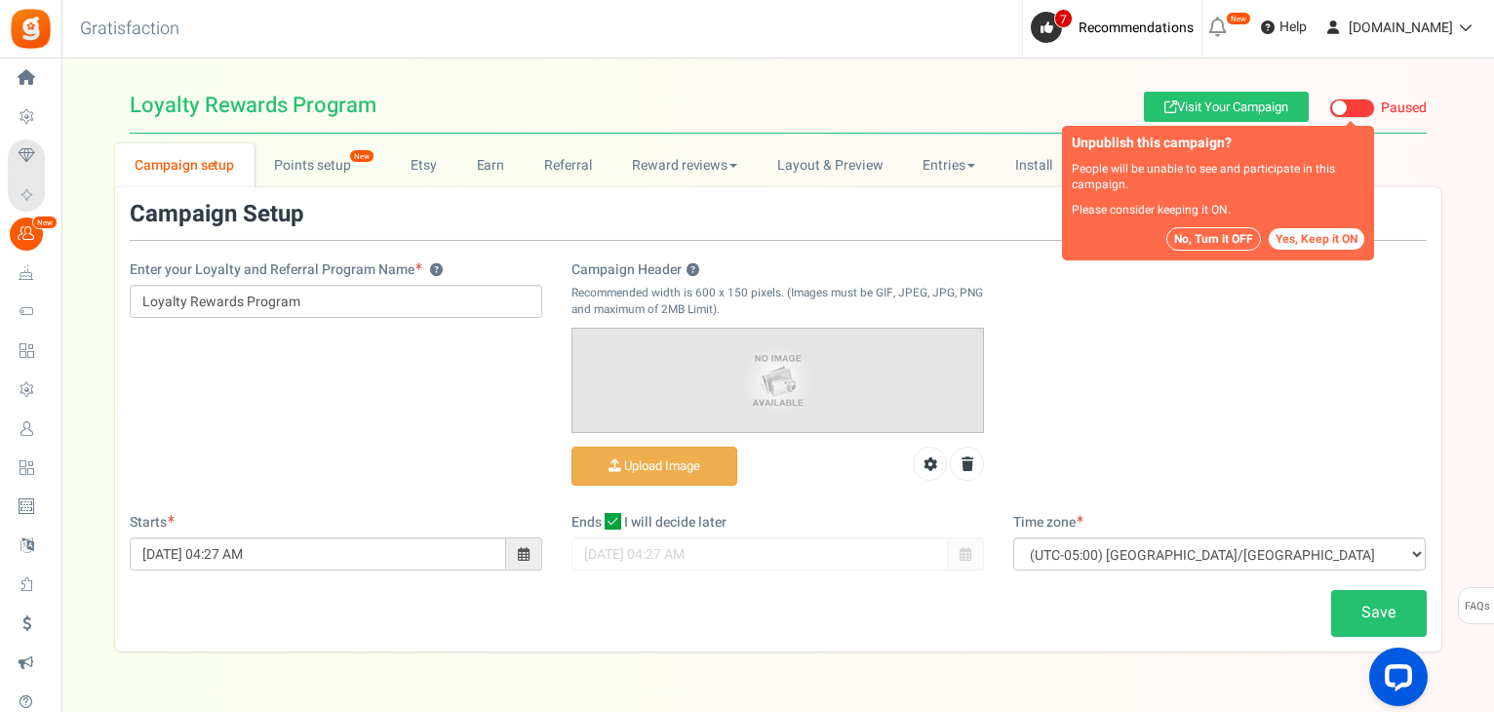
click at [1366, 110] on span at bounding box center [1353, 109] width 46 height 20
click at [1330, 110] on input "Live Paused" at bounding box center [1330, 108] width 0 height 13
click at [1306, 357] on div "Enter your Loyalty and Referral Program Name ? Loyalty Rewards Program Campaign…" at bounding box center [778, 357] width 1327 height 311
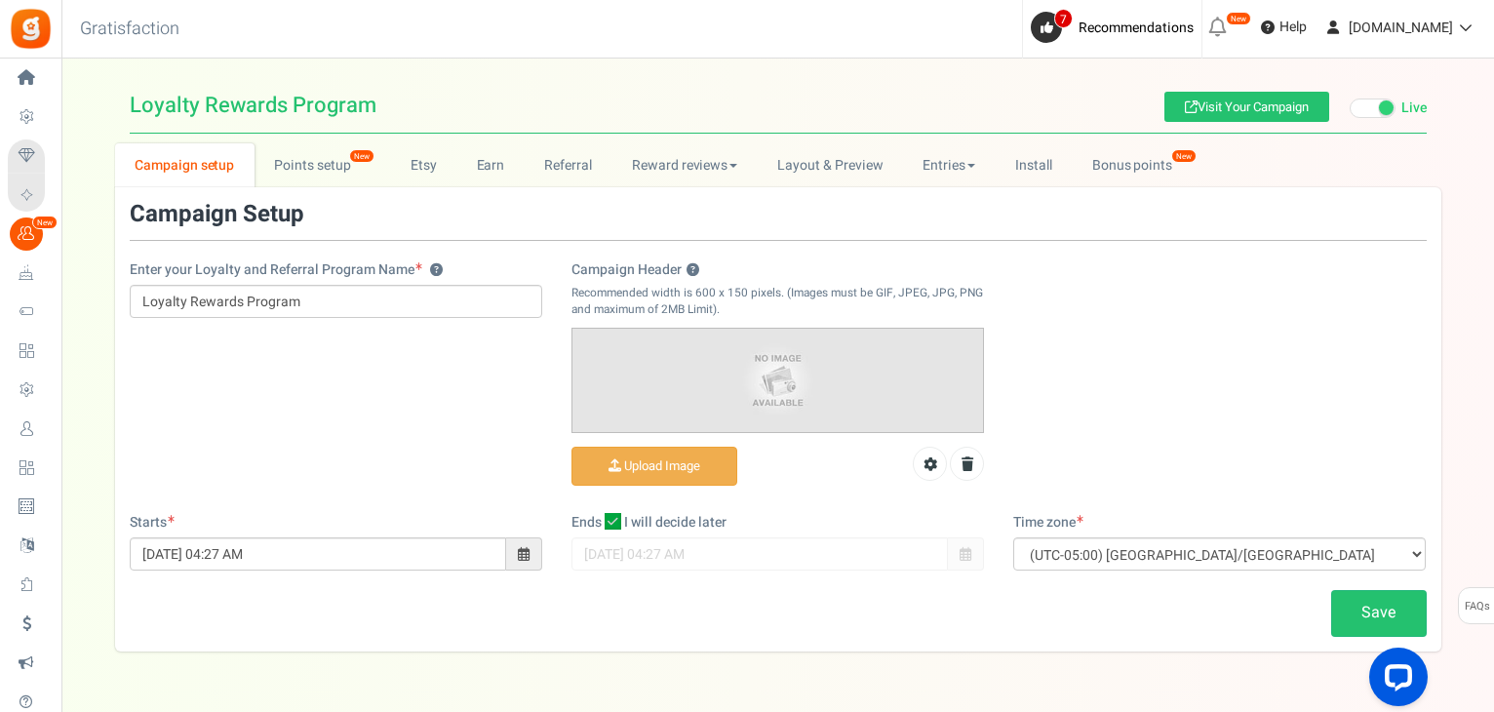
click at [310, 403] on div "Enter your Loyalty and Referral Program Name ? Loyalty Rewards Program Campaign…" at bounding box center [778, 357] width 1327 height 311
click at [1144, 563] on select "(UTC-11:00) Pacific/Pago_Pago (UTC-11:00) [GEOGRAPHIC_DATA]/[GEOGRAPHIC_DATA] (…" at bounding box center [1219, 553] width 413 height 33
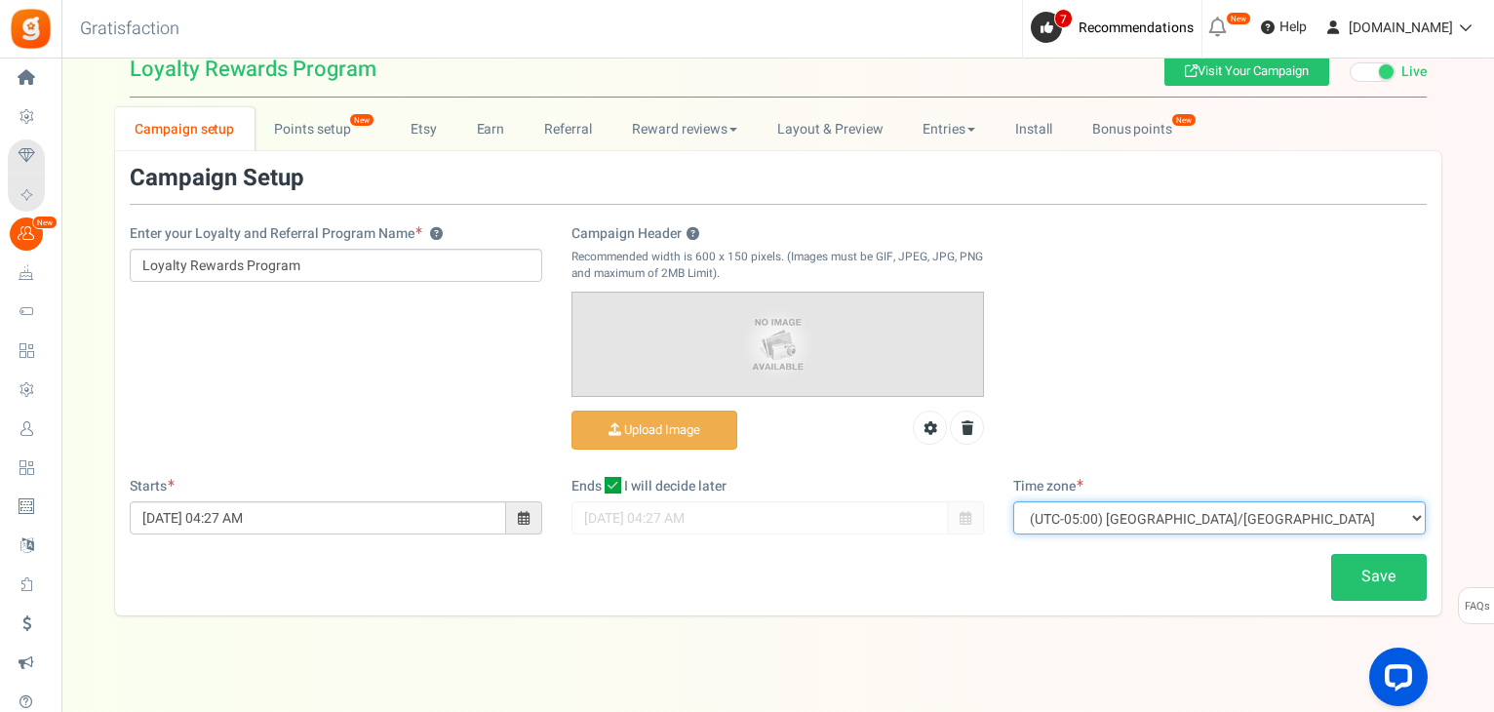
scroll to position [56, 0]
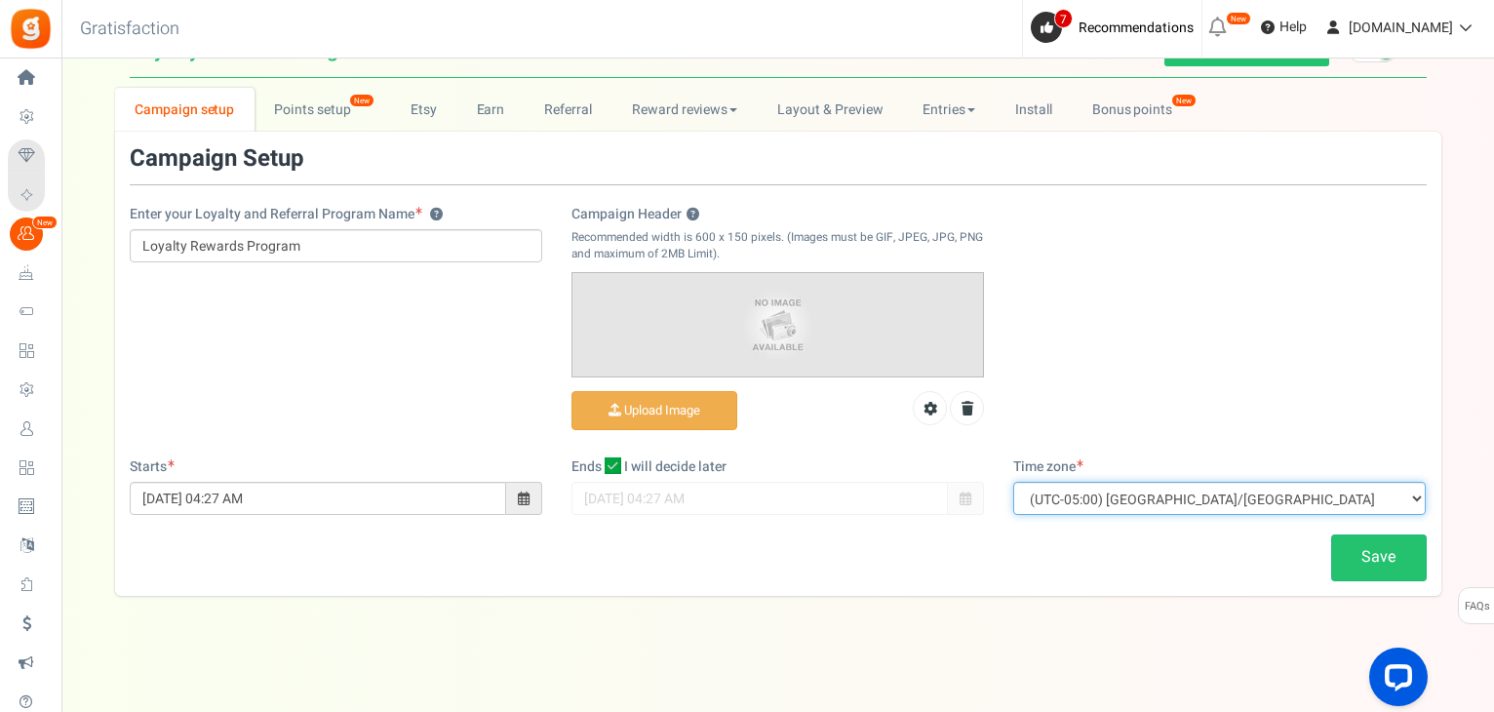
click at [1155, 502] on select "(UTC-11:00) Pacific/Pago_Pago (UTC-11:00) [GEOGRAPHIC_DATA]/[GEOGRAPHIC_DATA] (…" at bounding box center [1219, 498] width 413 height 33
click at [1241, 550] on div "Save" at bounding box center [778, 558] width 1327 height 46
click at [338, 305] on div "Enter your Loyalty and Referral Program Name ? Loyalty Rewards Program Campaign…" at bounding box center [778, 301] width 1327 height 311
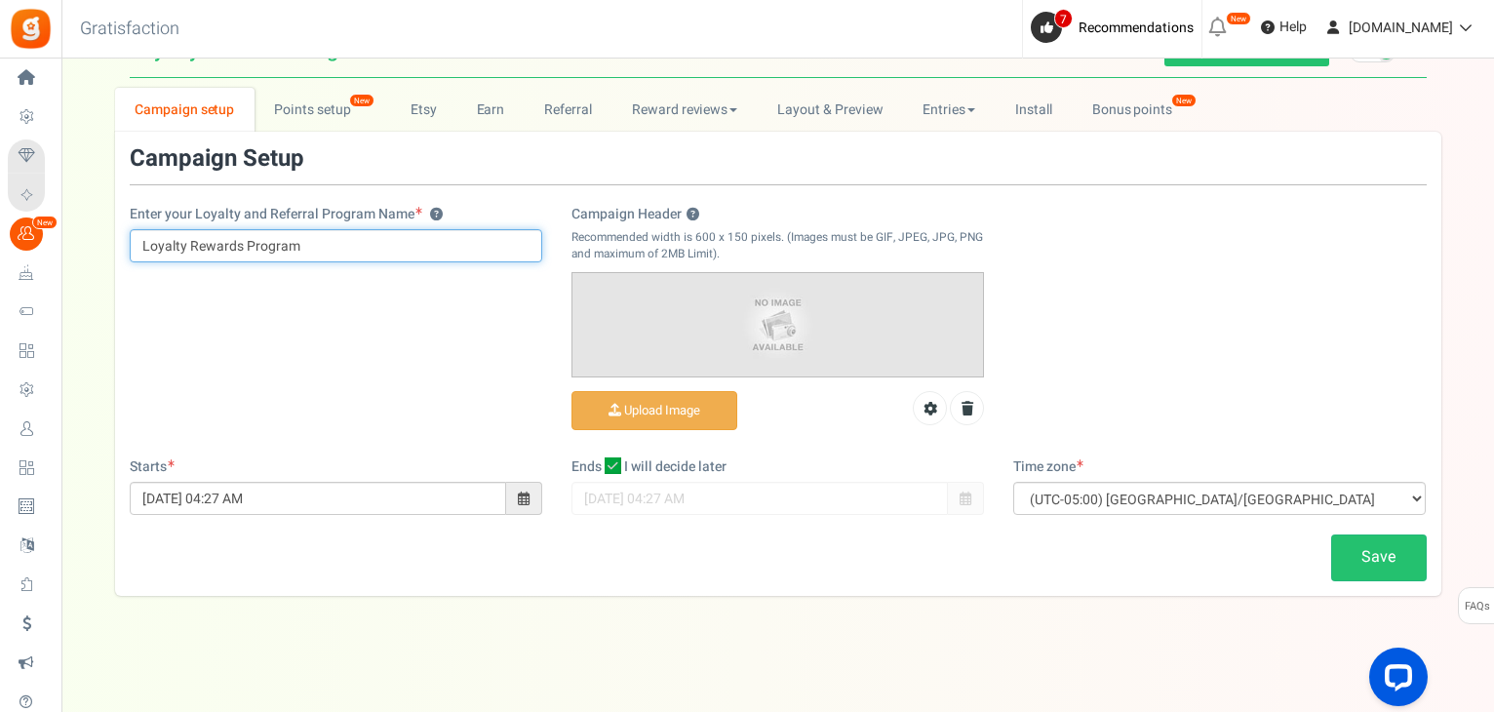
click at [363, 246] on input "Loyalty Rewards Program" at bounding box center [336, 245] width 413 height 33
click at [612, 465] on icon at bounding box center [613, 465] width 17 height 17
click at [598, 465] on input "I will decide later" at bounding box center [591, 467] width 13 height 13
checkbox input "false"
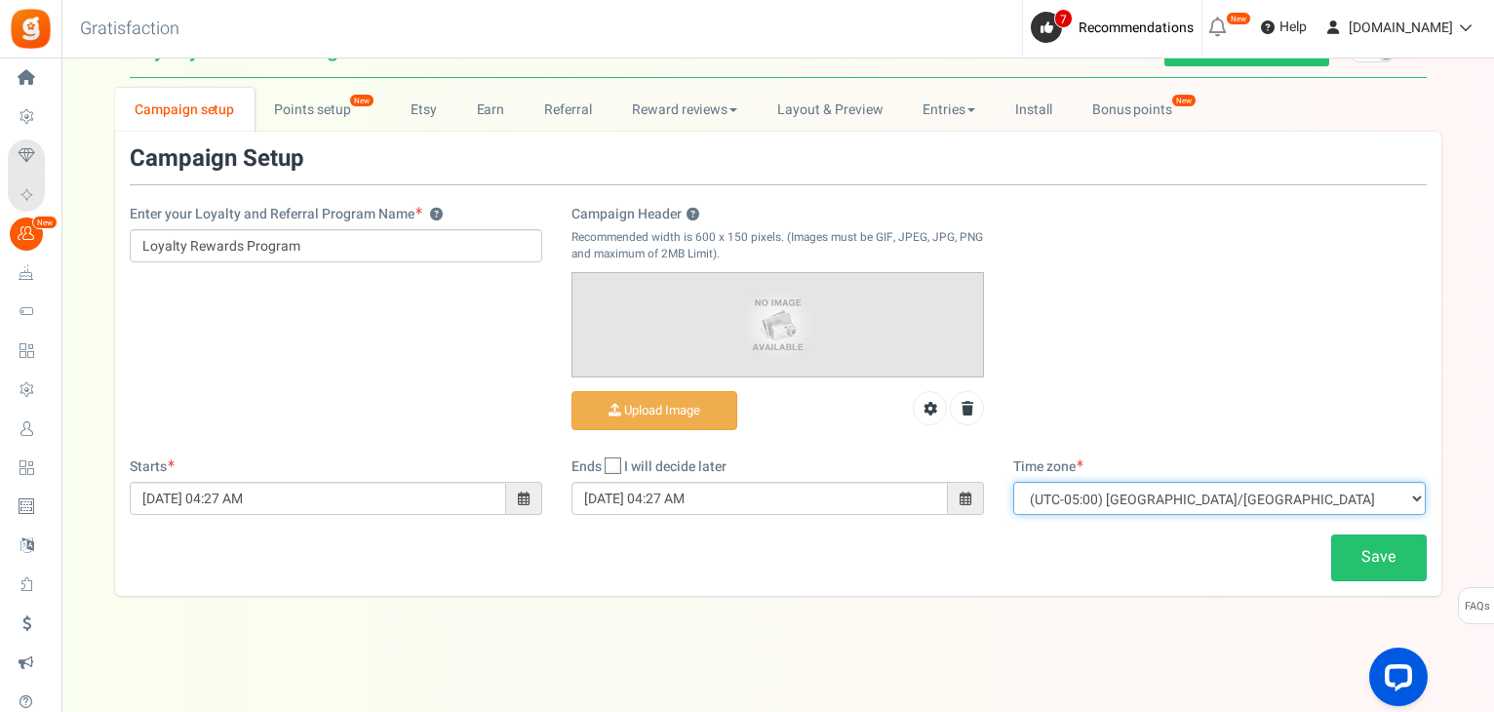
click at [1084, 497] on select "(UTC-11:00) Pacific/Pago_Pago (UTC-11:00) [GEOGRAPHIC_DATA]/[GEOGRAPHIC_DATA] (…" at bounding box center [1219, 498] width 413 height 33
select select "[GEOGRAPHIC_DATA]/[GEOGRAPHIC_DATA]"
click at [1013, 482] on select "(UTC-11:00) Pacific/Pago_Pago (UTC-11:00) [GEOGRAPHIC_DATA]/[GEOGRAPHIC_DATA] (…" at bounding box center [1219, 498] width 413 height 33
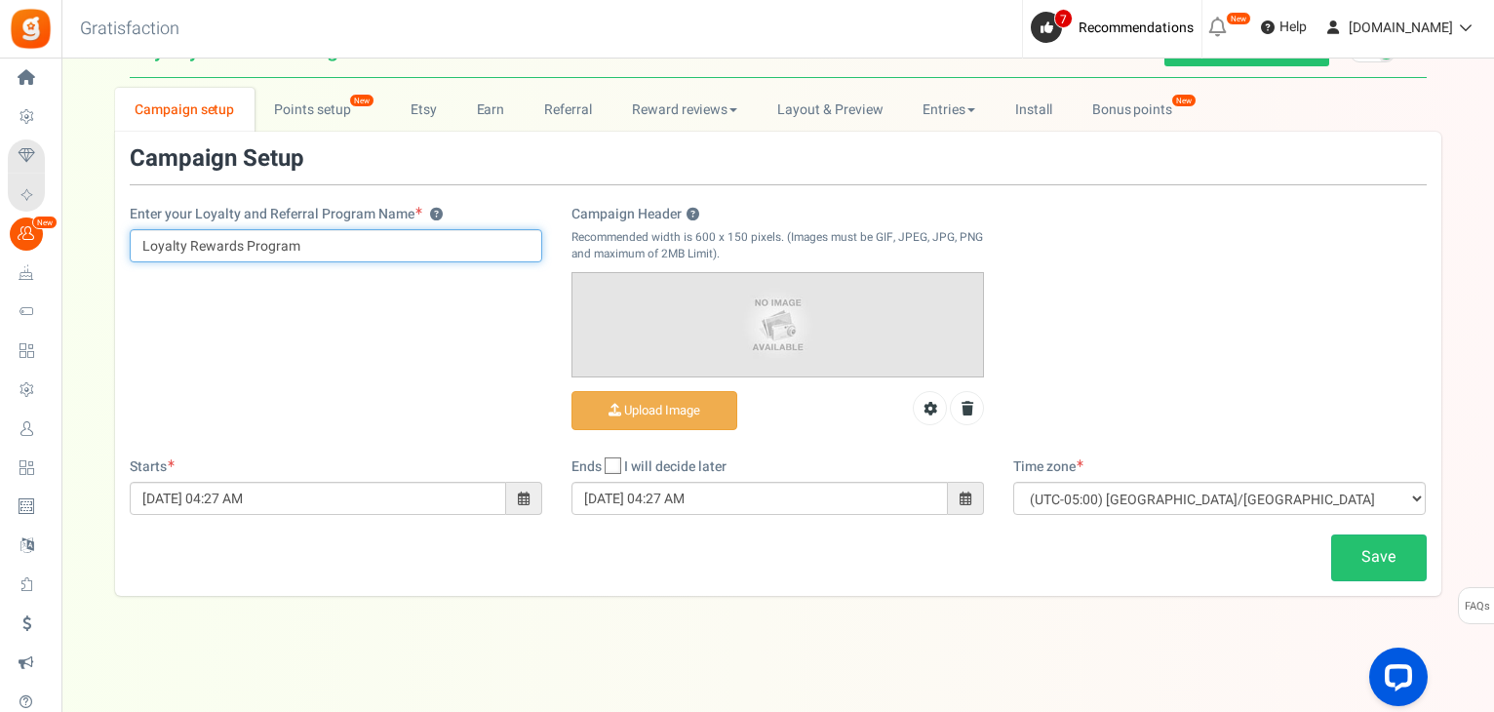
click at [302, 243] on input "Loyalty Rewards Program" at bounding box center [336, 245] width 413 height 33
type input "Loyalty Rewards Program 2025"
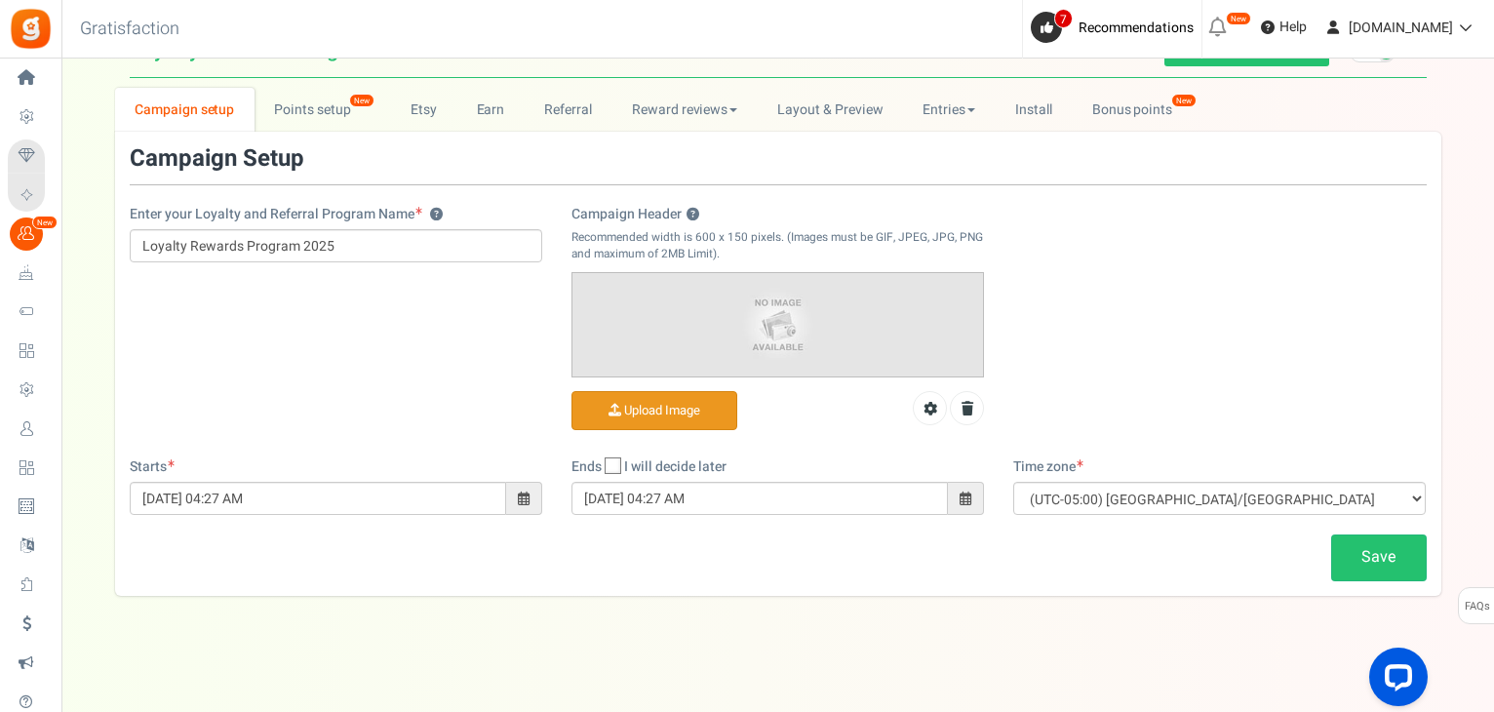
click at [654, 400] on input "Campaign Header ?" at bounding box center [655, 411] width 164 height 38
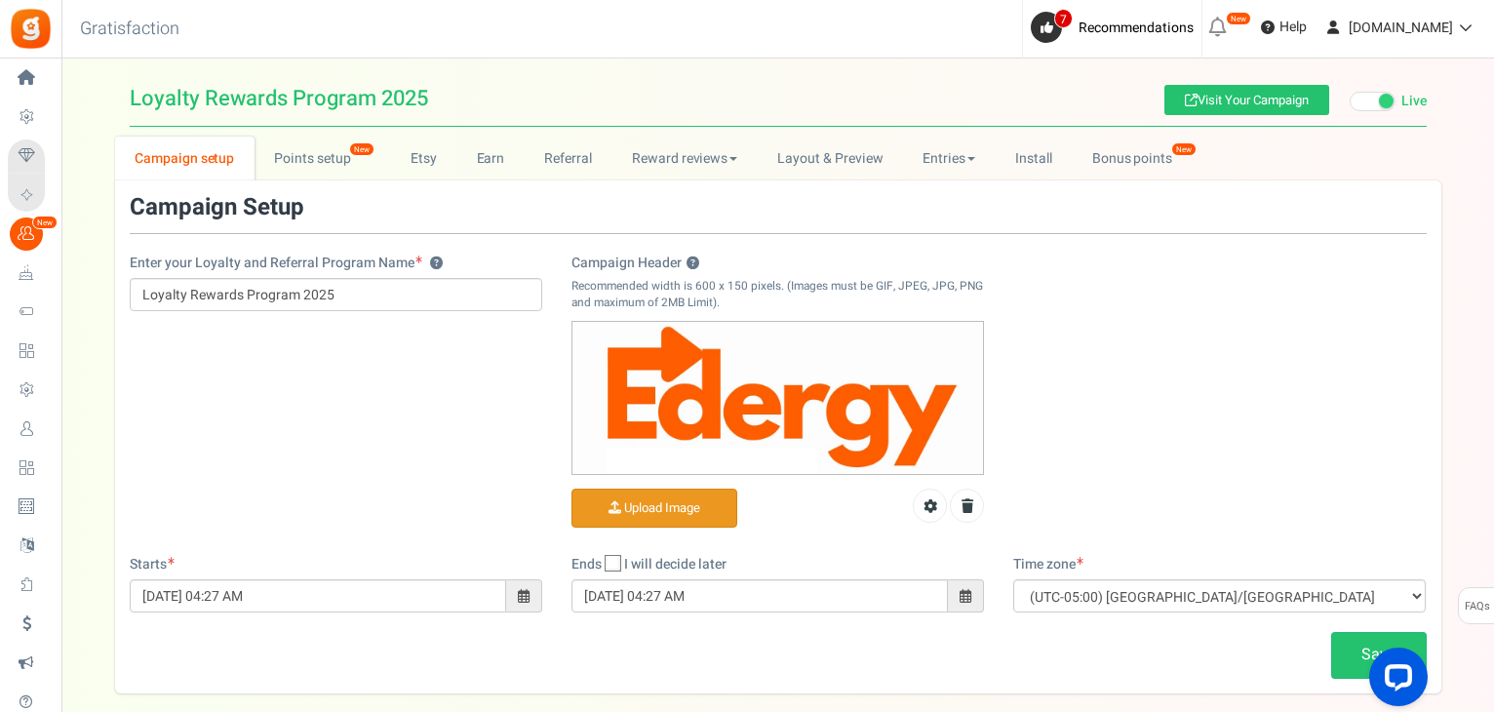
scroll to position [0, 0]
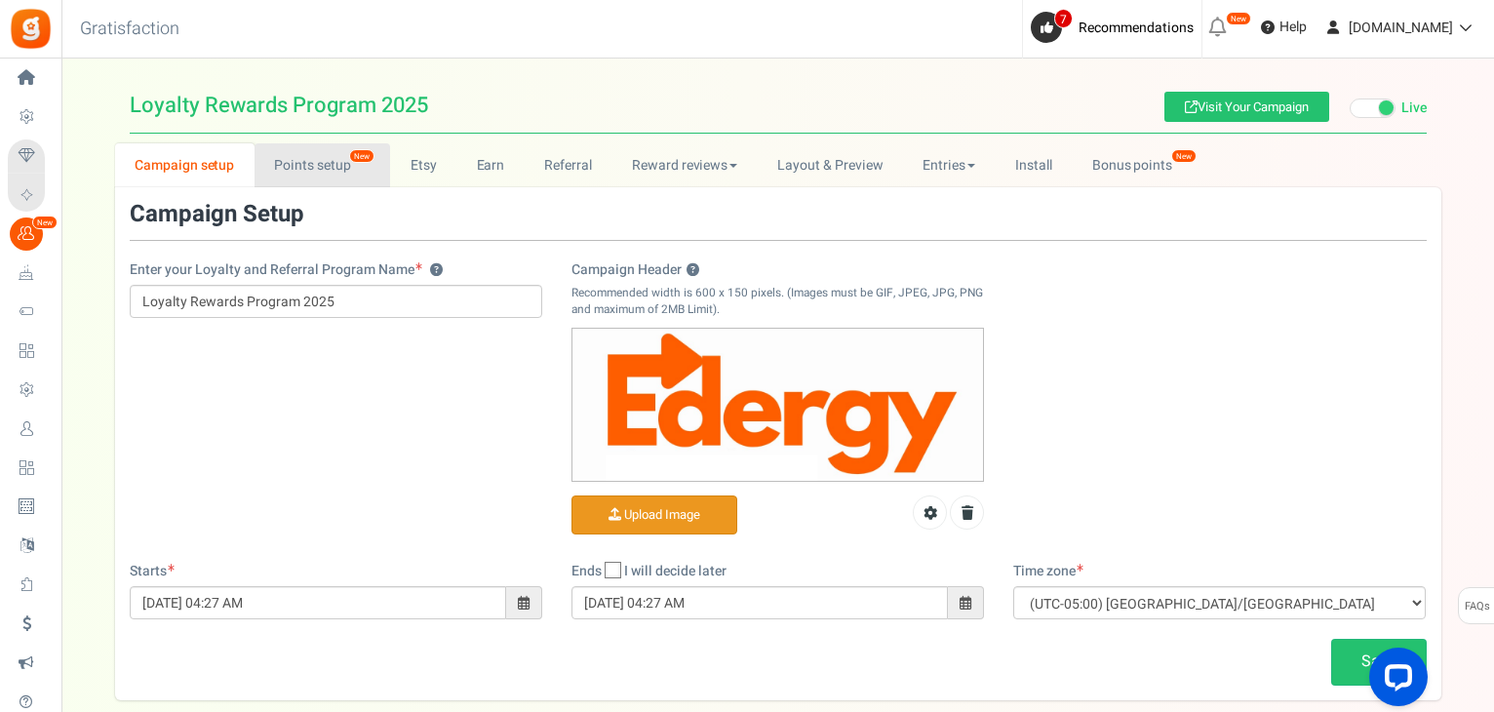
click at [325, 170] on link "Points setup New" at bounding box center [323, 165] width 136 height 44
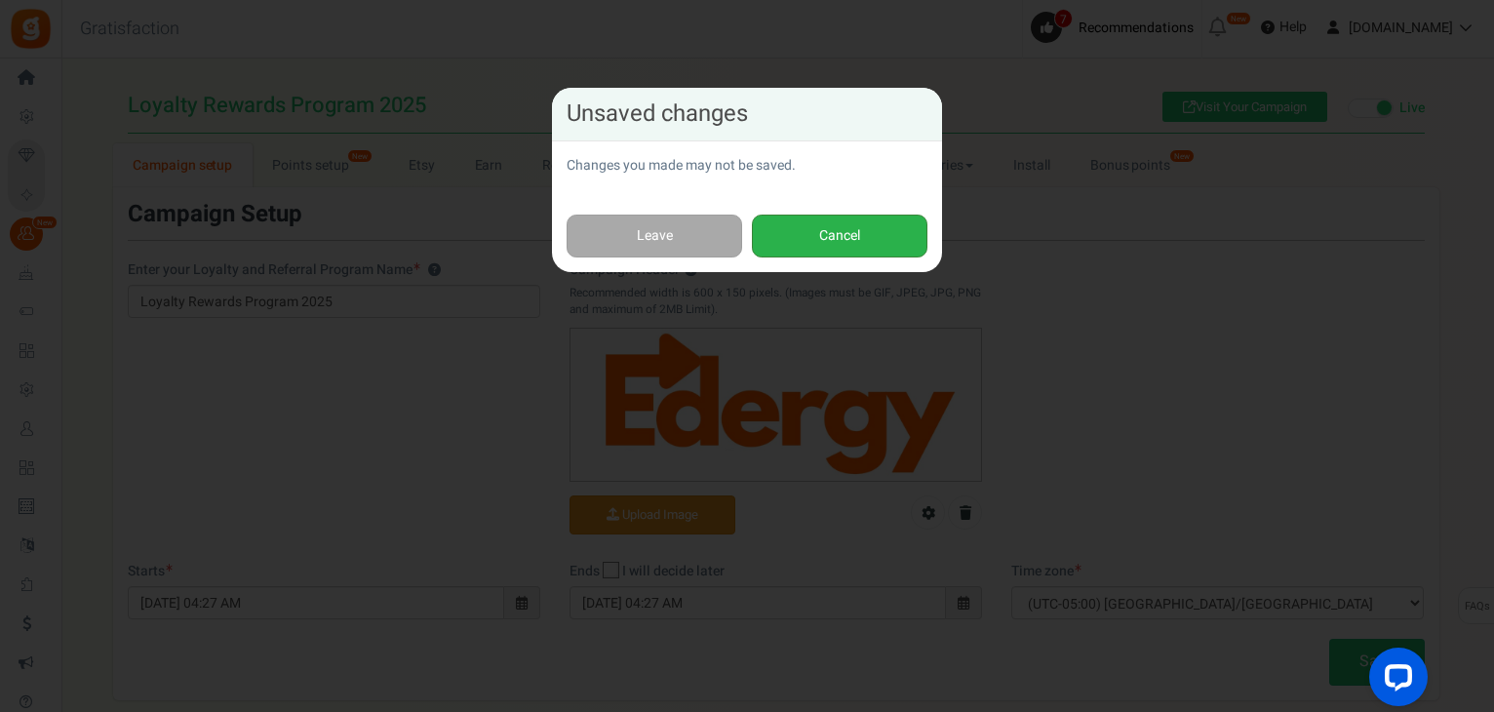
click at [841, 239] on button "Cancel" at bounding box center [840, 237] width 176 height 44
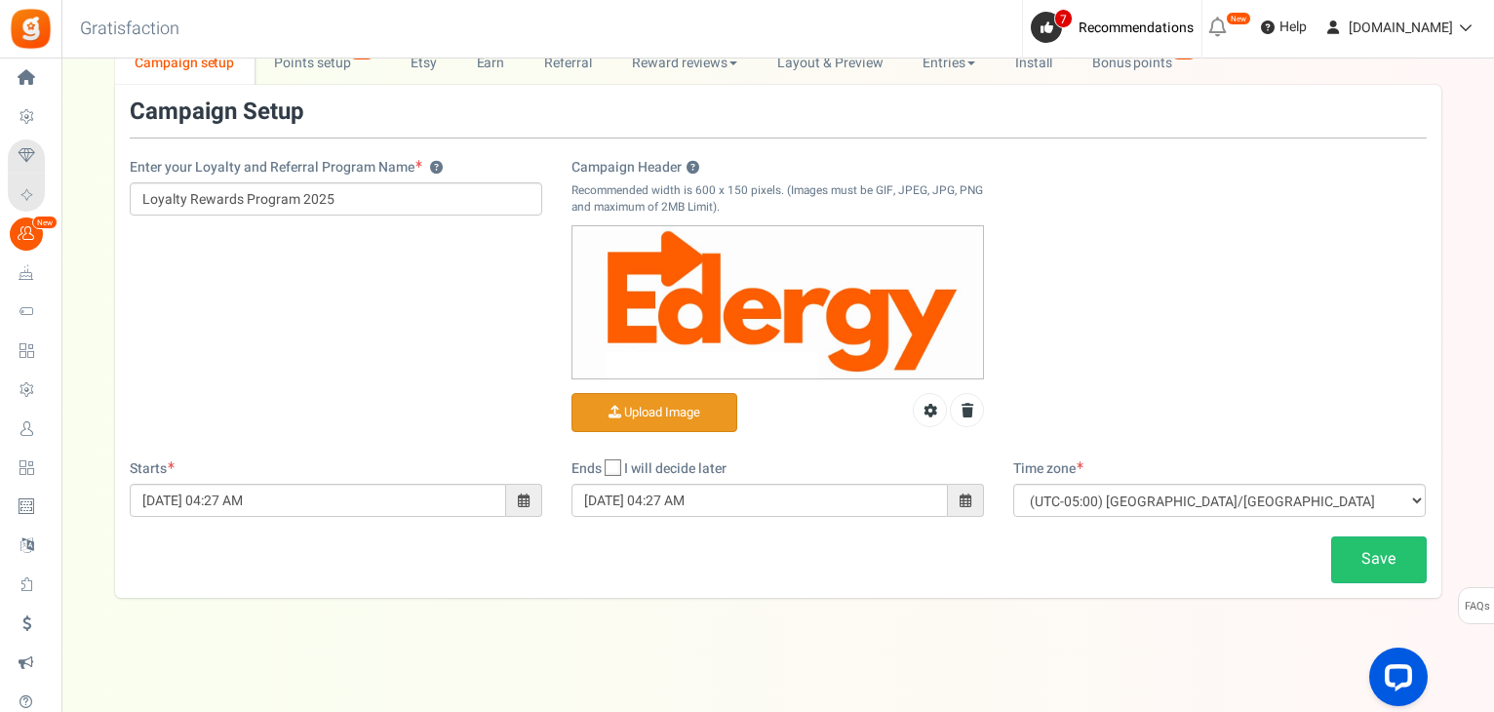
scroll to position [104, 0]
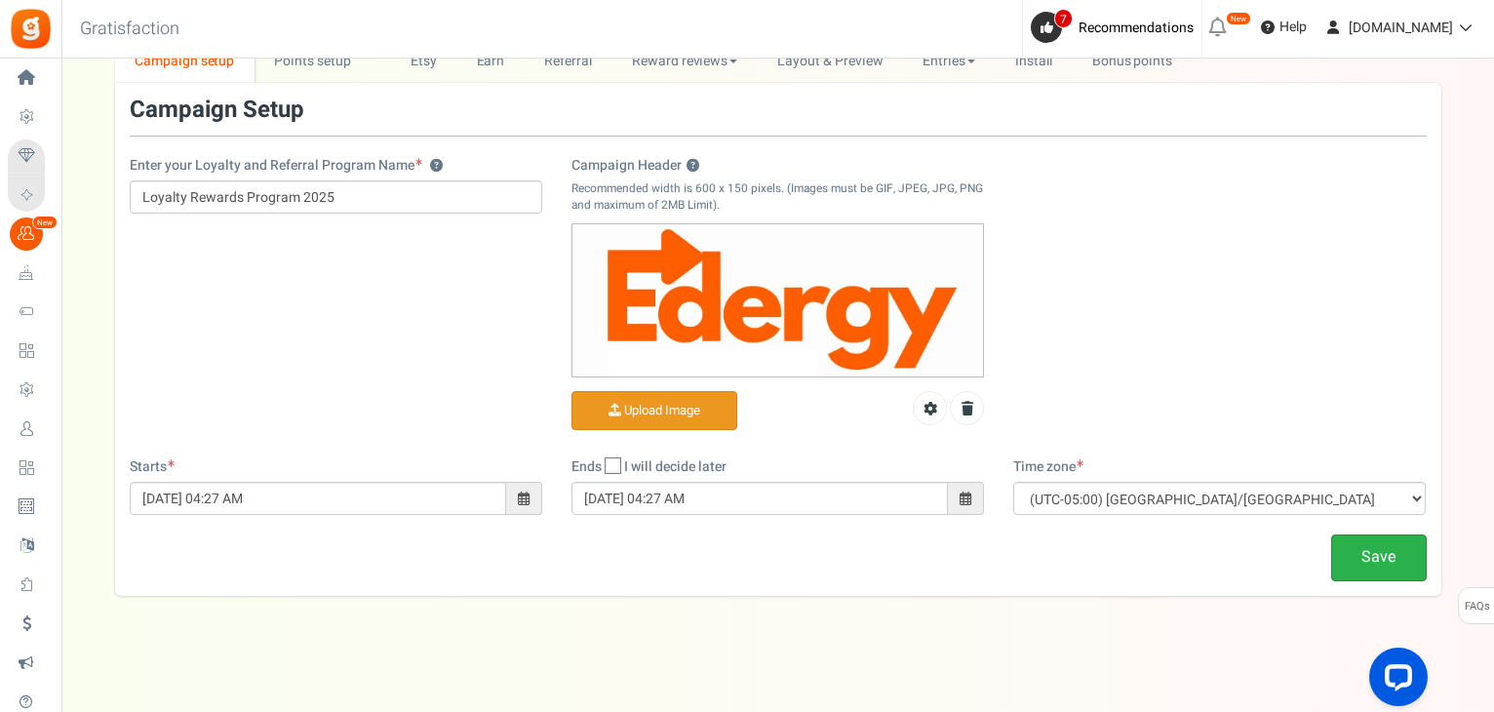
click at [1370, 555] on link "Save" at bounding box center [1379, 558] width 96 height 46
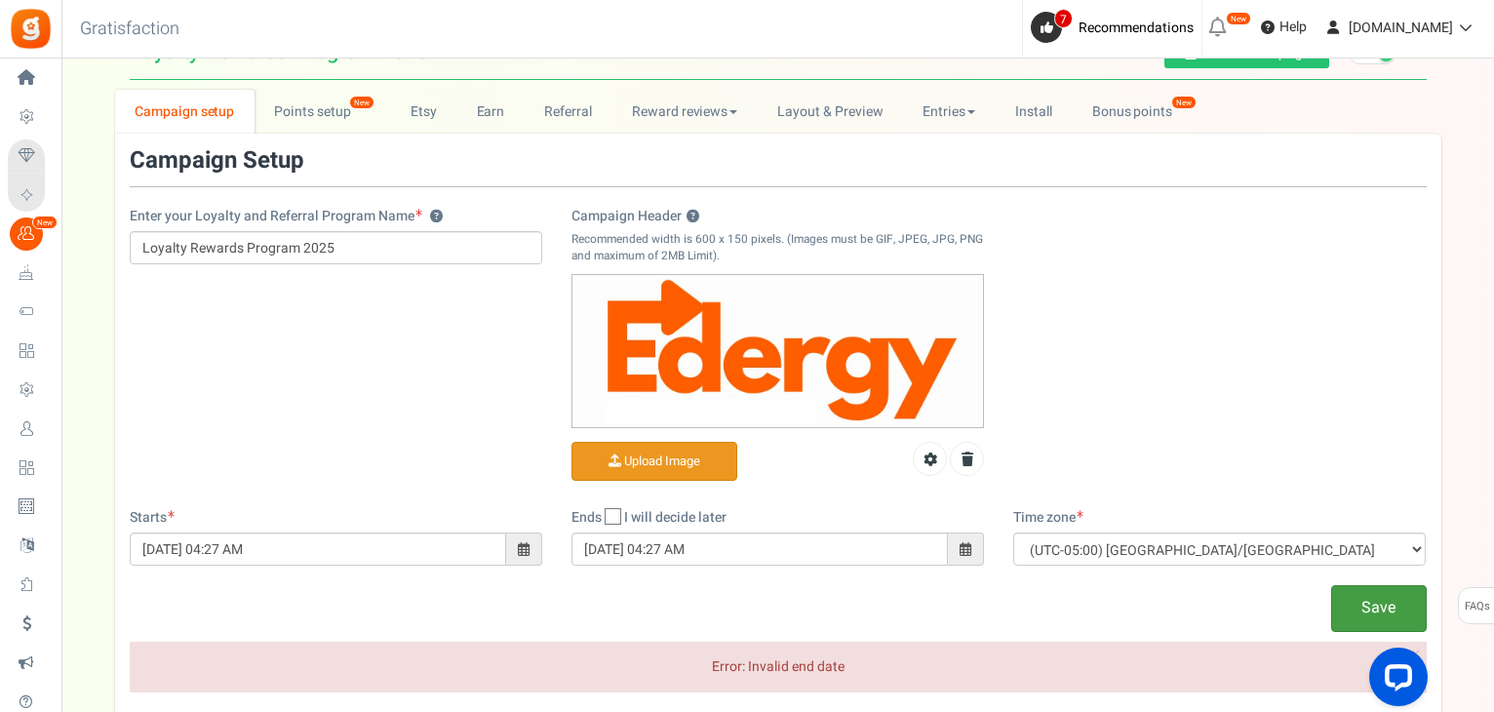
scroll to position [0, 0]
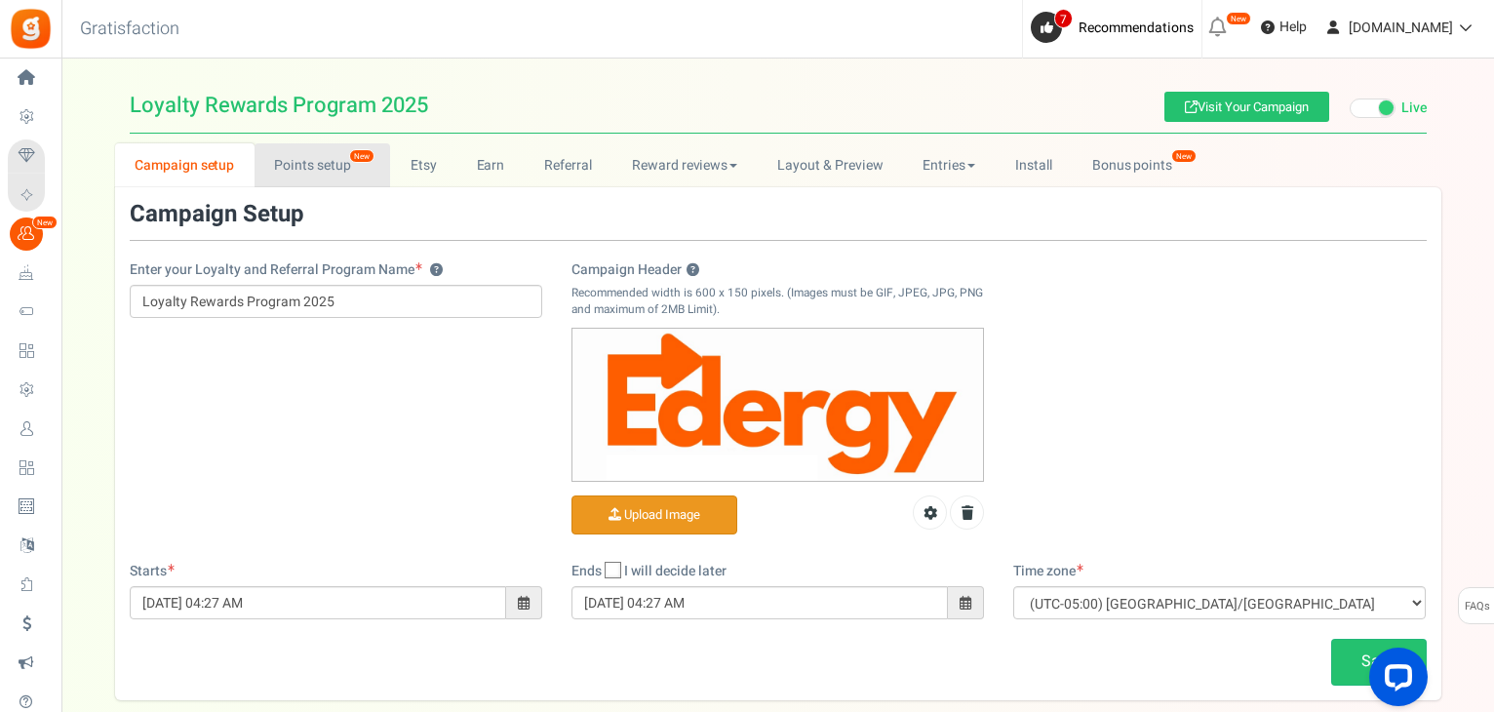
click at [321, 165] on link "Points setup New" at bounding box center [323, 165] width 136 height 44
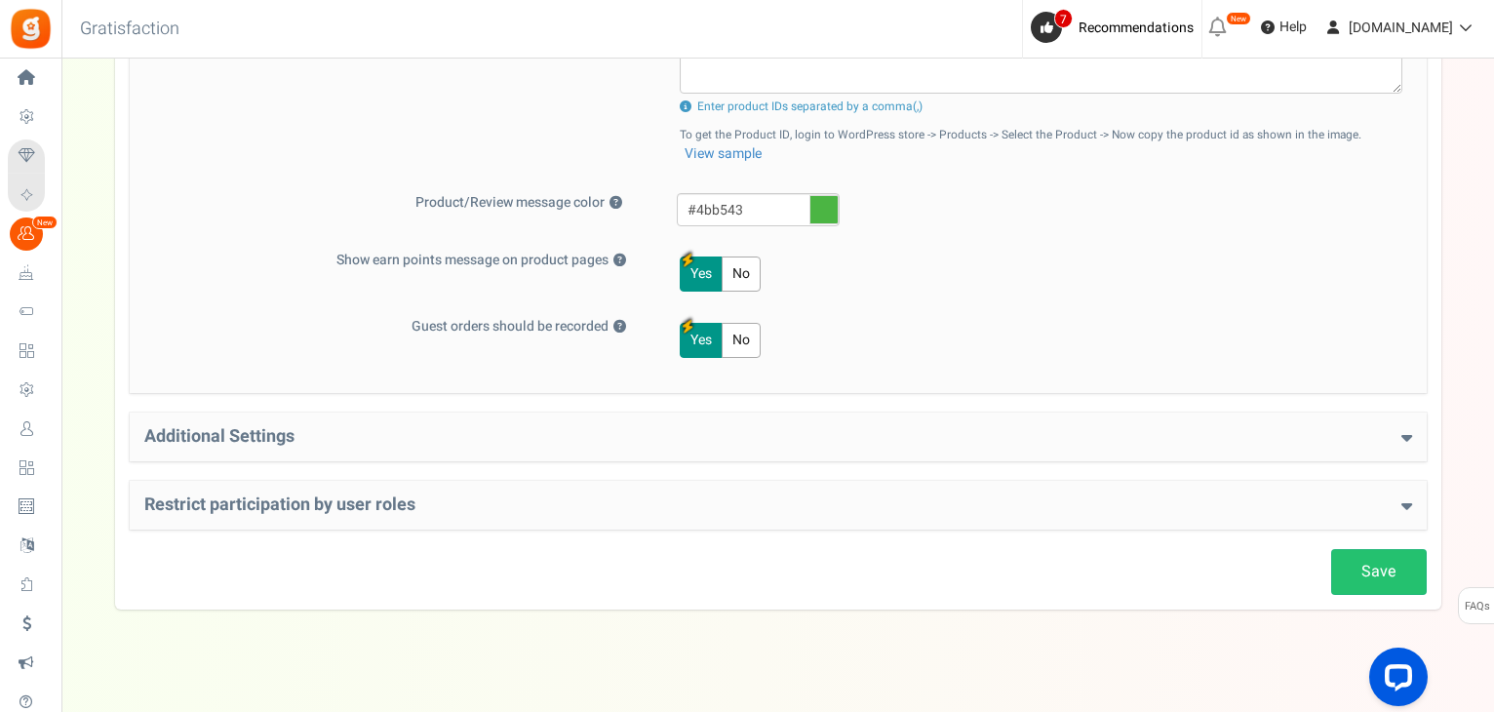
scroll to position [882, 0]
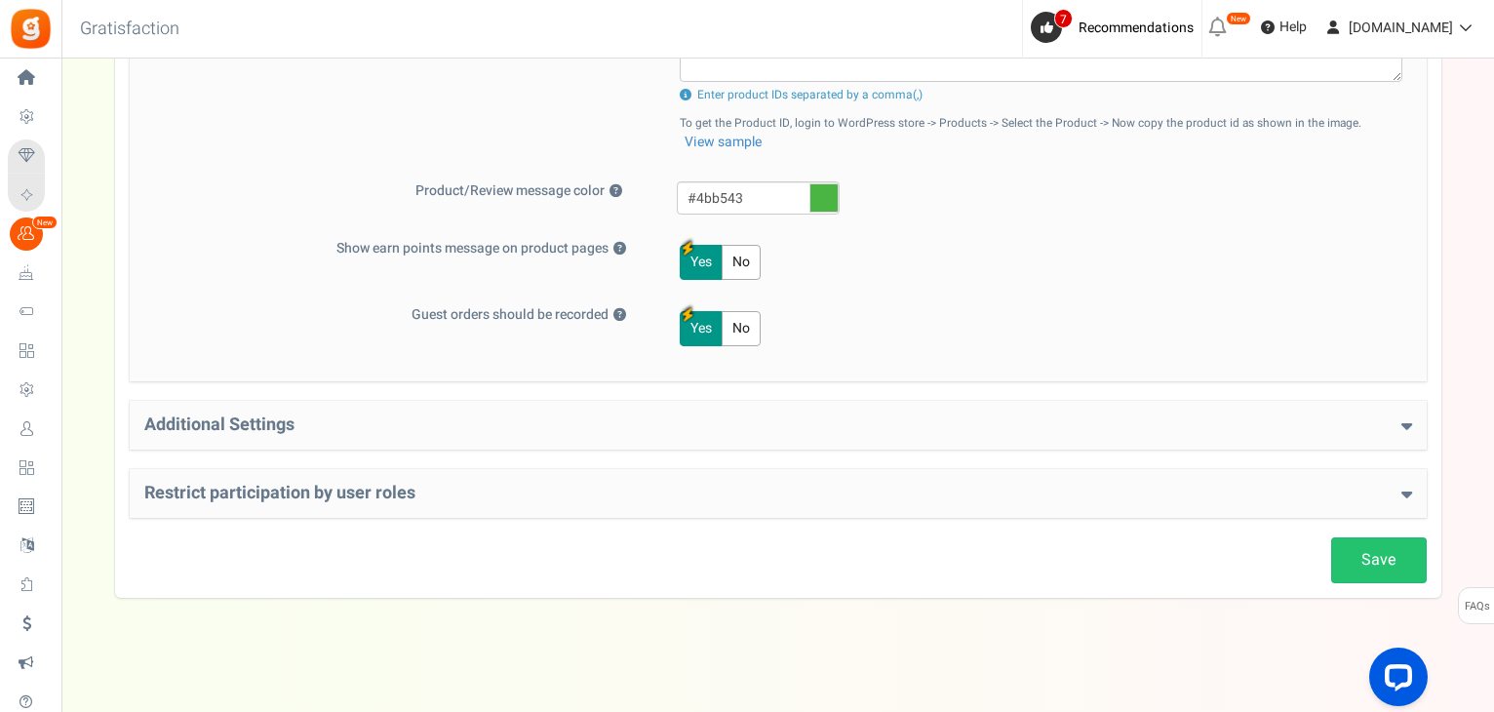
click at [576, 429] on h4 "Additional Settings" at bounding box center [778, 426] width 1268 height 20
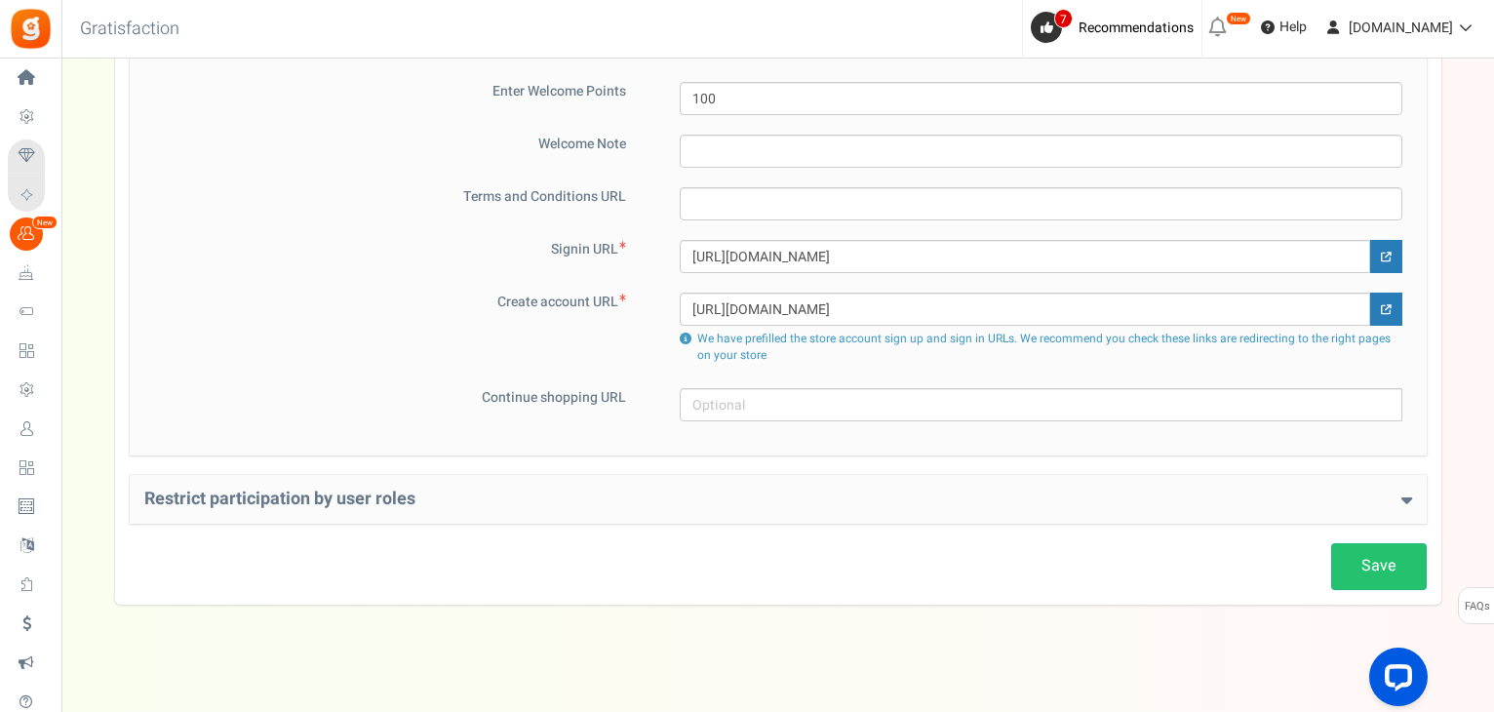
scroll to position [1332, 0]
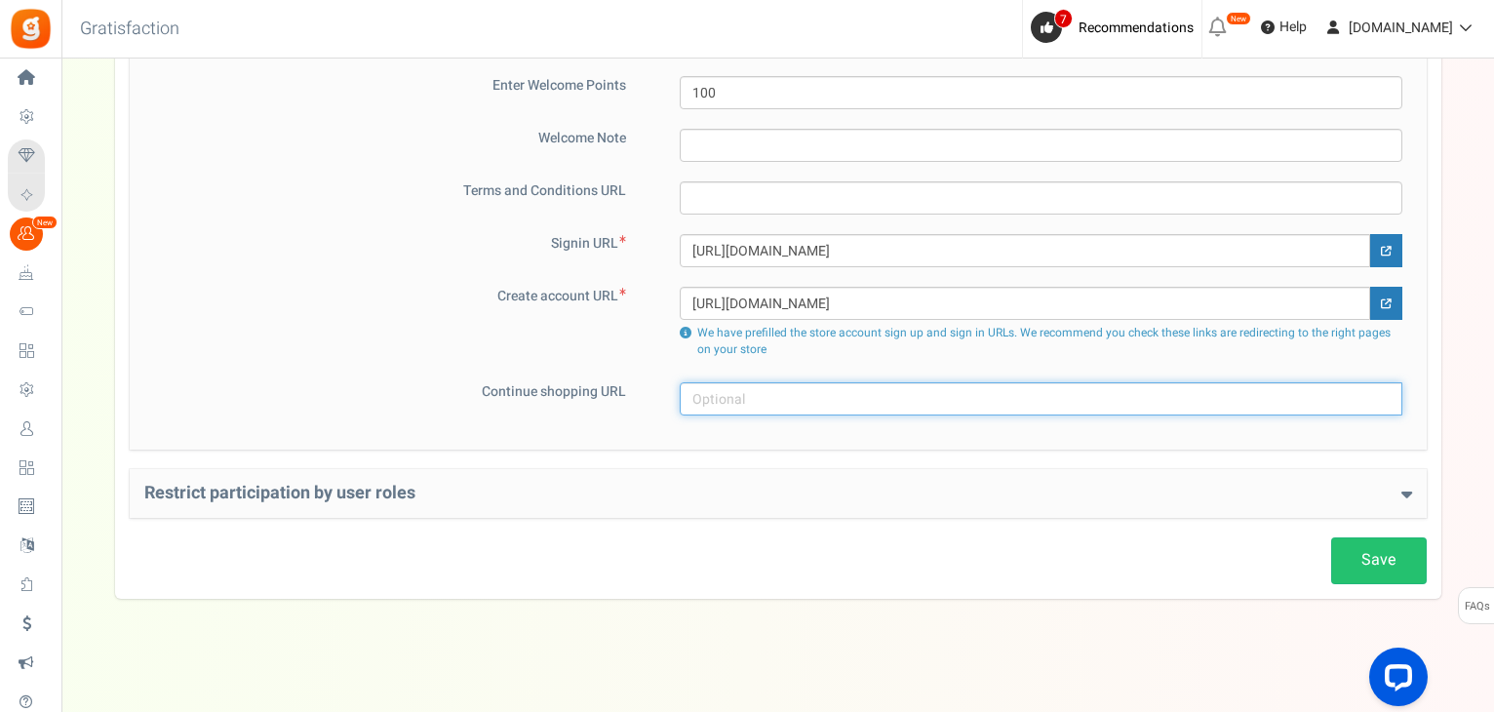
click at [726, 399] on input "text" at bounding box center [1041, 398] width 723 height 33
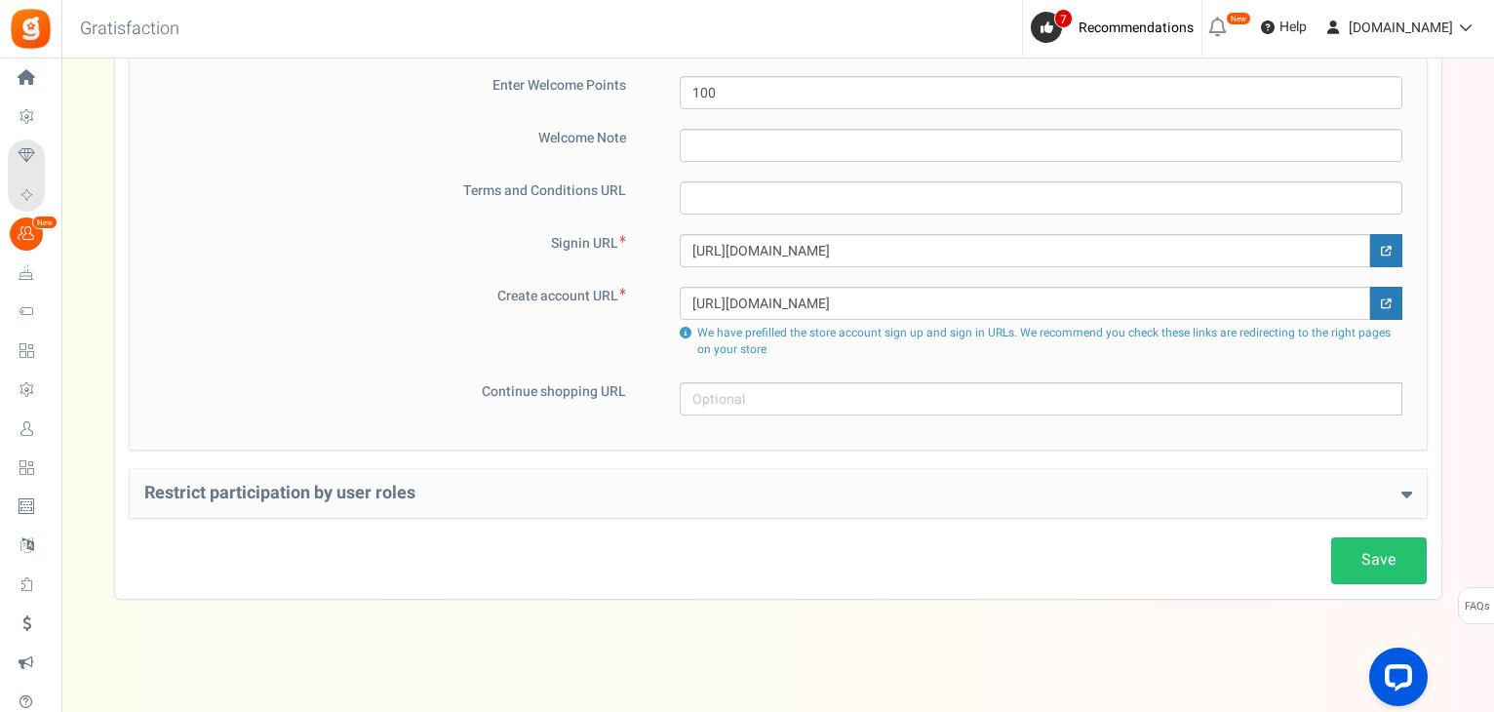
click at [442, 497] on h4 "Restrict participation by user roles" at bounding box center [778, 494] width 1268 height 20
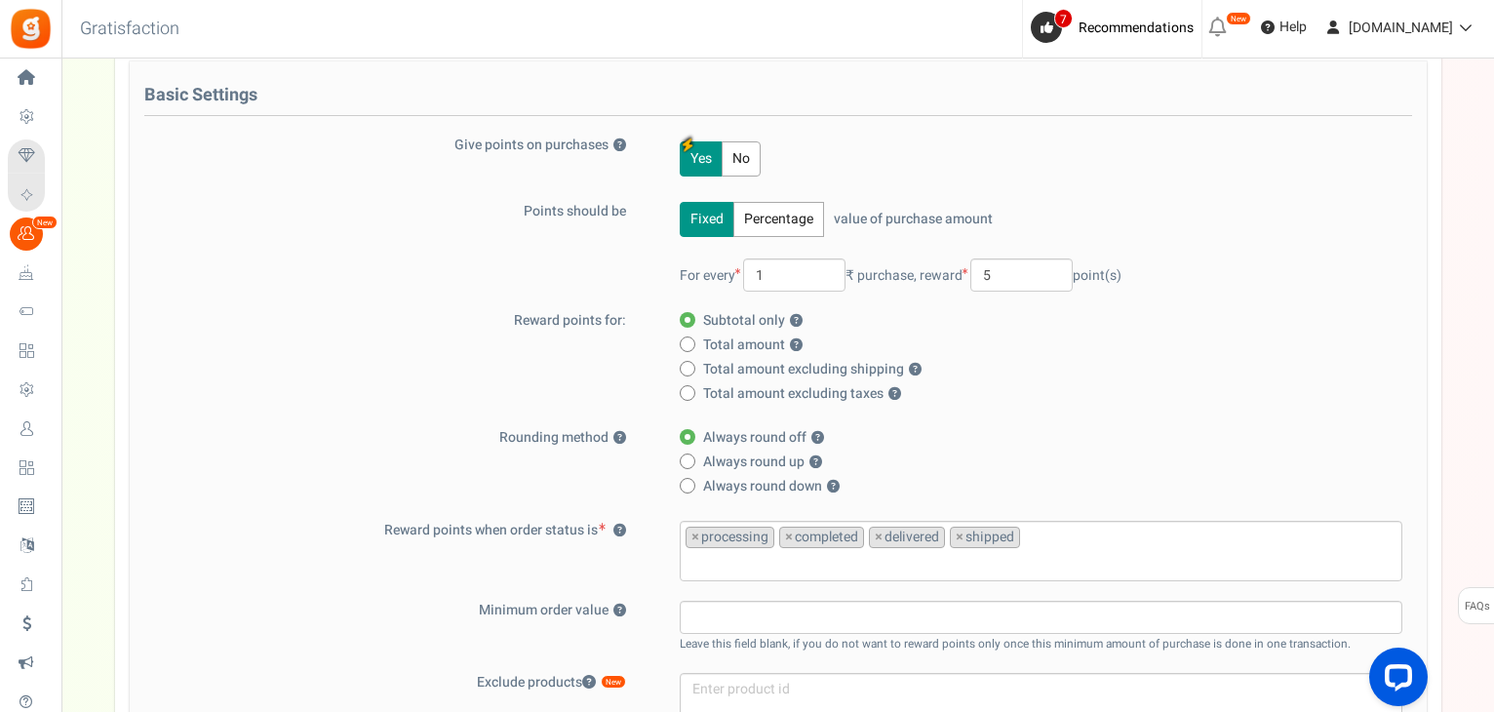
scroll to position [0, 0]
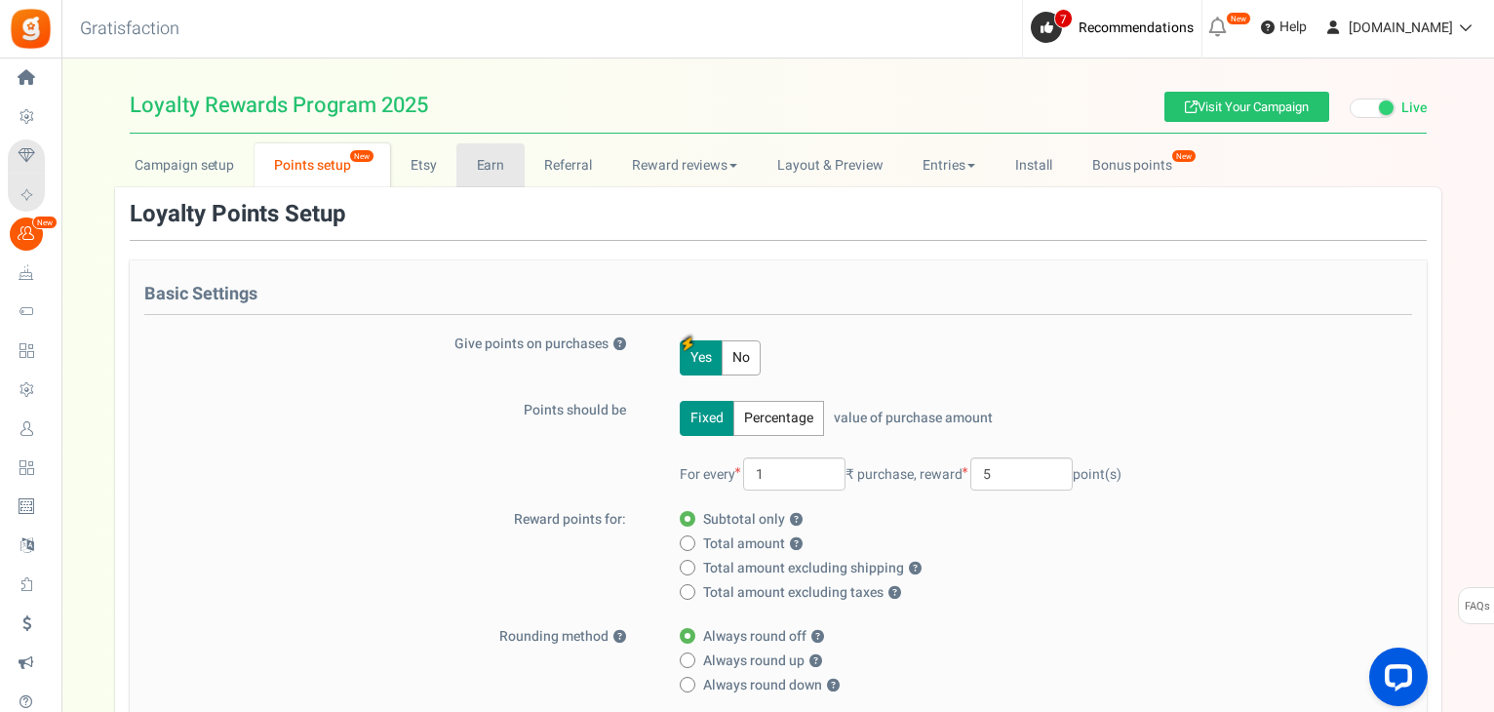
click at [490, 166] on link "Earn" at bounding box center [491, 165] width 68 height 44
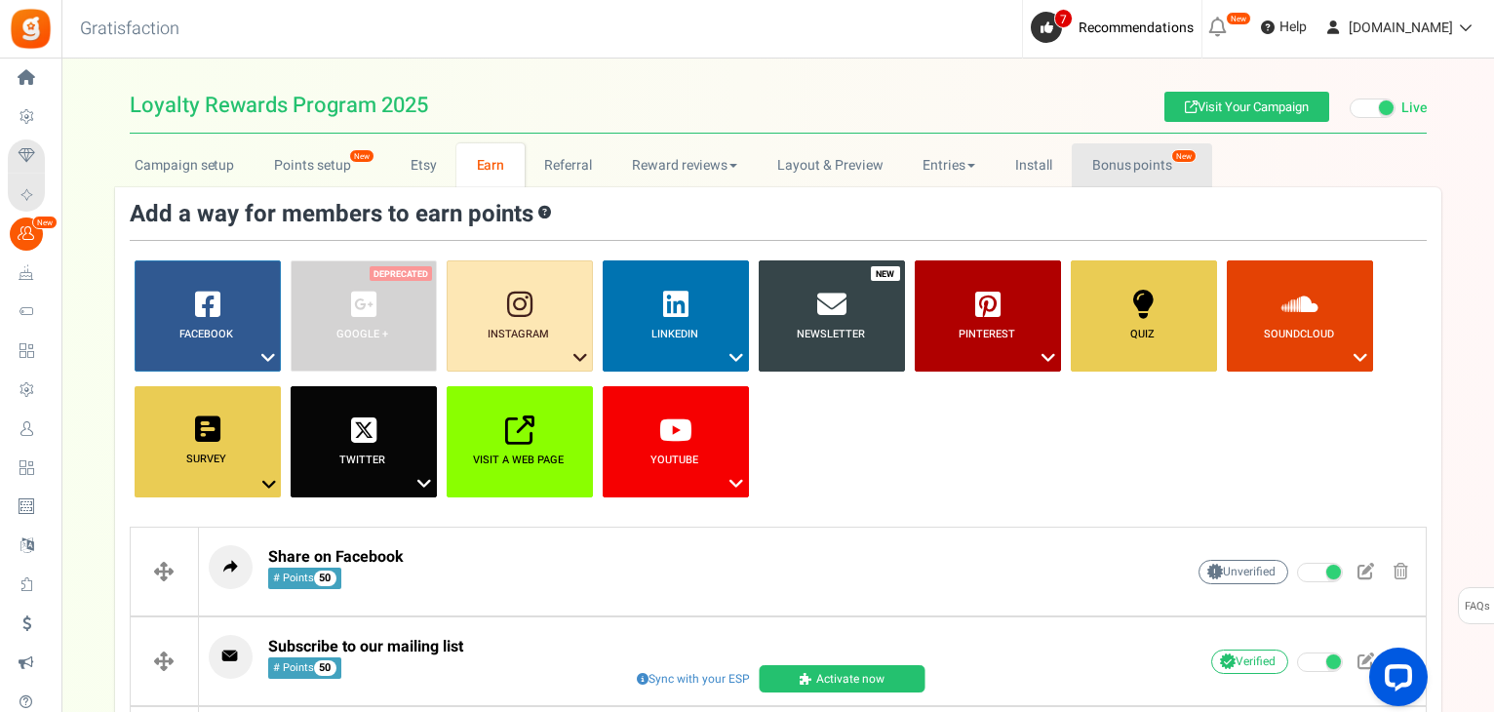
click at [1138, 171] on link "Bonus points New" at bounding box center [1141, 165] width 139 height 44
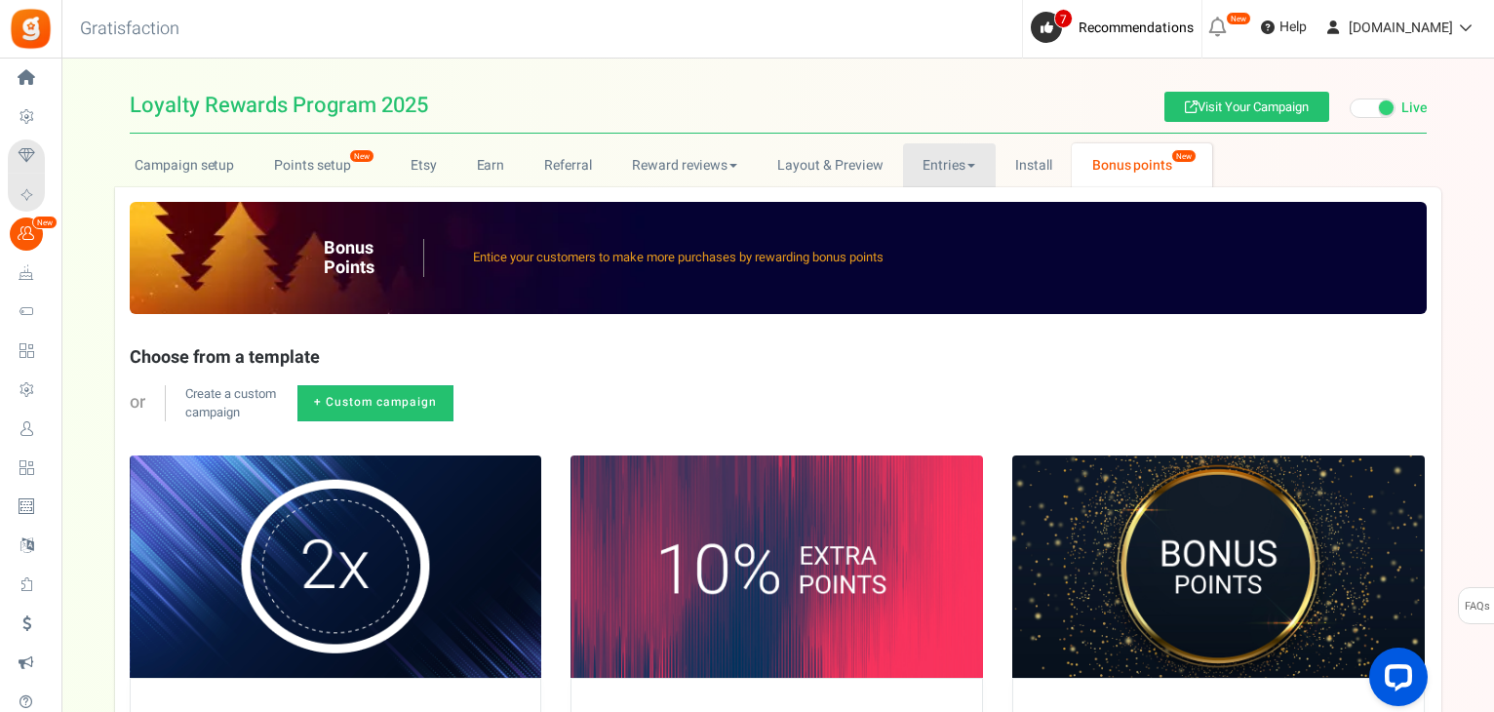
click at [935, 169] on link "Entries" at bounding box center [949, 165] width 93 height 44
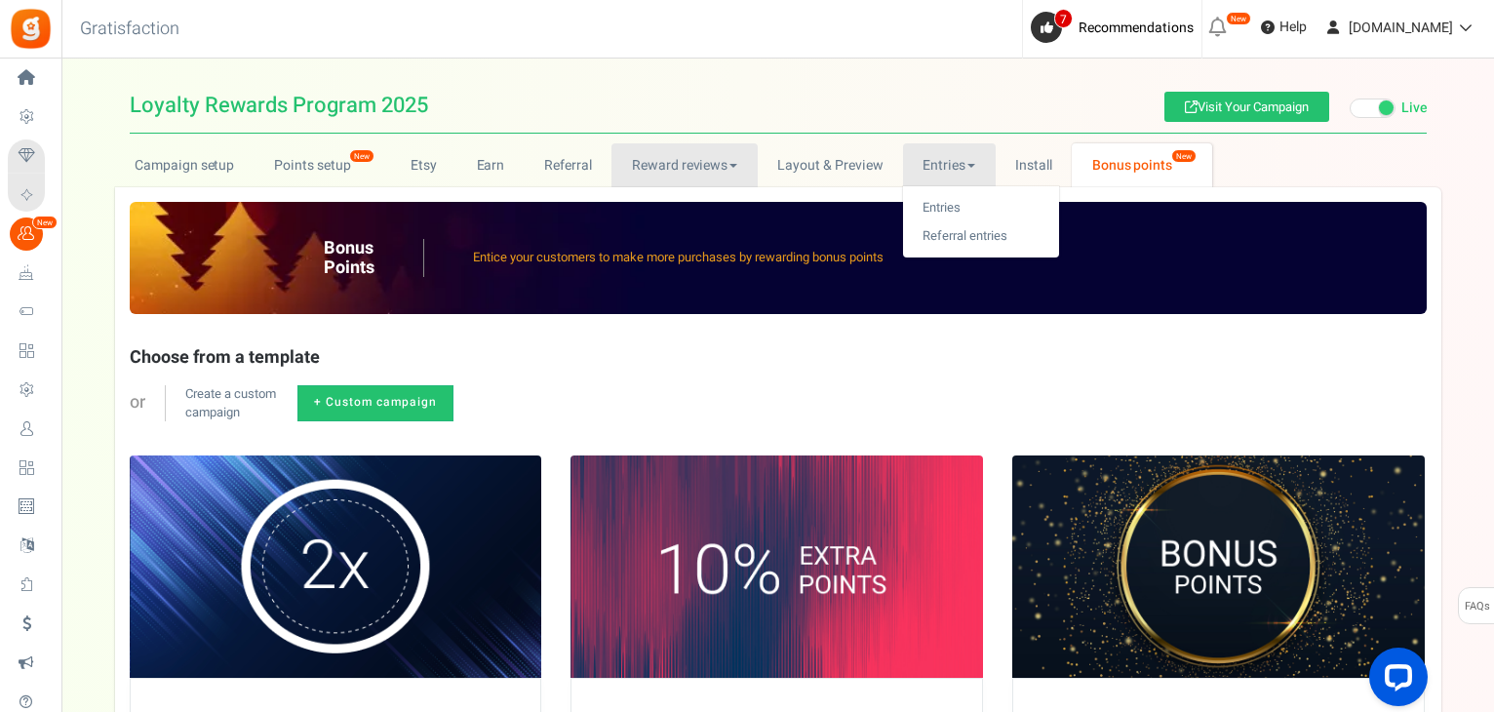
click at [737, 157] on link "Reward reviews" at bounding box center [684, 165] width 145 height 44
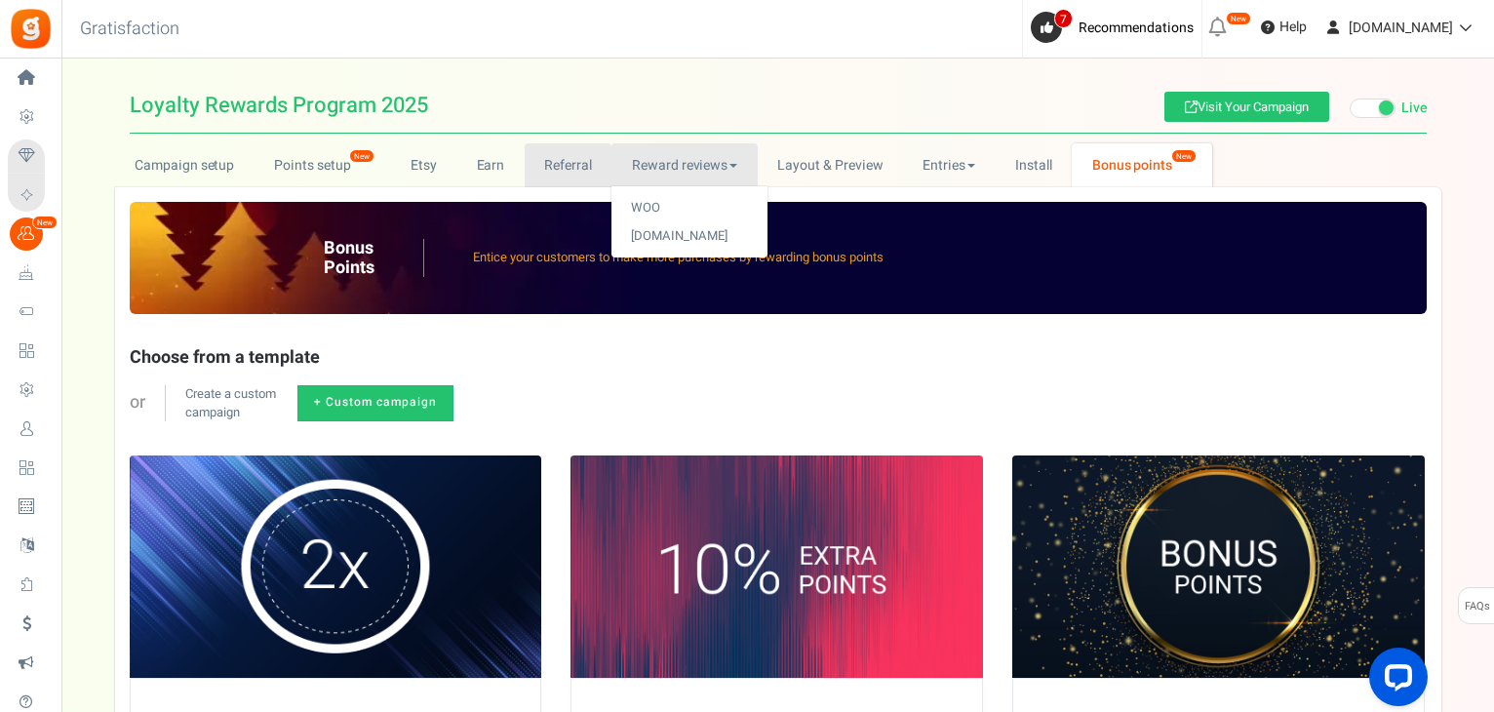
click at [569, 166] on link "Referral" at bounding box center [569, 165] width 88 height 44
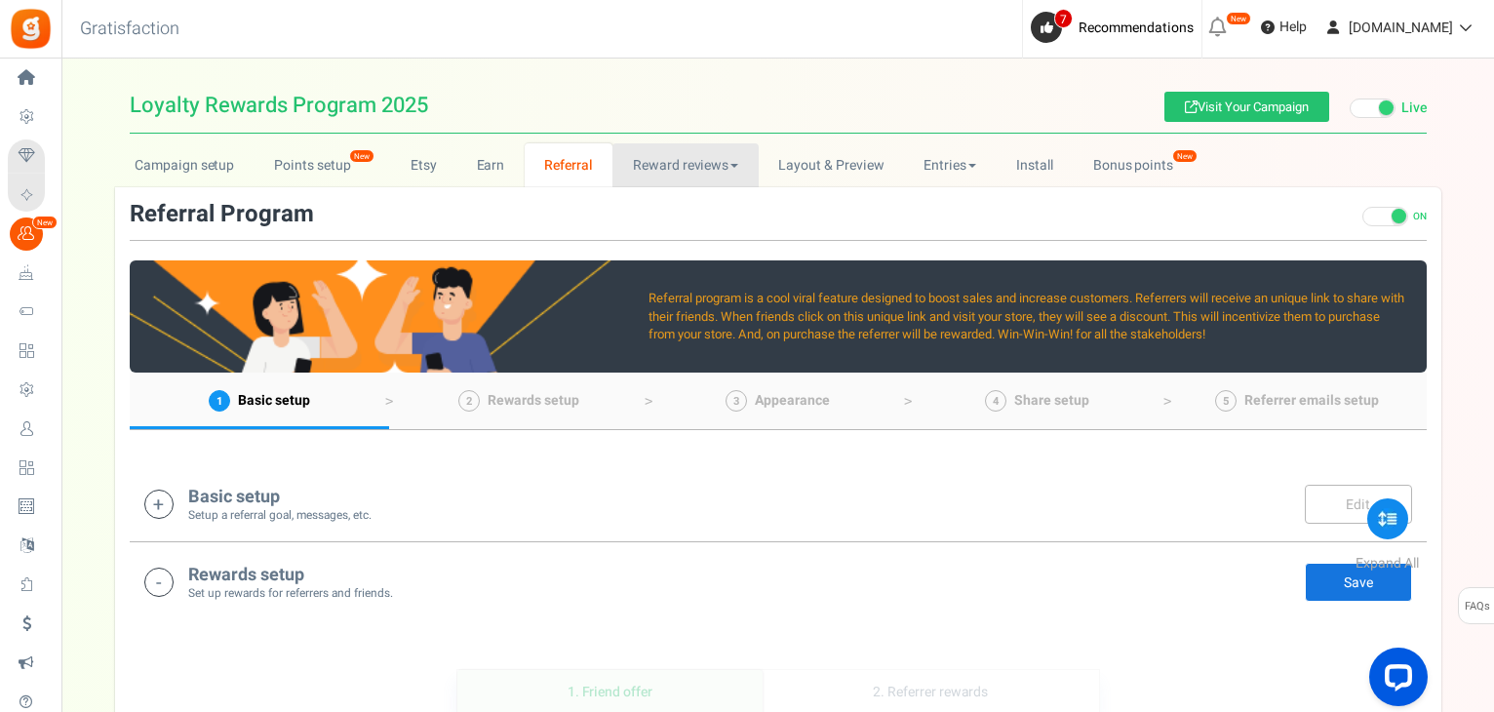
click at [734, 164] on span at bounding box center [735, 166] width 8 height 4
click at [734, 162] on link "Reward reviews" at bounding box center [685, 165] width 145 height 44
click at [236, 493] on h4 "Basic setup" at bounding box center [279, 498] width 183 height 20
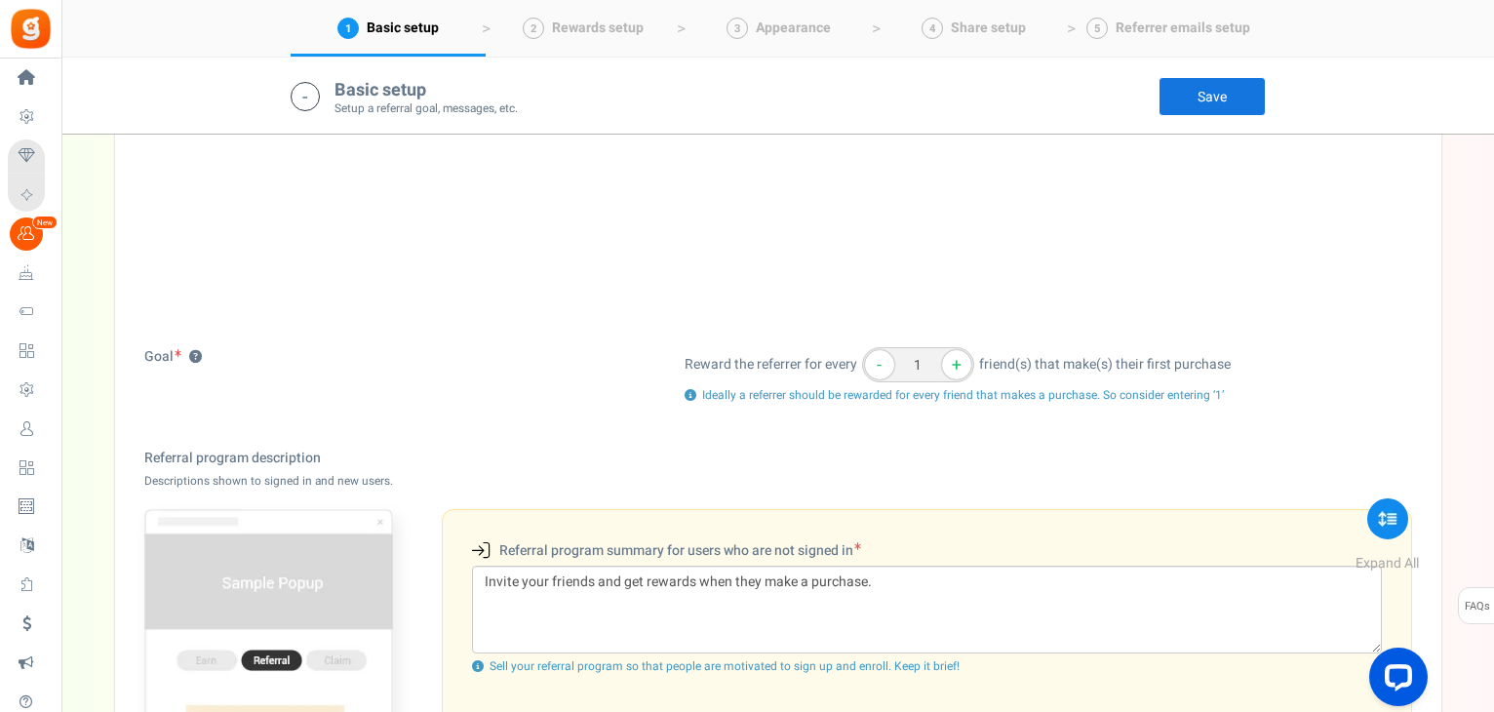
scroll to position [115, 0]
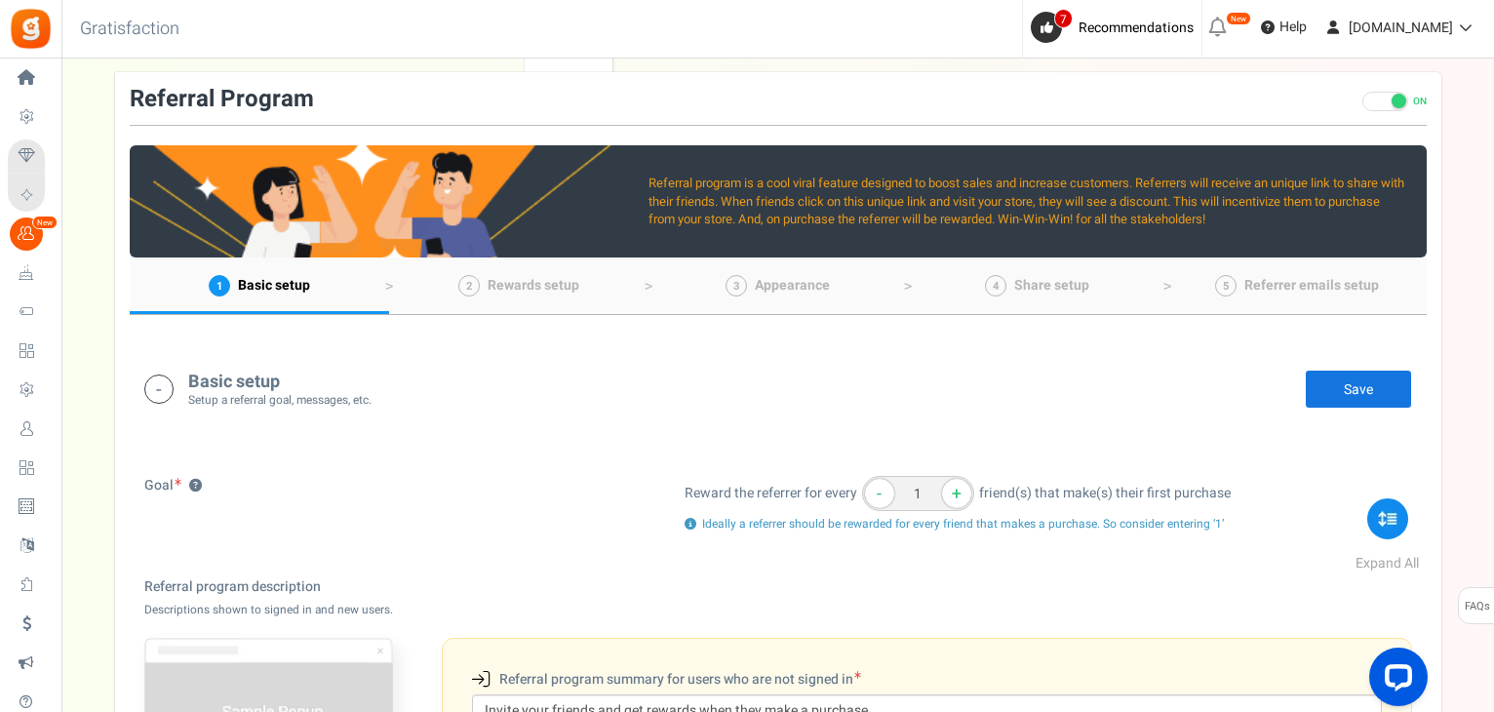
click at [1370, 395] on link "Save" at bounding box center [1358, 389] width 107 height 39
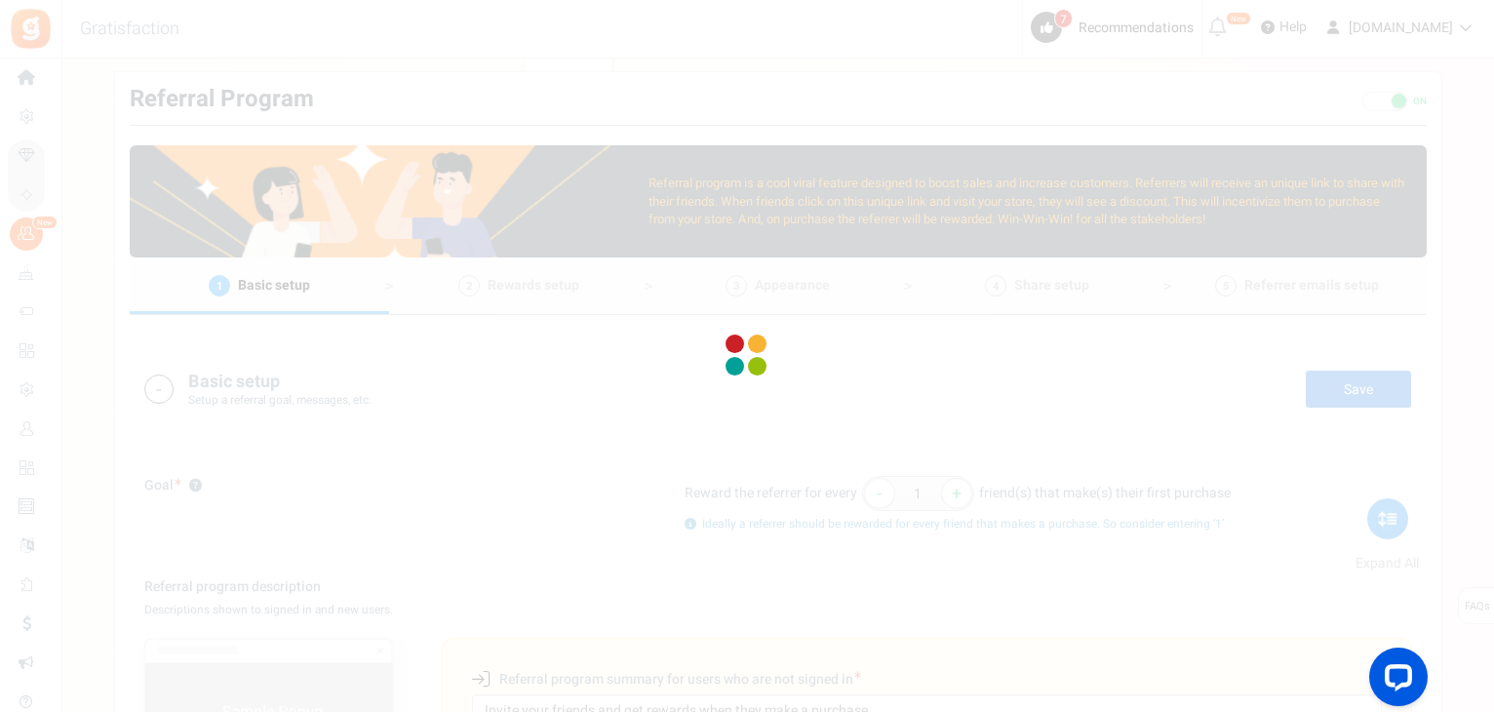
click at [1370, 395] on div at bounding box center [747, 356] width 1494 height 712
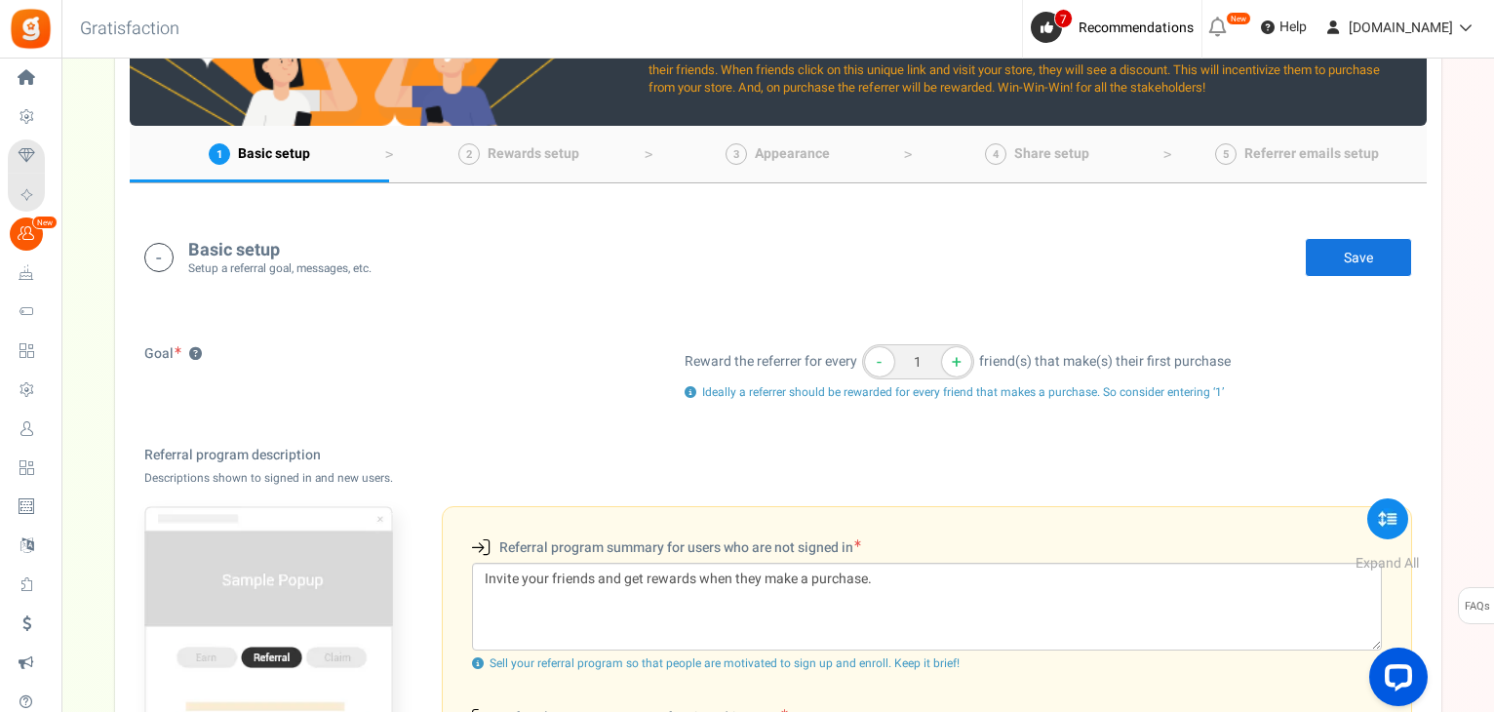
scroll to position [293, 0]
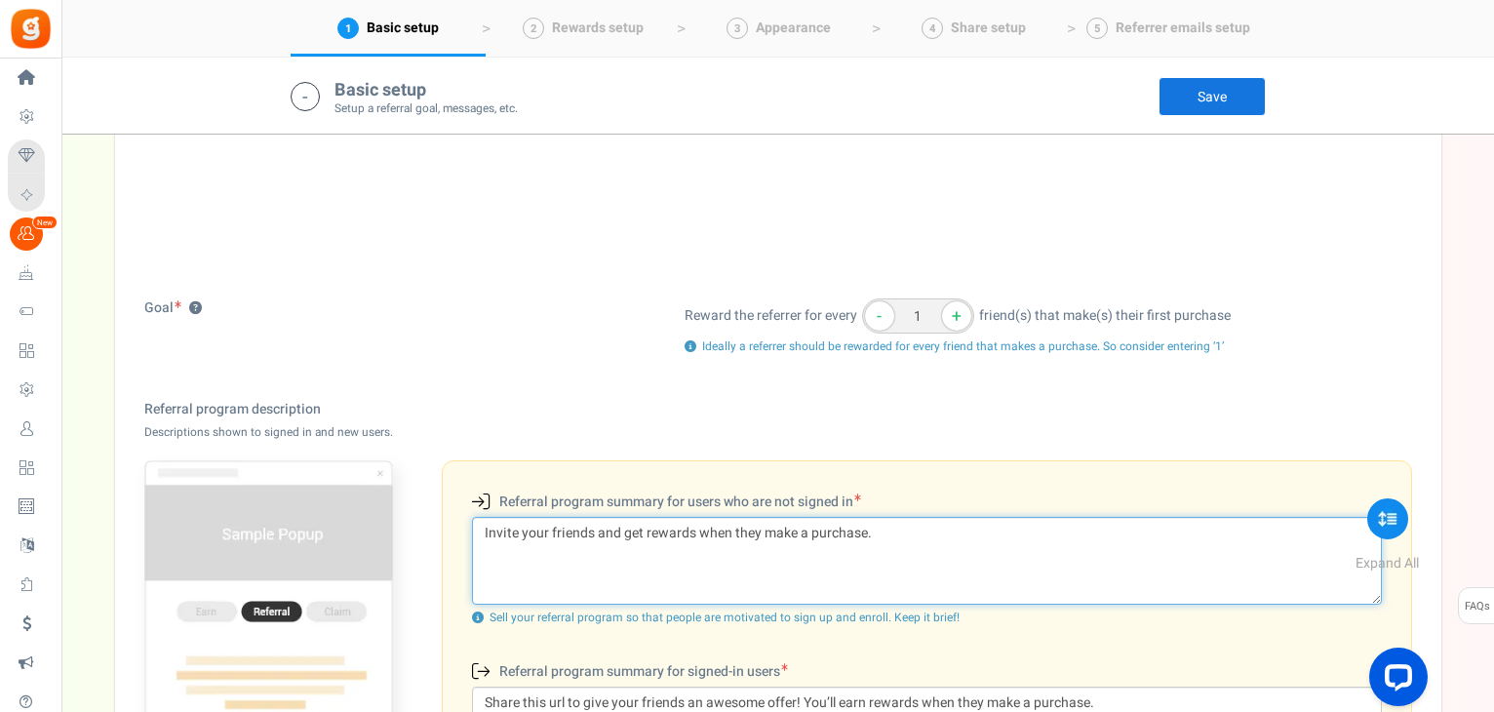
click at [1180, 543] on textarea "Invite your friends and get rewards when they make a purchase." at bounding box center [927, 561] width 910 height 88
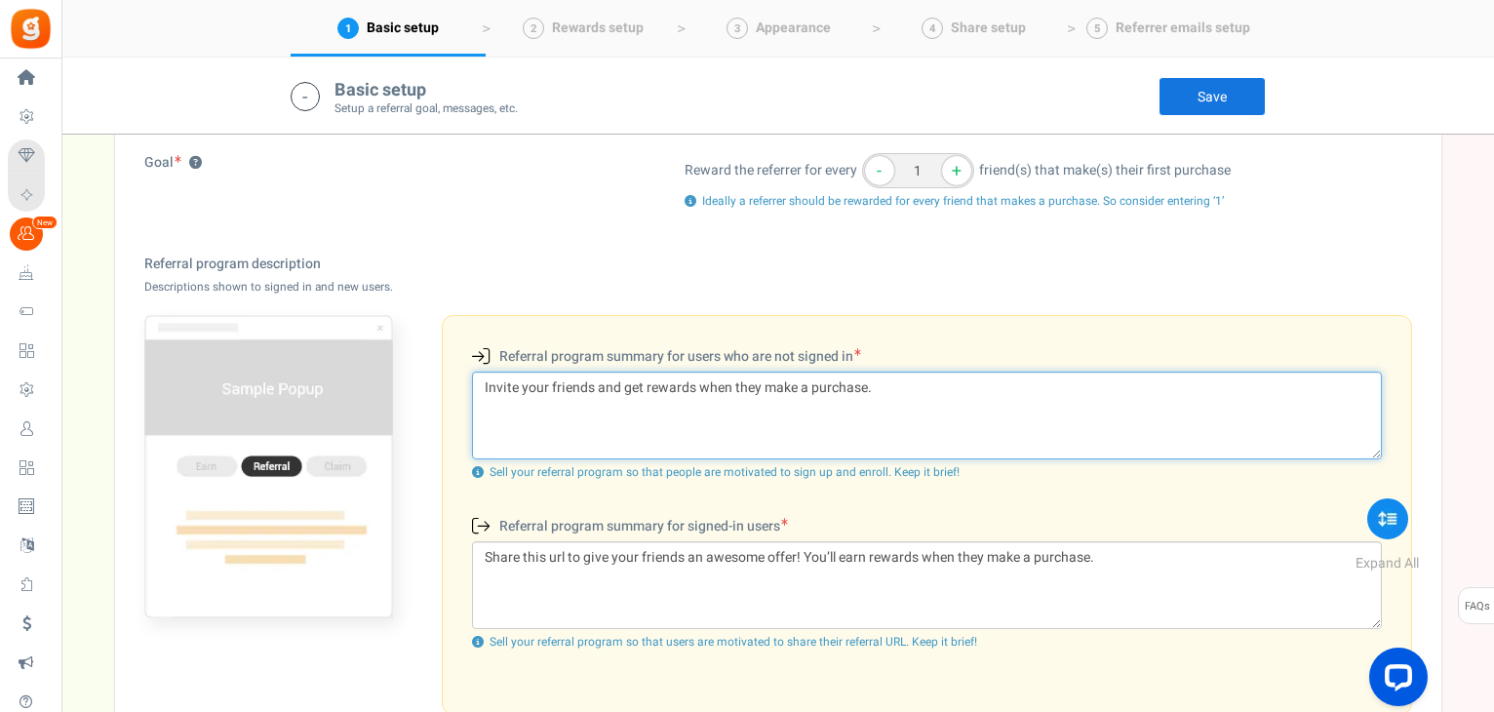
scroll to position [488, 0]
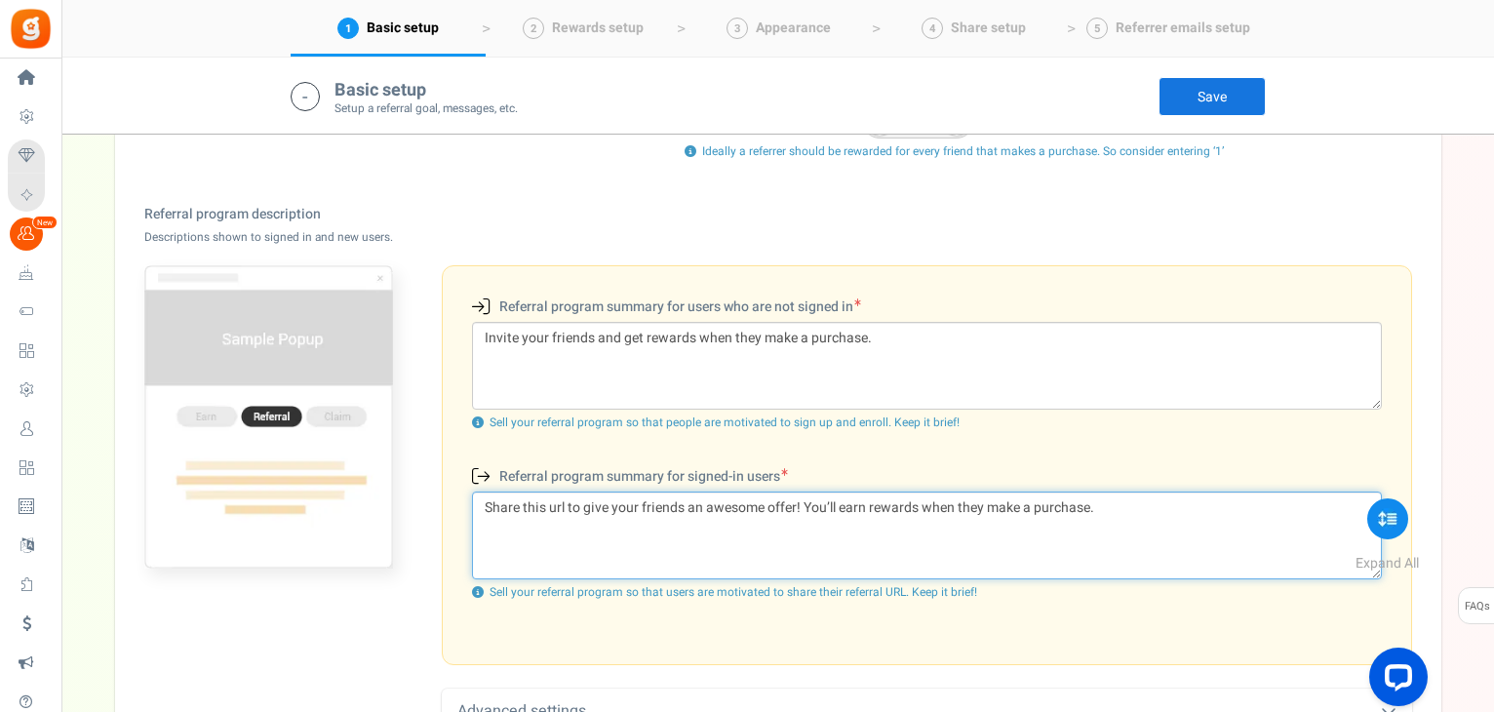
click at [1178, 515] on textarea "Share this url to give your friends an awesome offer! You’ll earn rewards when …" at bounding box center [927, 536] width 910 height 88
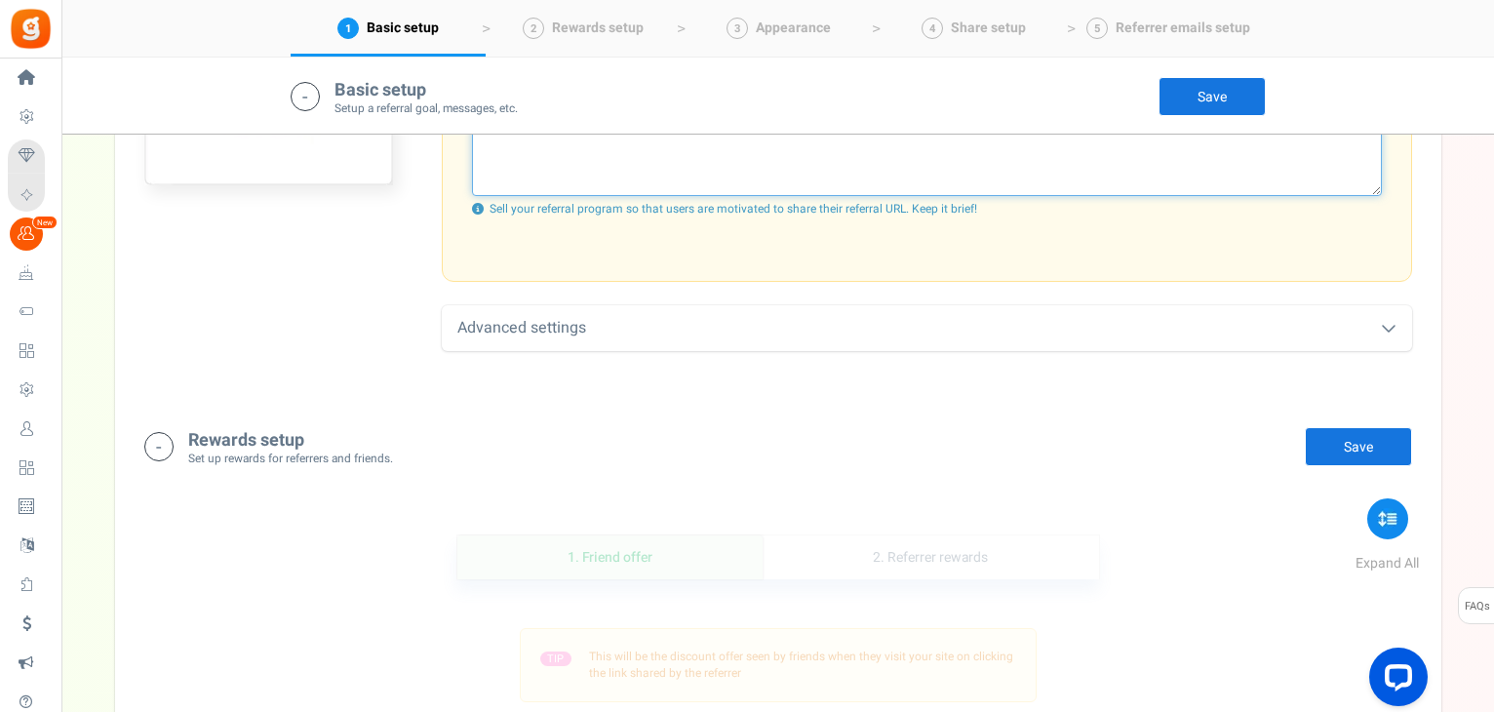
scroll to position [878, 0]
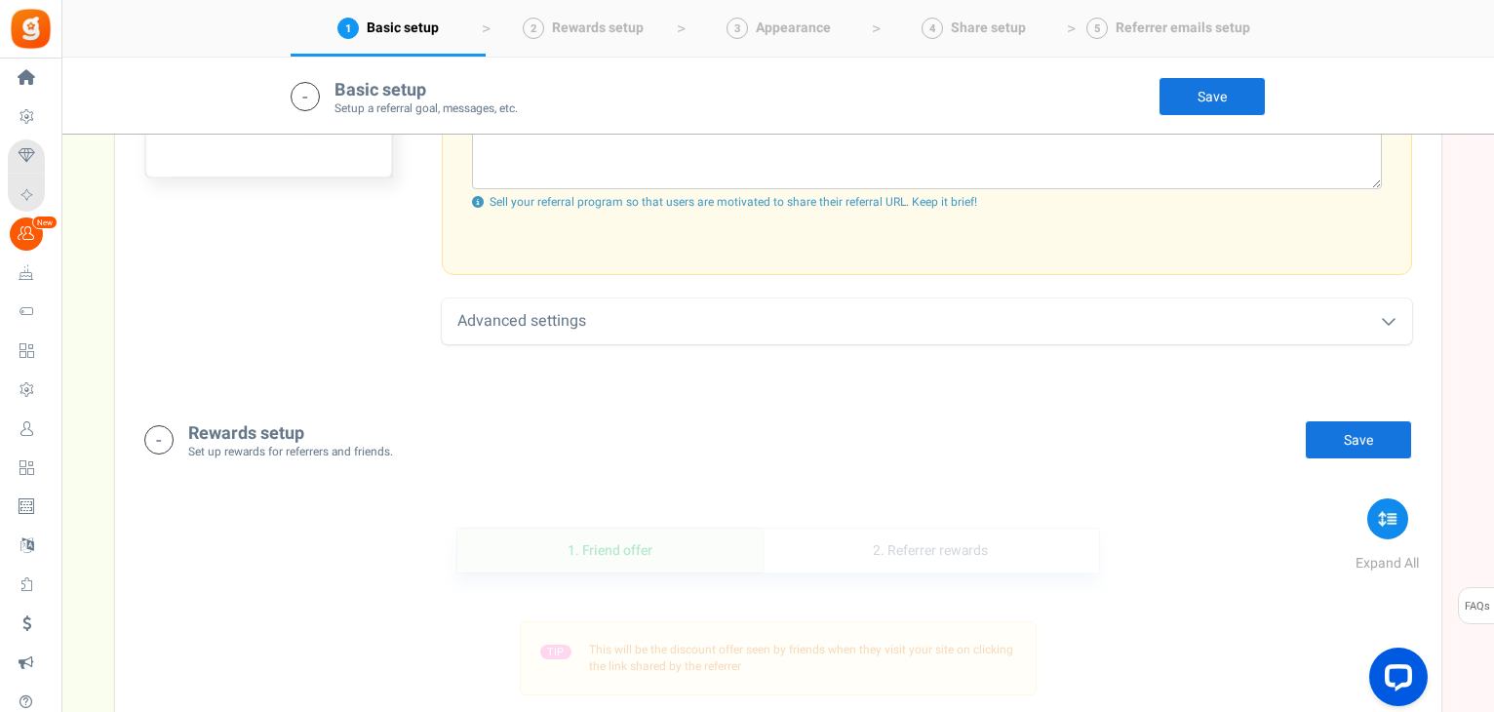
click at [1360, 448] on link "Save" at bounding box center [1358, 439] width 107 height 39
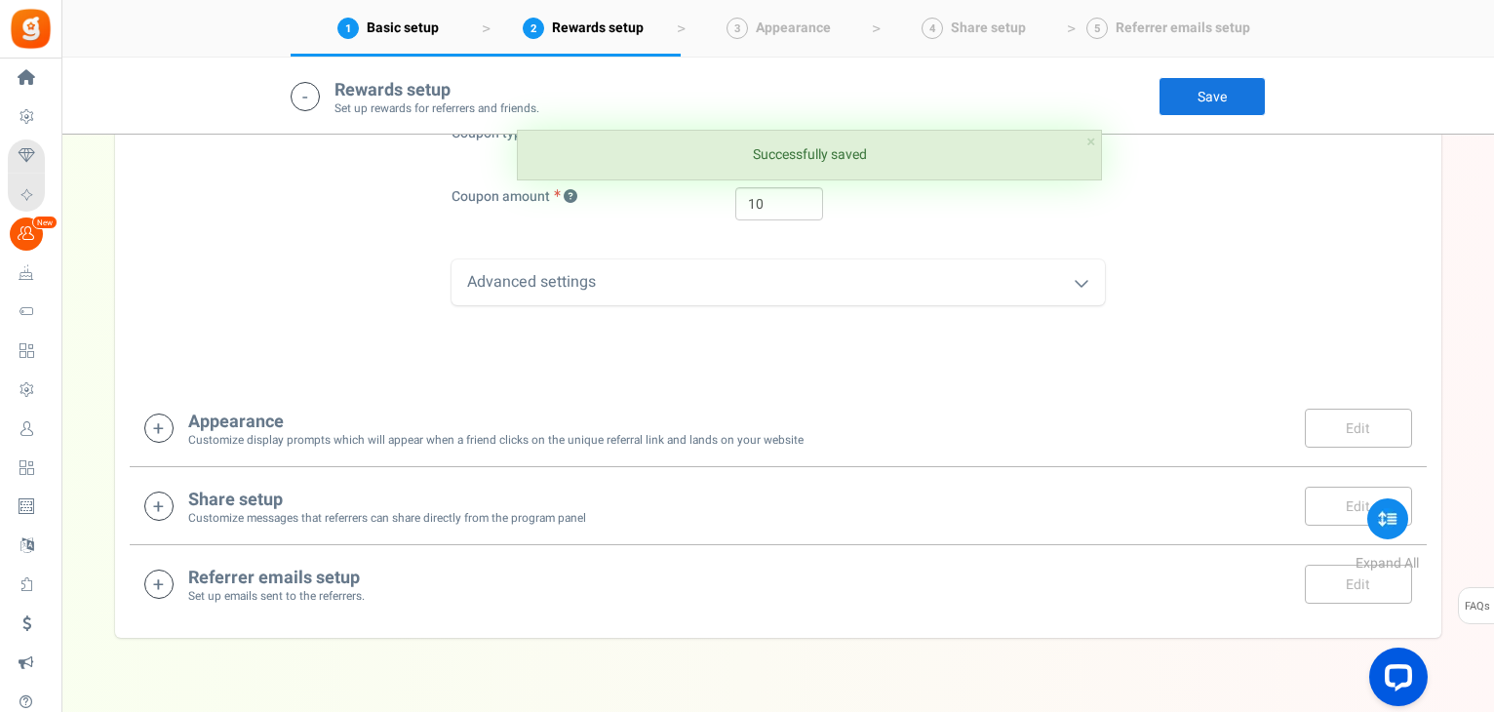
scroll to position [1661, 0]
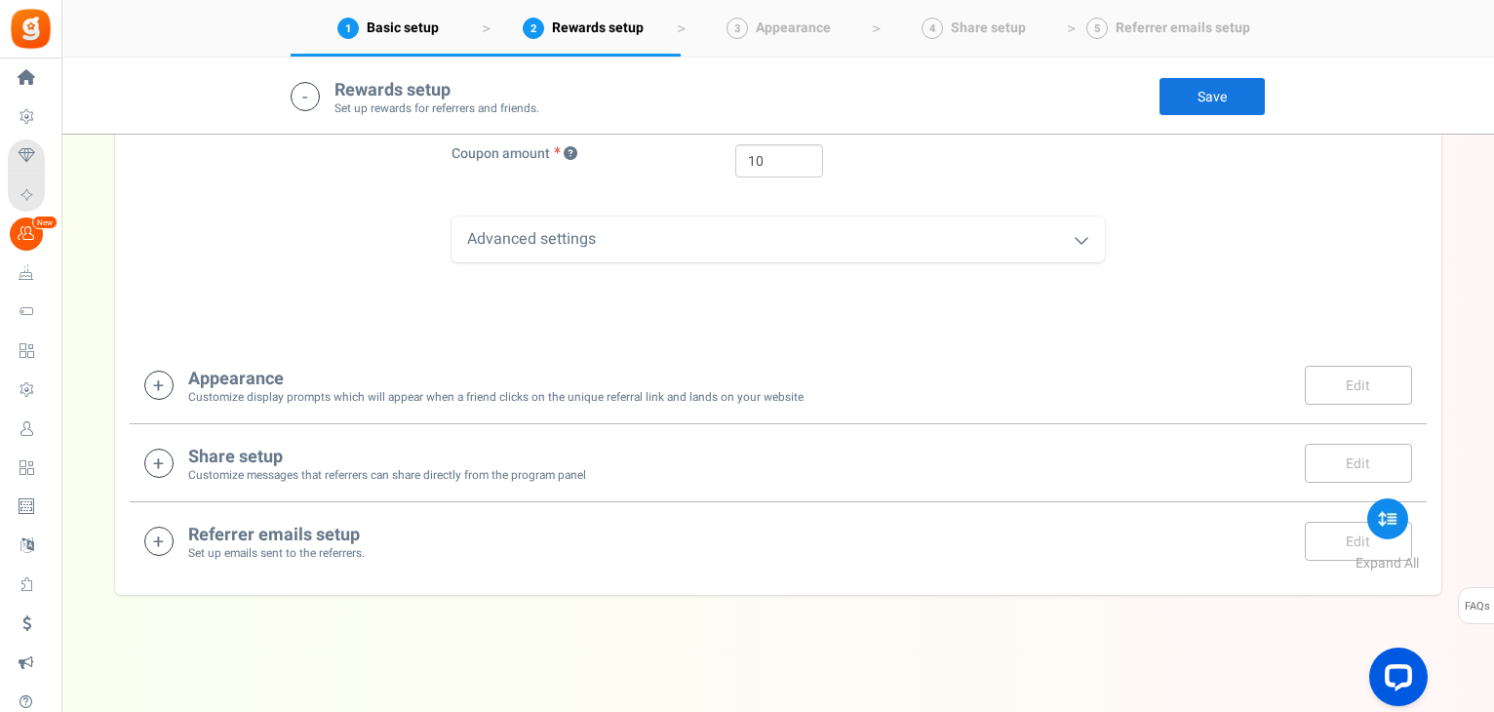
click at [694, 397] on small "Customize display prompts which will appear when a friend clicks on the unique …" at bounding box center [496, 397] width 616 height 17
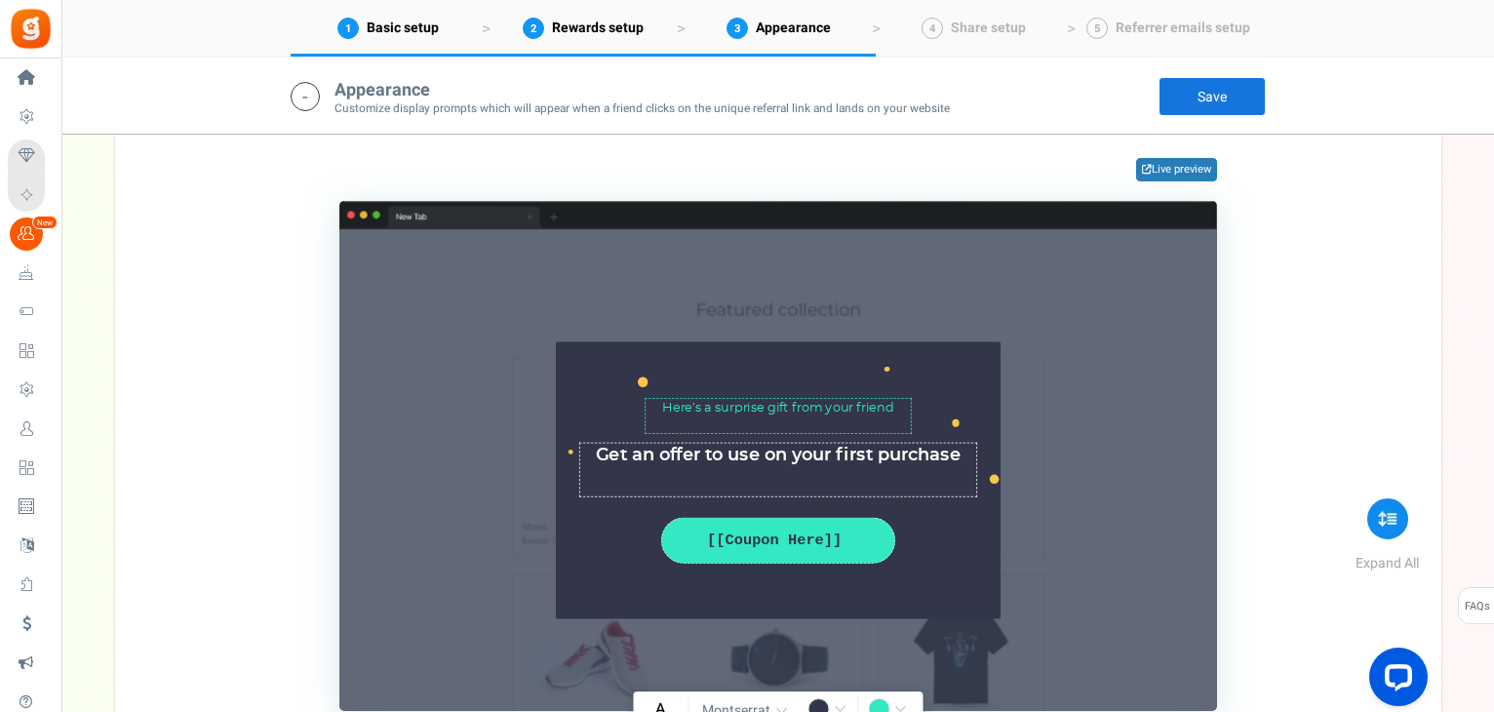
scroll to position [2145, 0]
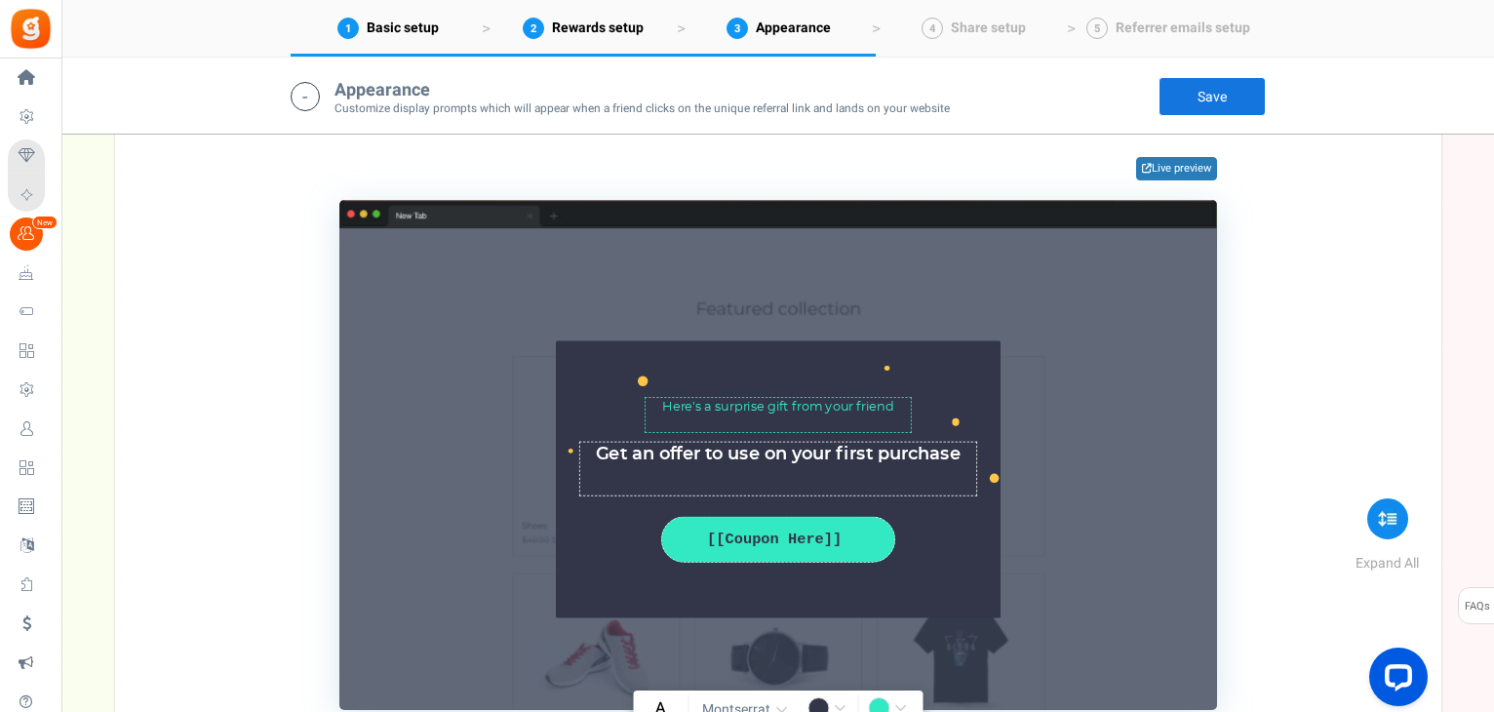
click at [1279, 474] on div "TIP Customize the appearance and text directly in the section below. This will …" at bounding box center [778, 385] width 1268 height 652
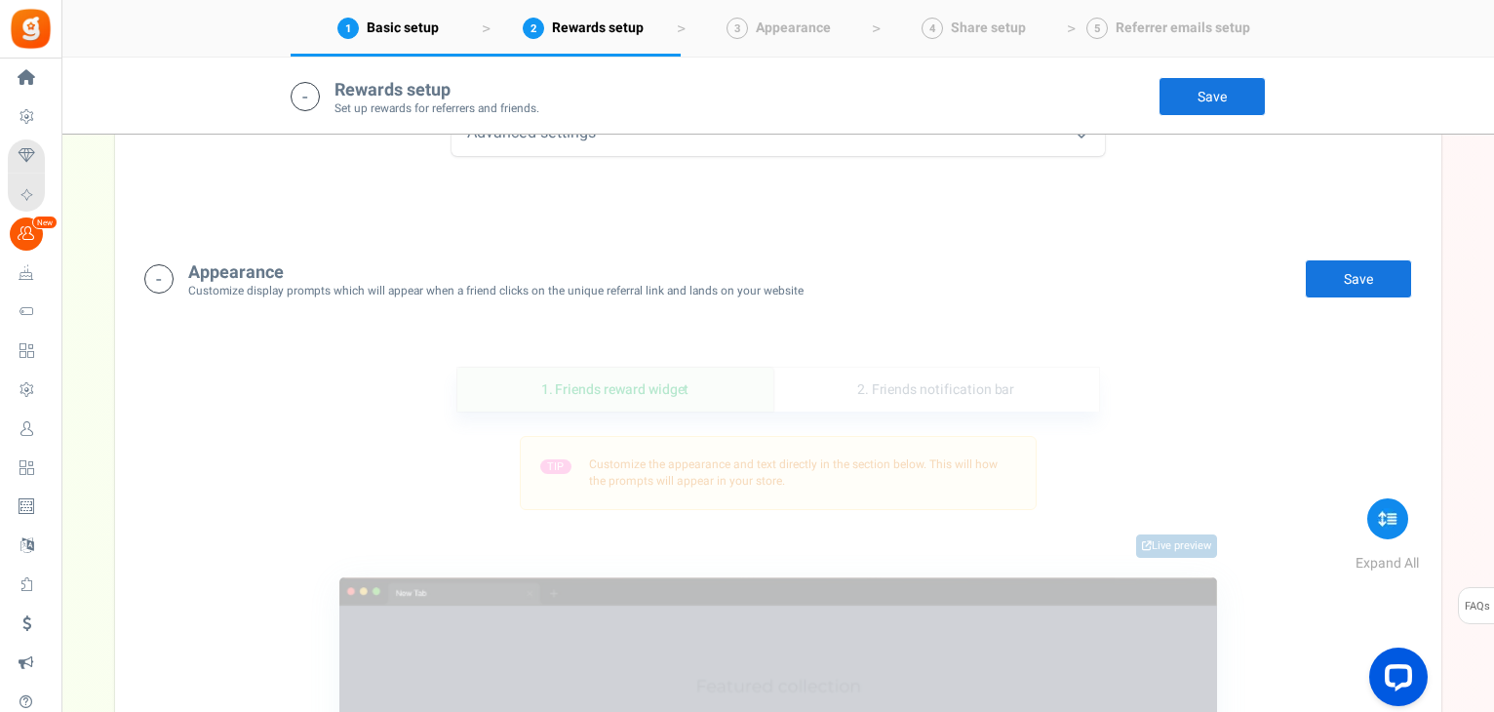
scroll to position [1852, 0]
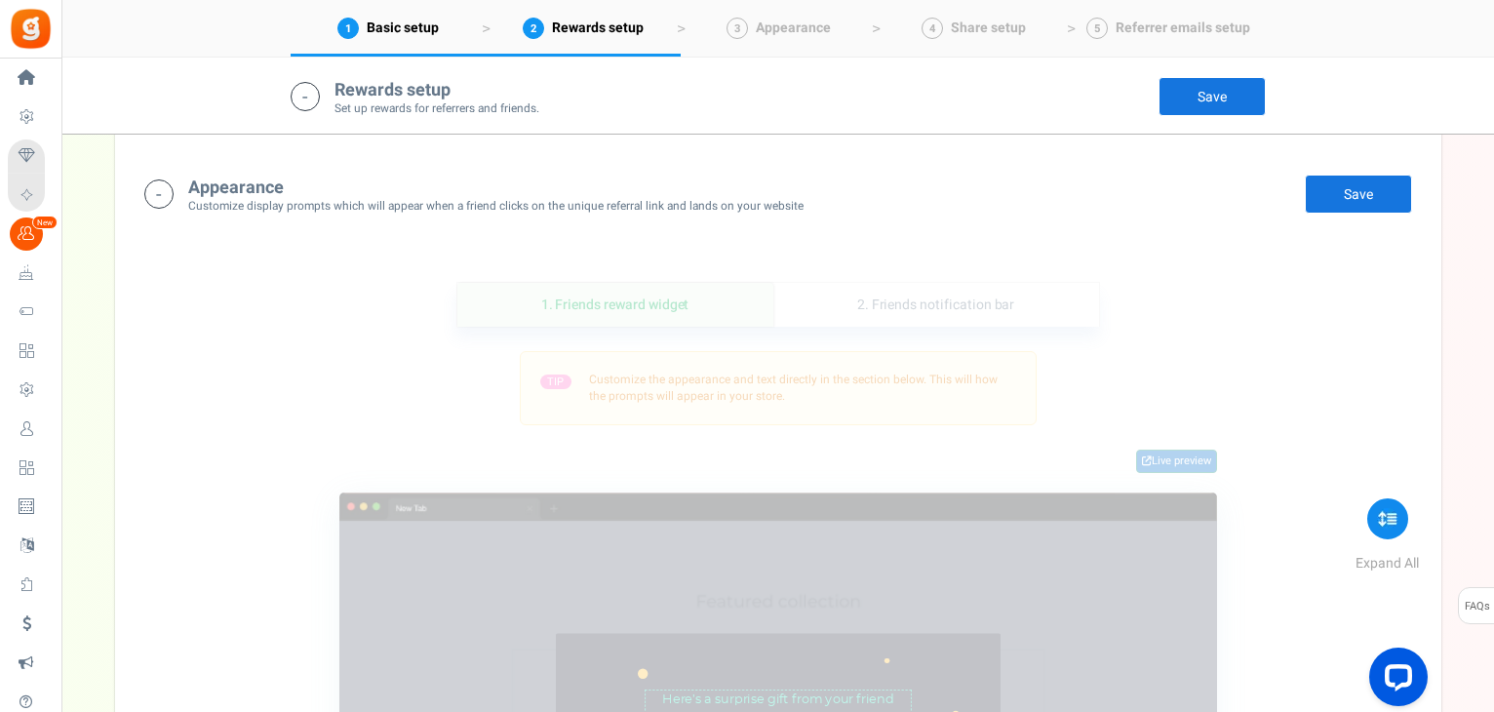
click at [1167, 461] on link "Live preview" at bounding box center [1176, 461] width 81 height 23
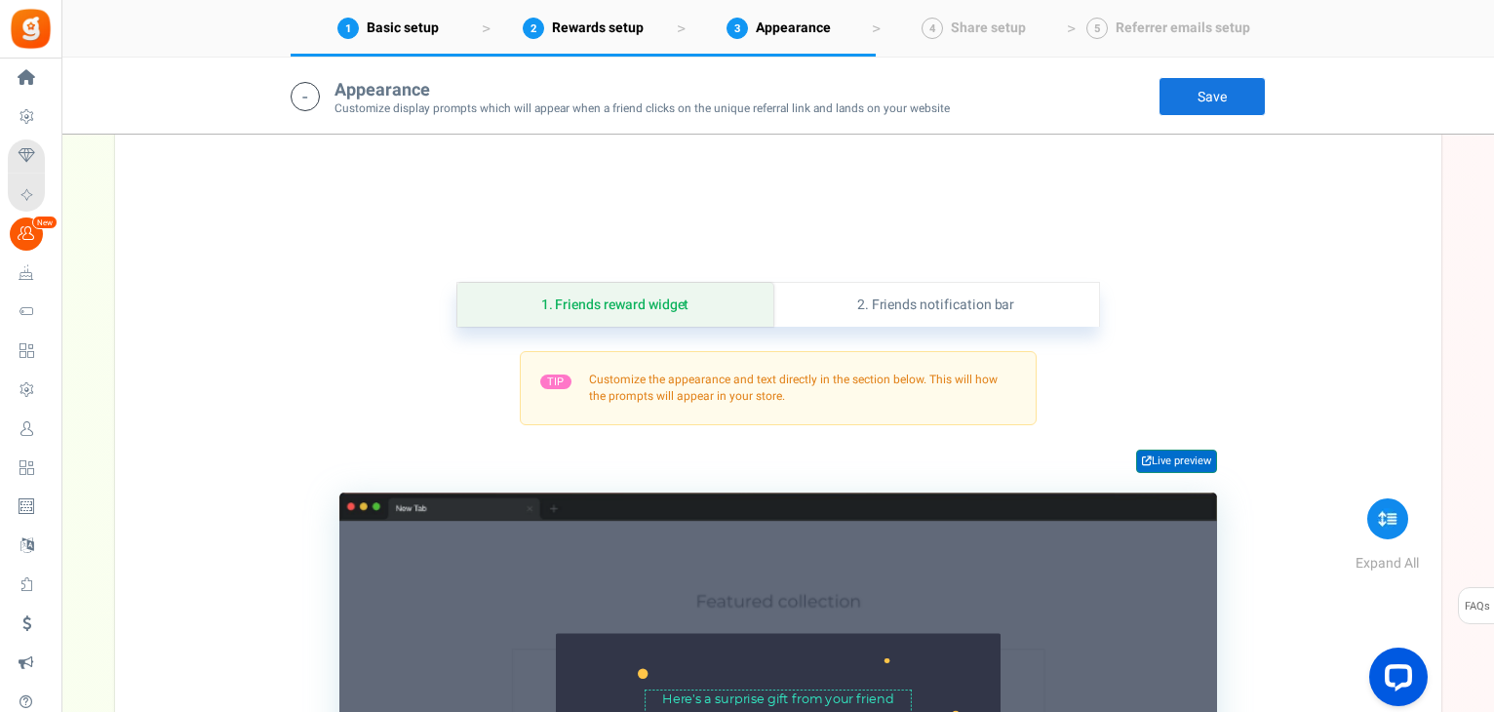
scroll to position [1950, 0]
